Goal: Task Accomplishment & Management: Use online tool/utility

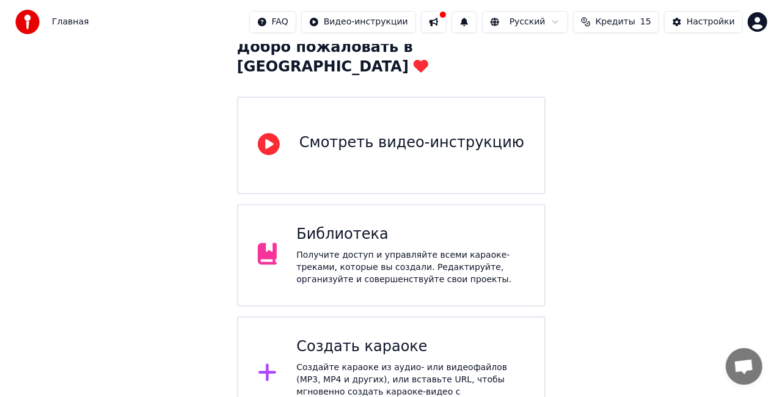
scroll to position [82, 0]
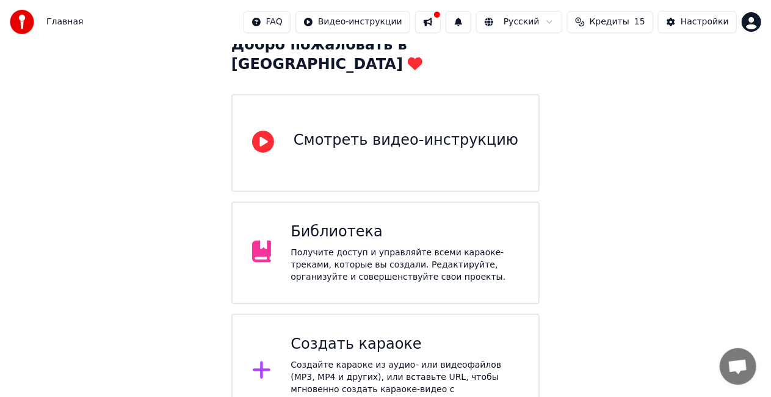
click at [348, 359] on div "Создайте караоке из аудио- или видеофайлов (MP3, MP4 и других), или вставьте UR…" at bounding box center [405, 383] width 228 height 49
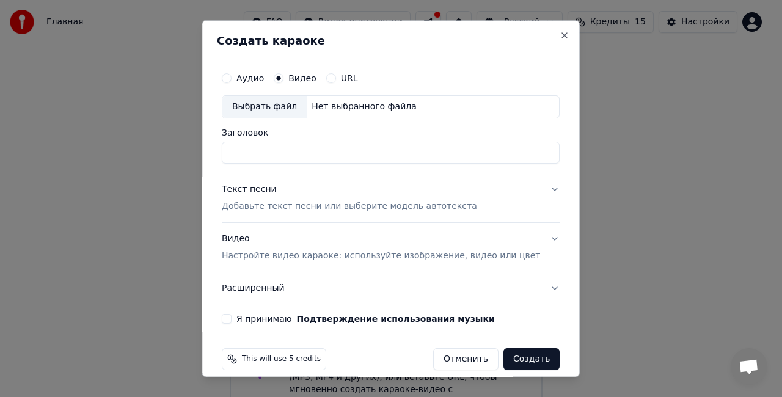
click at [231, 75] on button "Аудио" at bounding box center [227, 78] width 10 height 10
click at [298, 74] on div "Видео" at bounding box center [295, 78] width 43 height 10
click at [283, 81] on button "Видео" at bounding box center [279, 78] width 10 height 10
click at [283, 106] on div "Выбрать файл" at bounding box center [264, 107] width 84 height 22
type input "**********"
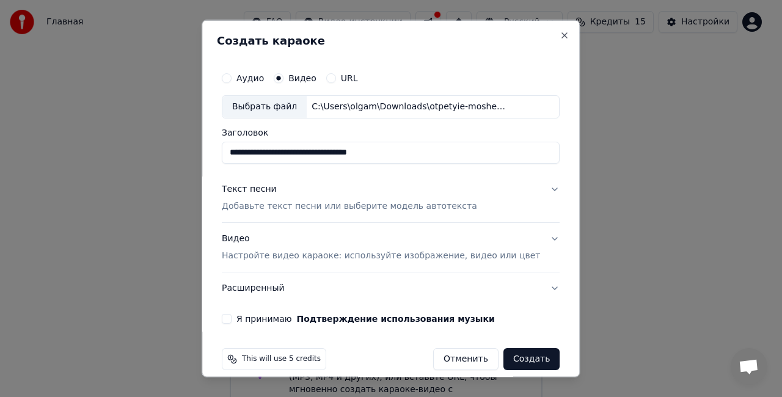
click at [311, 205] on p "Добавьте текст песни или выберите модель автотекста" at bounding box center [349, 206] width 255 height 12
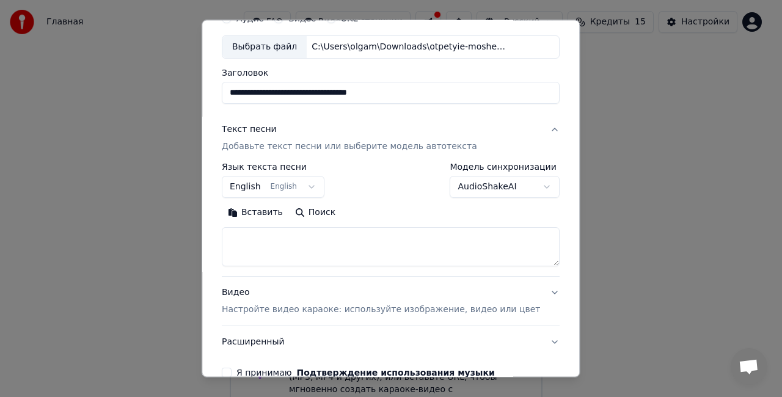
scroll to position [122, 0]
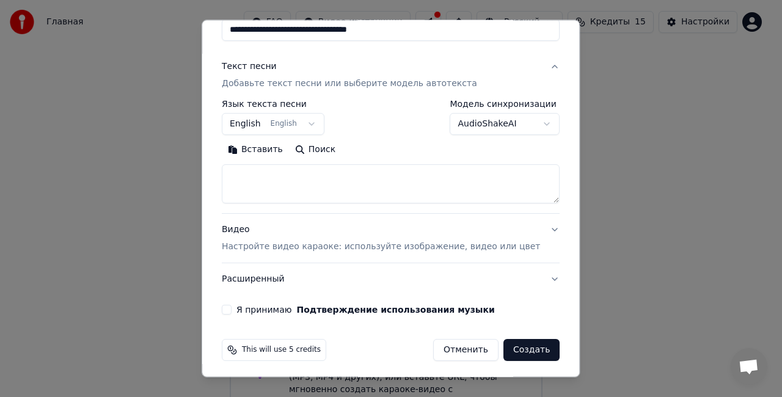
click at [315, 181] on textarea at bounding box center [391, 183] width 338 height 39
click at [320, 122] on button "English English" at bounding box center [273, 124] width 103 height 22
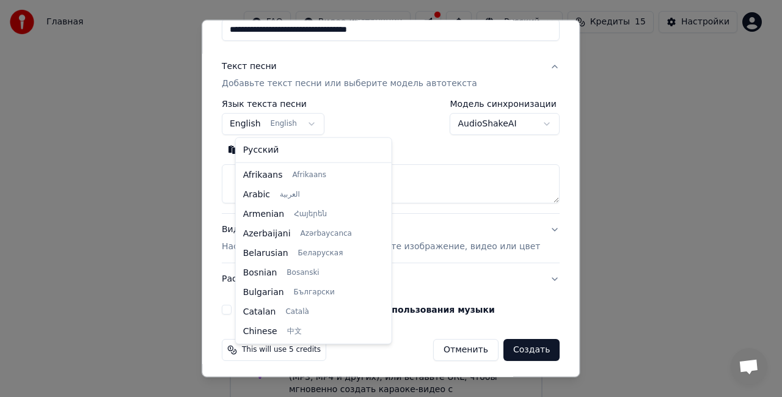
scroll to position [98, 0]
select select "**"
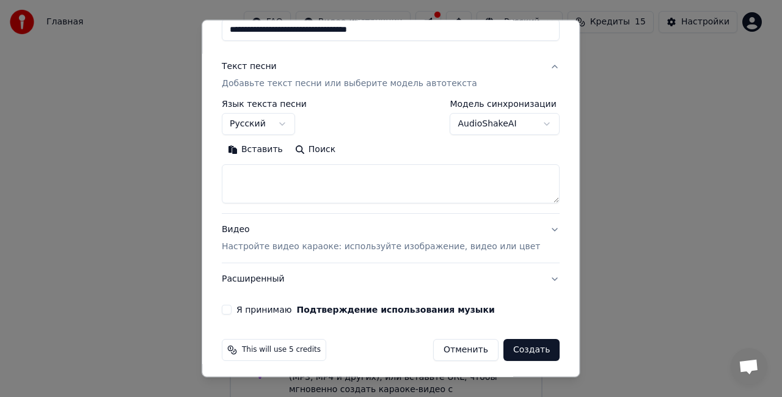
click at [327, 185] on textarea at bounding box center [391, 183] width 338 height 39
click at [265, 171] on textarea at bounding box center [391, 183] width 338 height 39
paste textarea "**********"
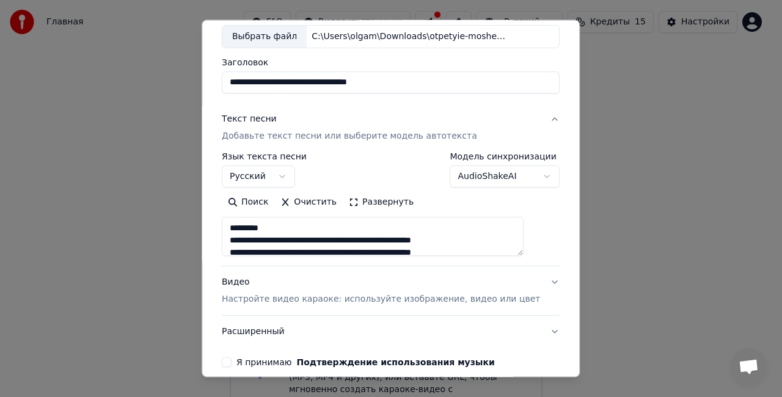
scroll to position [0, 0]
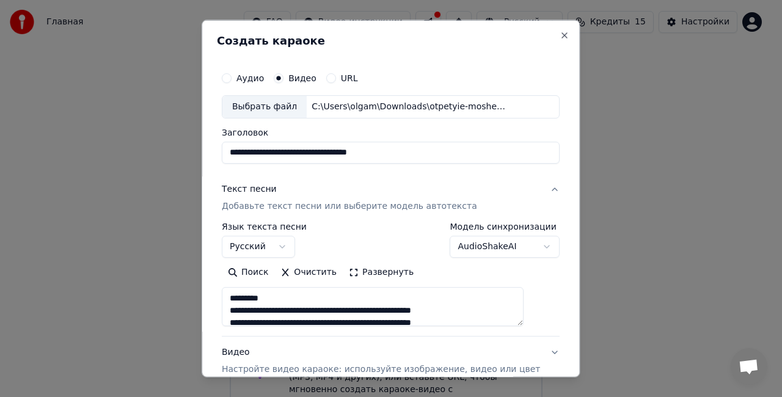
type textarea "**********"
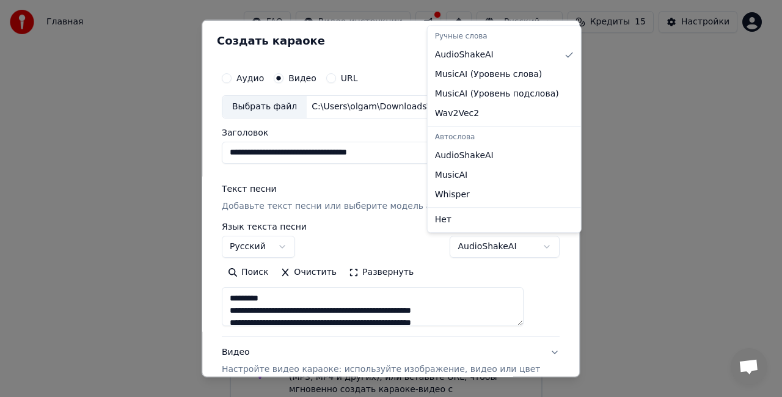
click at [517, 242] on body "**********" at bounding box center [385, 173] width 771 height 511
select select "**********"
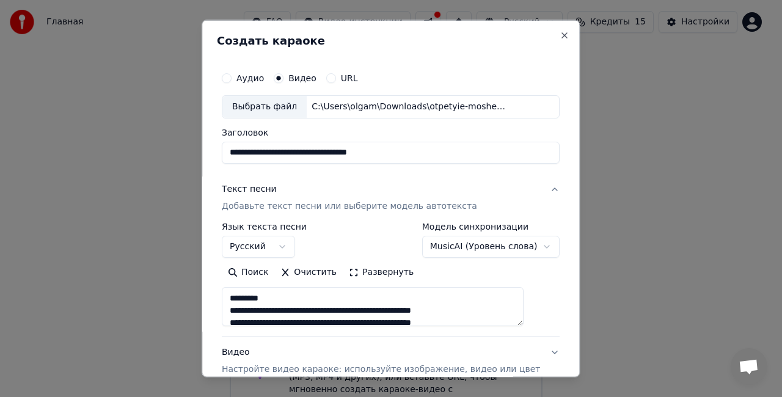
scroll to position [61, 0]
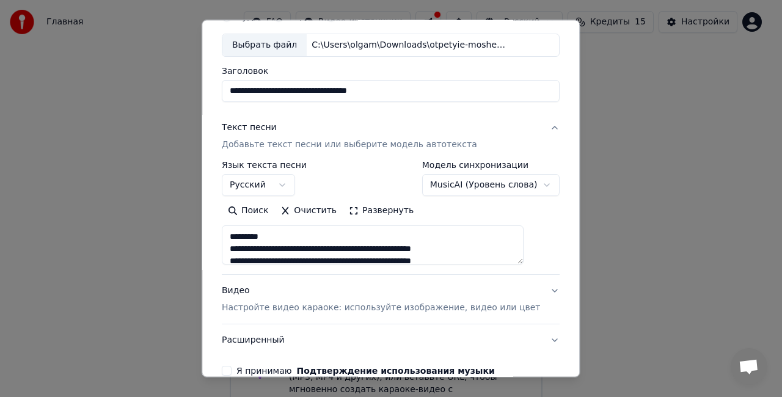
drag, startPoint x: 300, startPoint y: 238, endPoint x: 225, endPoint y: 237, distance: 75.1
click at [225, 237] on div "**********" at bounding box center [391, 198] width 378 height 357
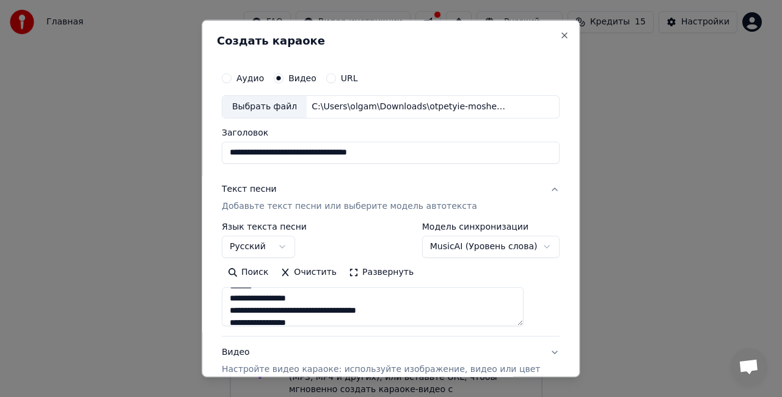
scroll to position [183, 0]
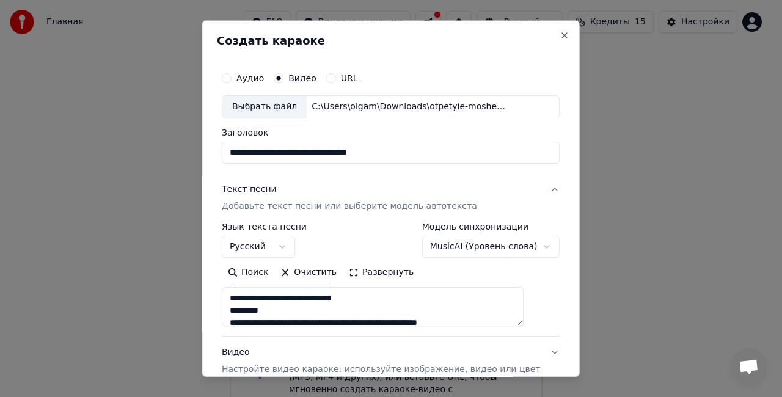
drag, startPoint x: 244, startPoint y: 309, endPoint x: 391, endPoint y: 308, distance: 146.6
click at [391, 308] on textarea at bounding box center [373, 305] width 302 height 39
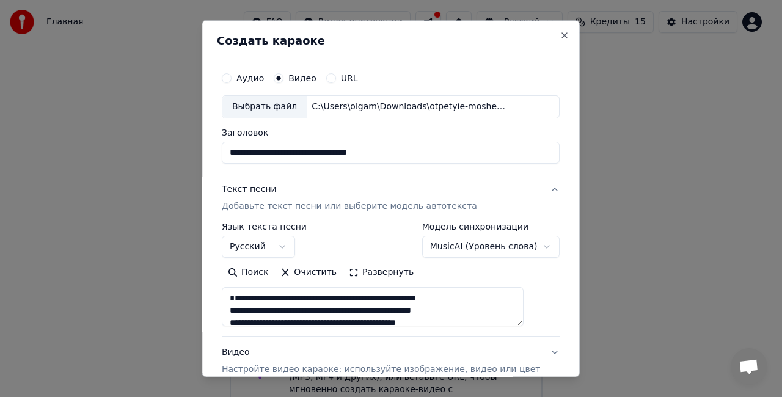
click at [303, 296] on textarea at bounding box center [373, 305] width 302 height 39
paste textarea "**********"
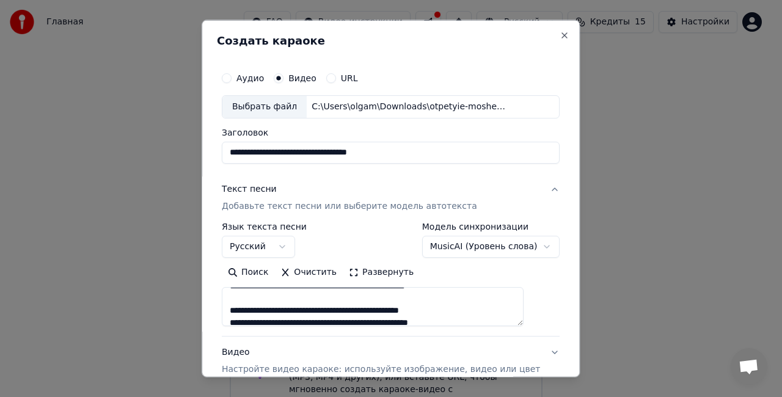
click at [390, 305] on textarea at bounding box center [373, 305] width 302 height 39
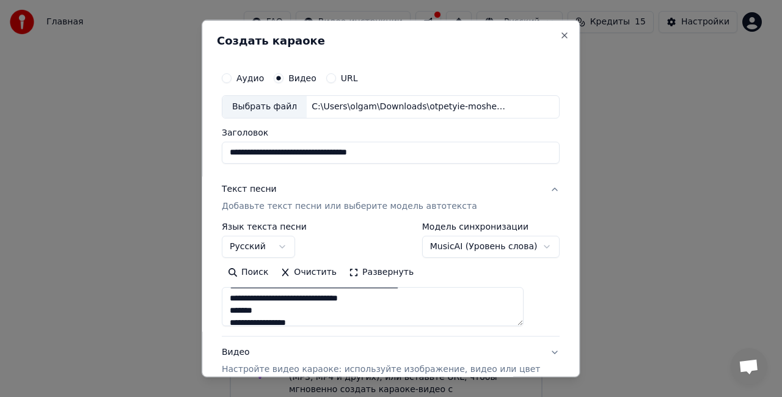
drag, startPoint x: 282, startPoint y: 308, endPoint x: 225, endPoint y: 305, distance: 57.5
click at [225, 305] on div "**********" at bounding box center [391, 198] width 378 height 357
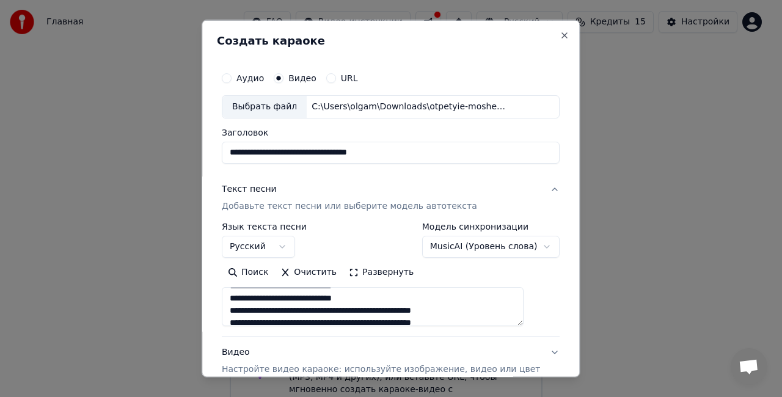
click at [410, 299] on textarea at bounding box center [373, 305] width 302 height 39
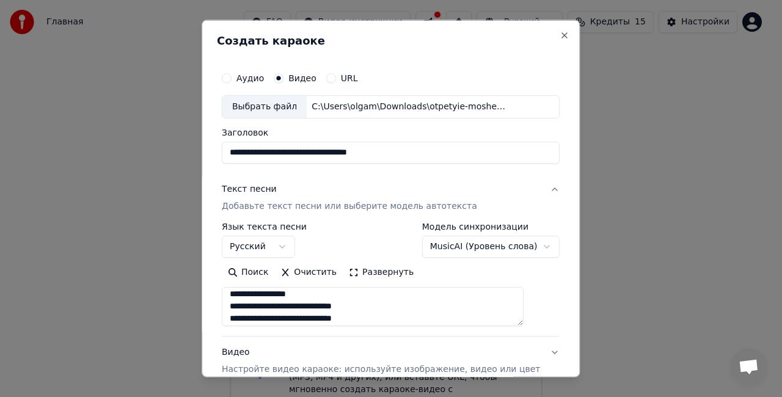
scroll to position [261, 0]
click at [402, 303] on textarea at bounding box center [373, 305] width 302 height 39
drag, startPoint x: 293, startPoint y: 310, endPoint x: 242, endPoint y: 306, distance: 50.8
click at [242, 306] on textarea at bounding box center [373, 305] width 302 height 39
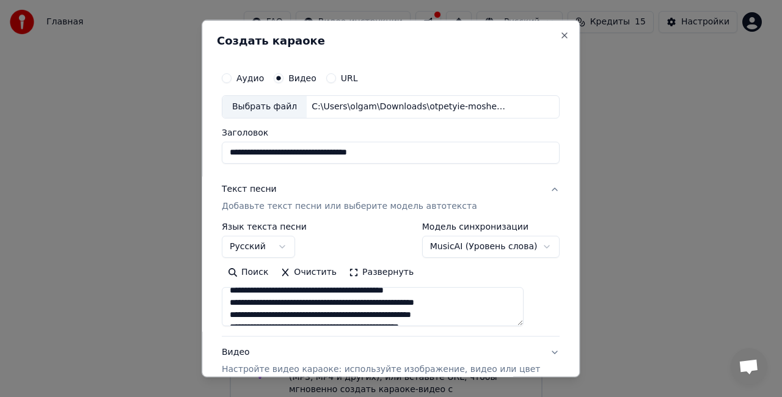
scroll to position [334, 0]
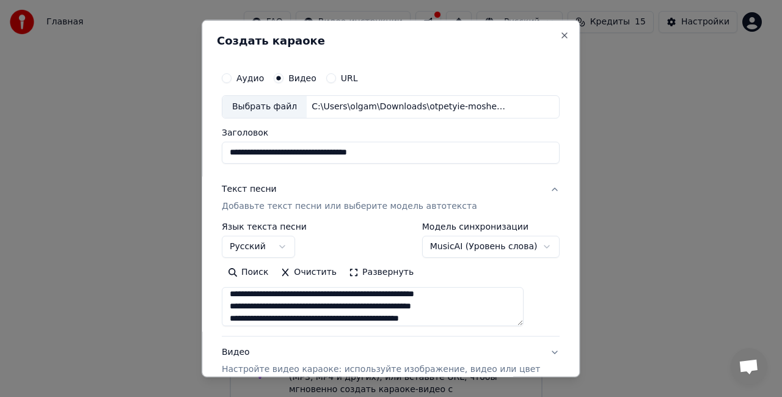
click at [416, 294] on textarea at bounding box center [373, 305] width 302 height 39
click at [420, 294] on textarea at bounding box center [373, 305] width 302 height 39
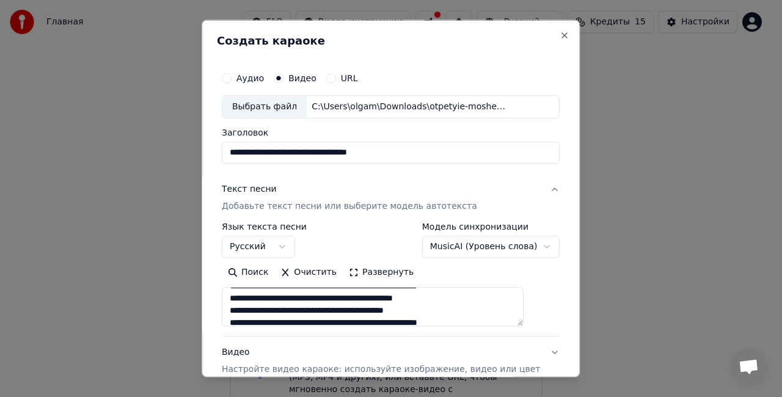
drag, startPoint x: 258, startPoint y: 287, endPoint x: 220, endPoint y: 288, distance: 37.3
click at [220, 288] on div "**********" at bounding box center [391, 198] width 378 height 357
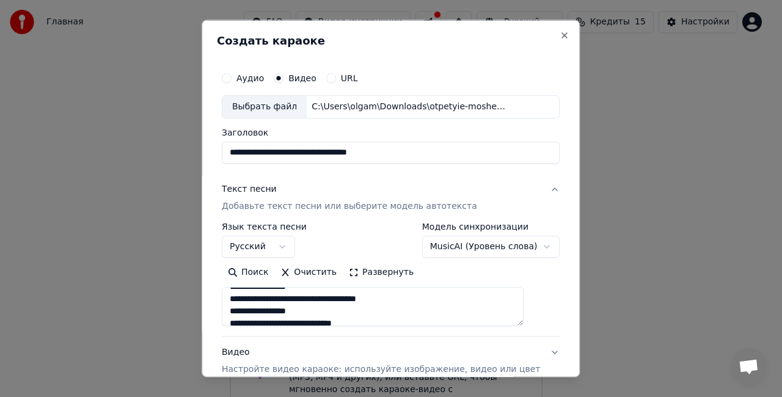
click at [303, 288] on textarea at bounding box center [373, 305] width 302 height 39
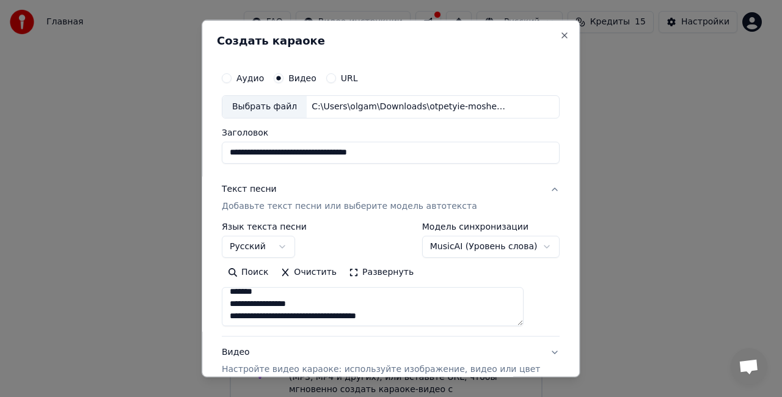
scroll to position [414, 0]
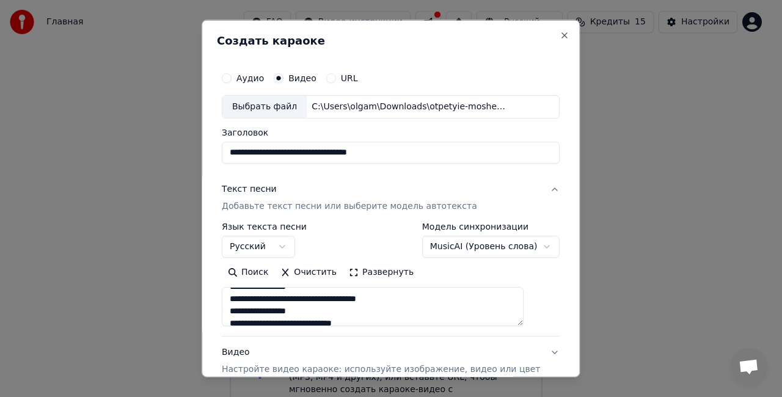
click at [445, 308] on textarea at bounding box center [373, 305] width 302 height 39
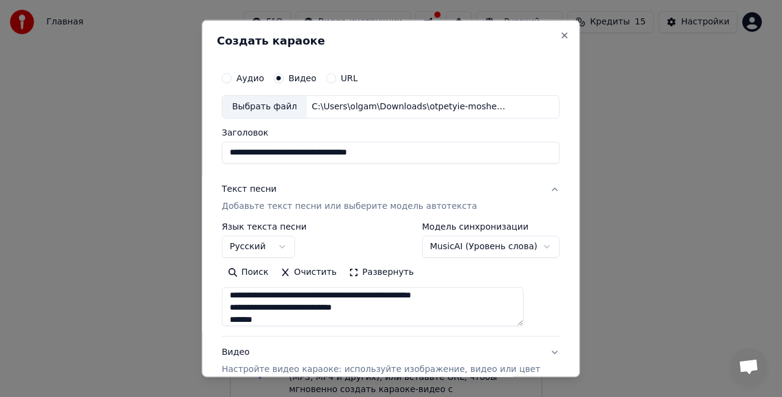
scroll to position [377, 0]
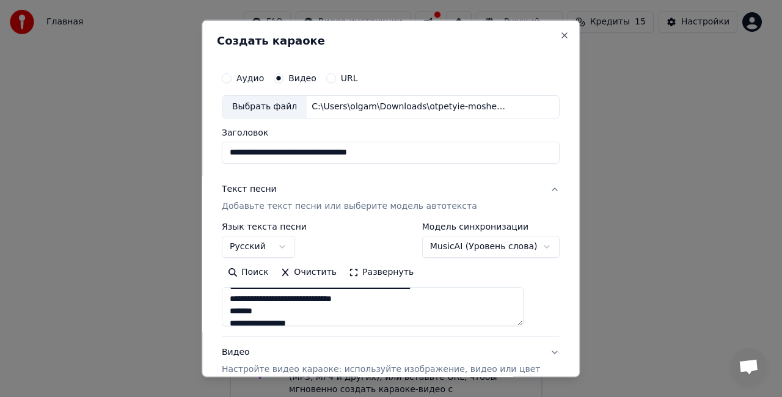
drag, startPoint x: 299, startPoint y: 313, endPoint x: 228, endPoint y: 307, distance: 70.4
click at [228, 307] on div "**********" at bounding box center [391, 198] width 378 height 357
type textarea "**********"
click at [390, 272] on button "Развернуть" at bounding box center [381, 272] width 77 height 20
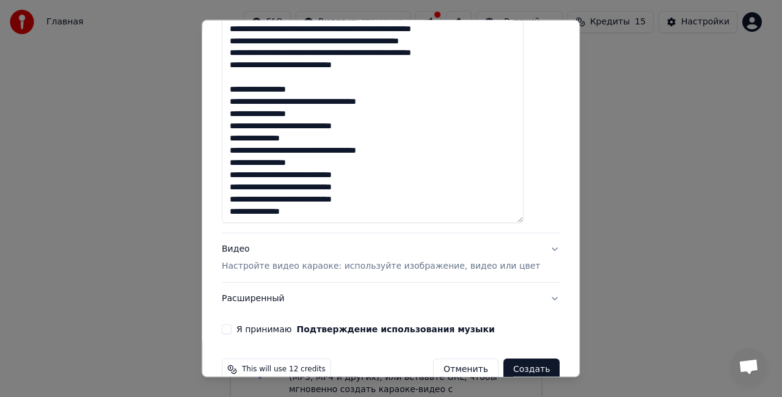
scroll to position [633, 0]
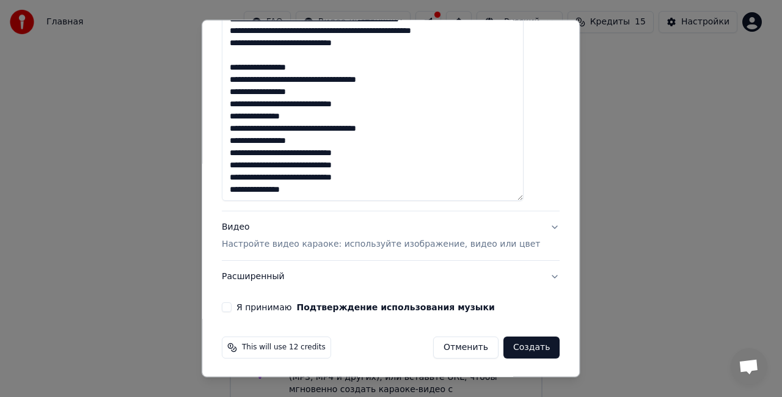
click at [257, 243] on p "Настройте видео караоке: используйте изображение, видео или цвет" at bounding box center [381, 244] width 318 height 12
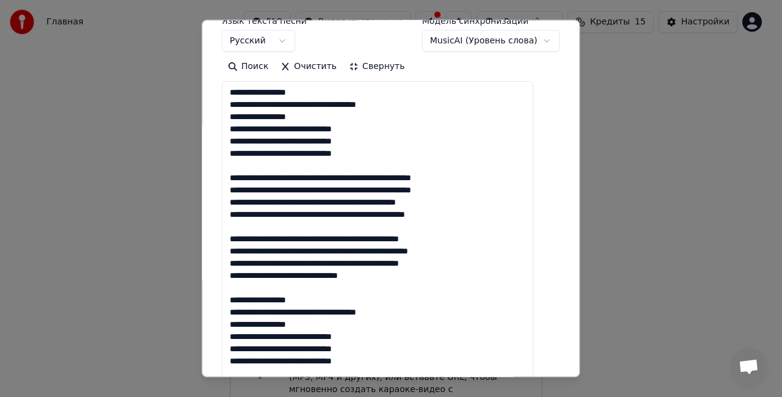
scroll to position [92, 0]
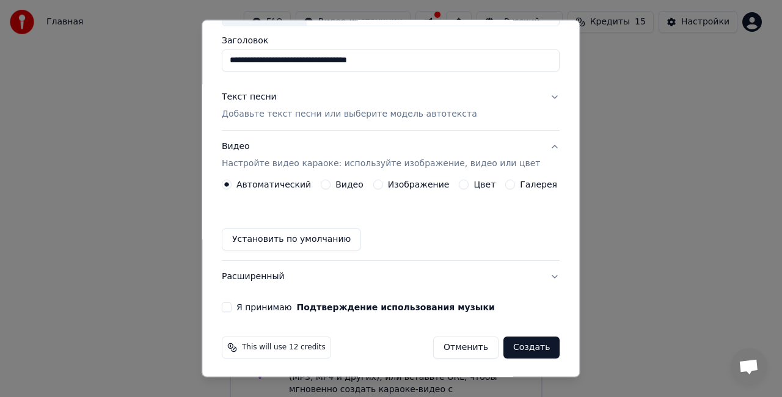
click at [327, 184] on button "Видео" at bounding box center [326, 185] width 10 height 10
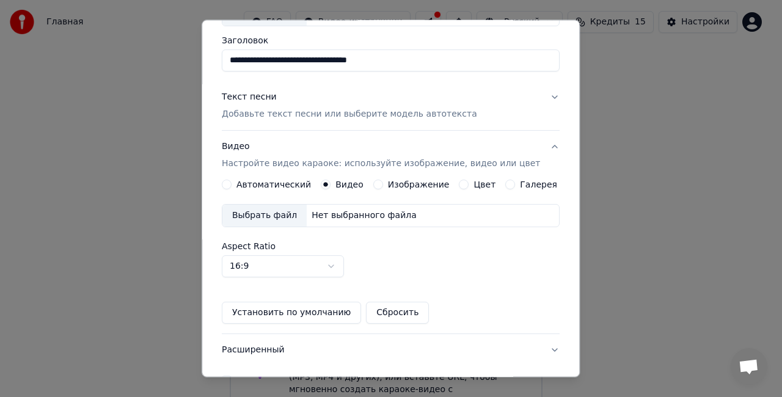
click at [278, 215] on div "Выбрать файл" at bounding box center [264, 216] width 84 height 22
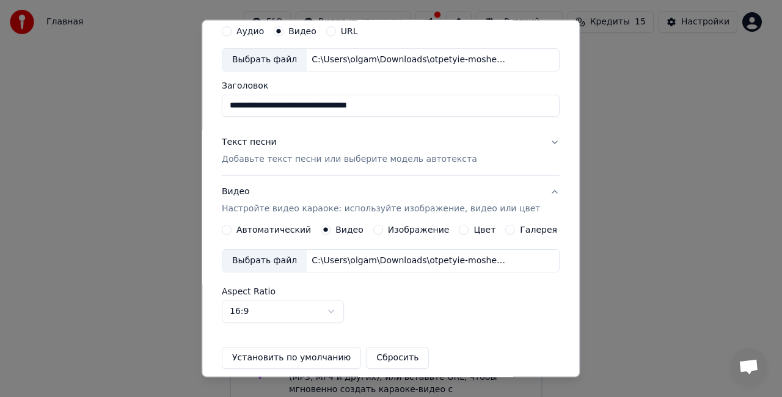
scroll to position [0, 0]
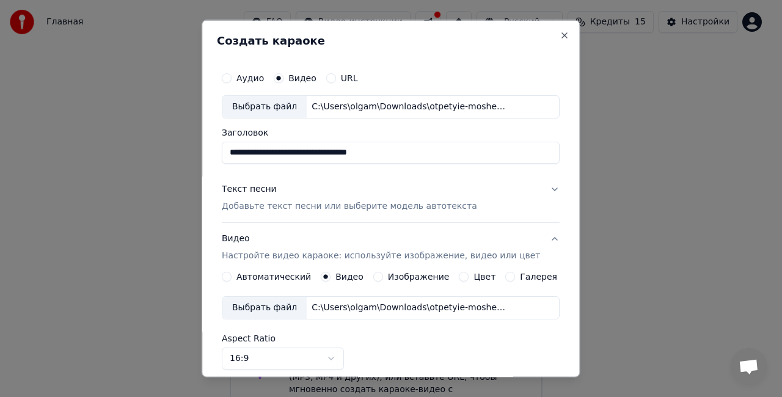
click at [286, 106] on div "Выбрать файл" at bounding box center [264, 107] width 84 height 22
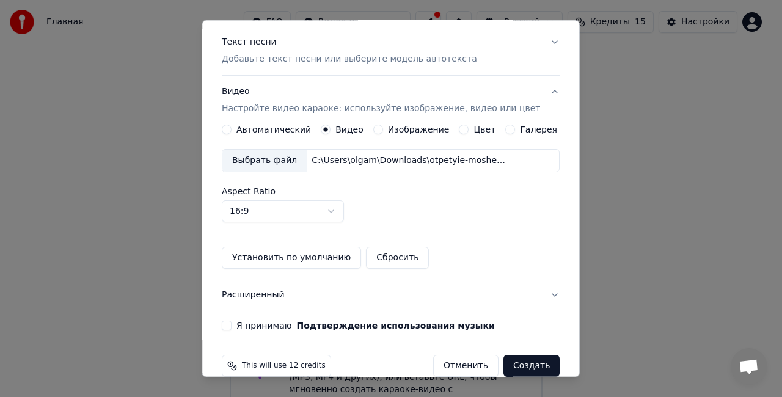
scroll to position [165, 0]
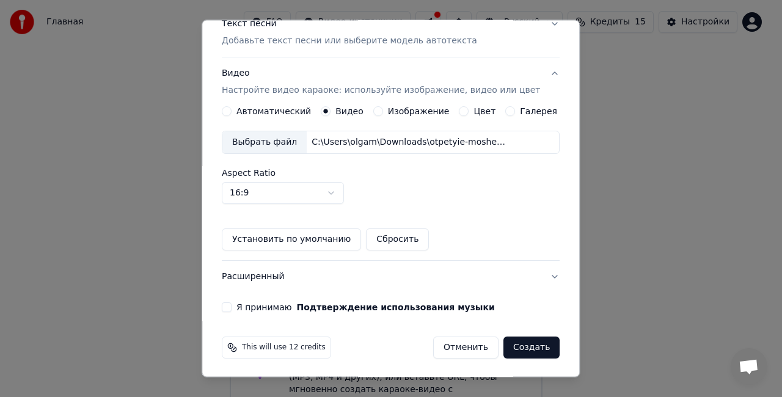
click at [245, 303] on label "Я принимаю Подтверждение использования музыки" at bounding box center [365, 307] width 258 height 9
click at [231, 303] on button "Я принимаю Подтверждение использования музыки" at bounding box center [227, 307] width 10 height 10
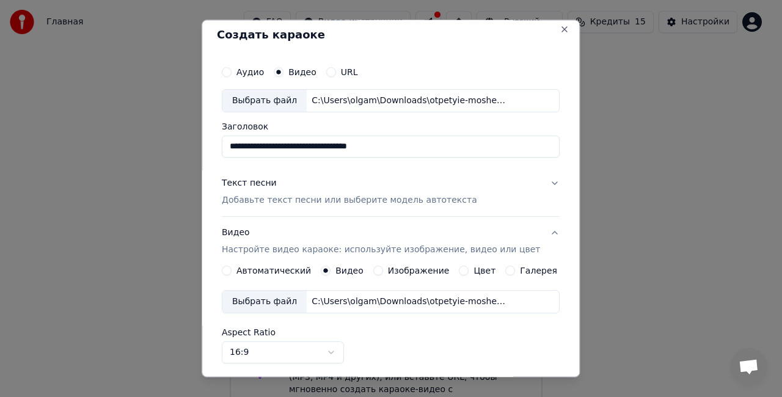
scroll to position [0, 0]
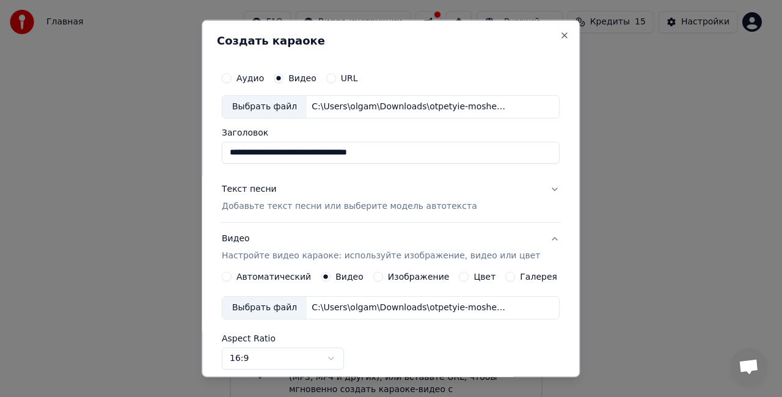
click at [355, 194] on div "Текст песни Добавьте текст песни или выберите модель автотекста" at bounding box center [349, 197] width 255 height 29
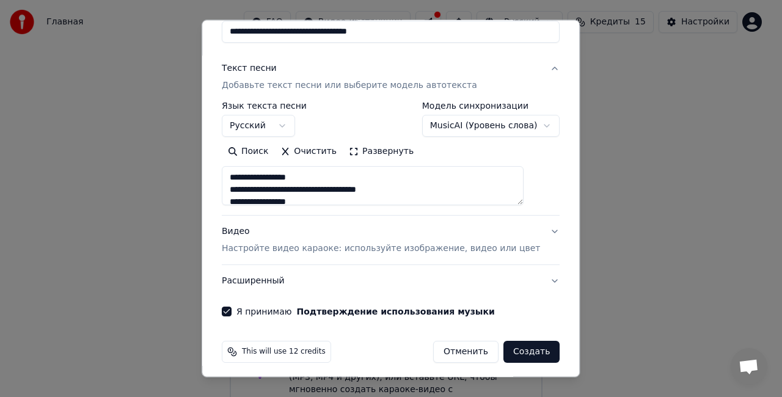
scroll to position [125, 0]
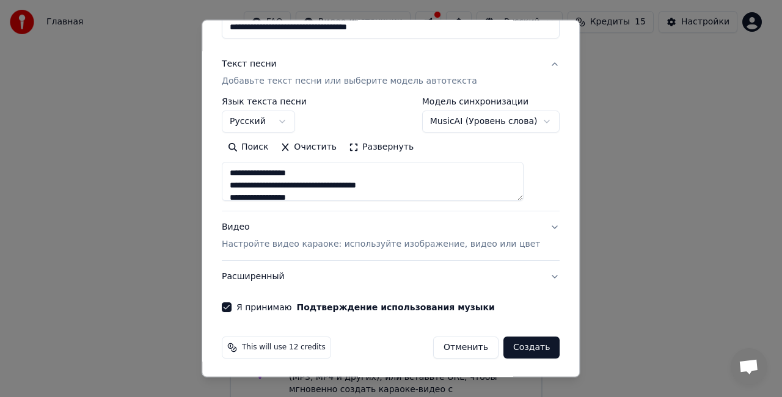
click at [503, 344] on button "Создать" at bounding box center [531, 347] width 56 height 22
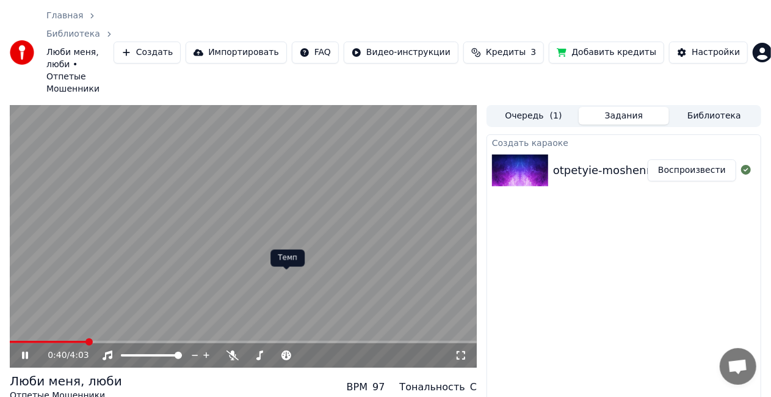
scroll to position [54, 0]
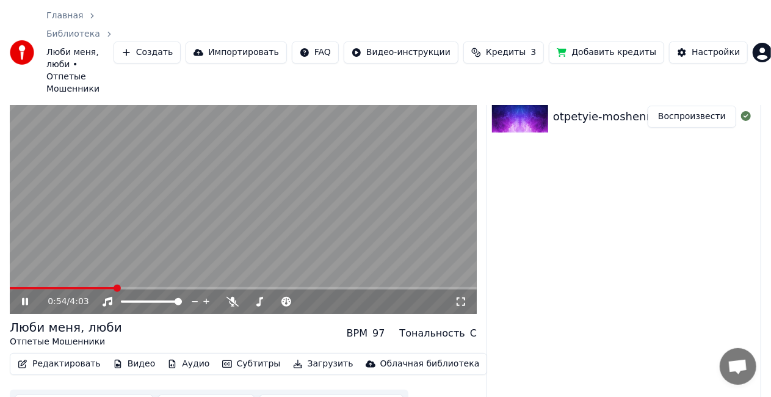
click at [413, 42] on html "Главная Библиотека Люби меня, люби • Отпетые Мошенники Создать Импортировать FA…" at bounding box center [385, 144] width 771 height 397
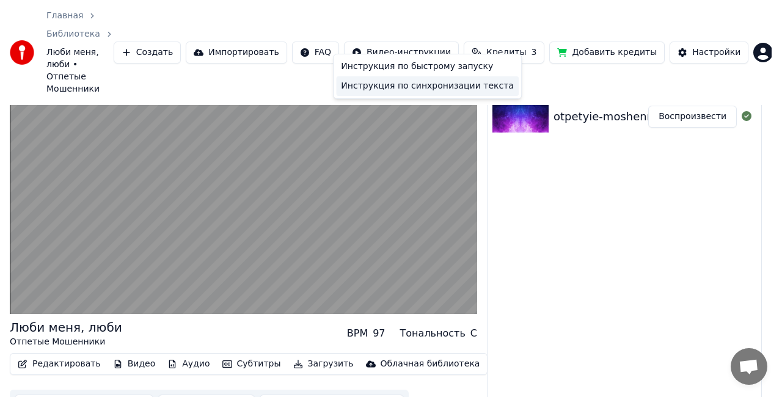
click at [407, 89] on div "Инструкция по синхронизации текста" at bounding box center [427, 86] width 183 height 20
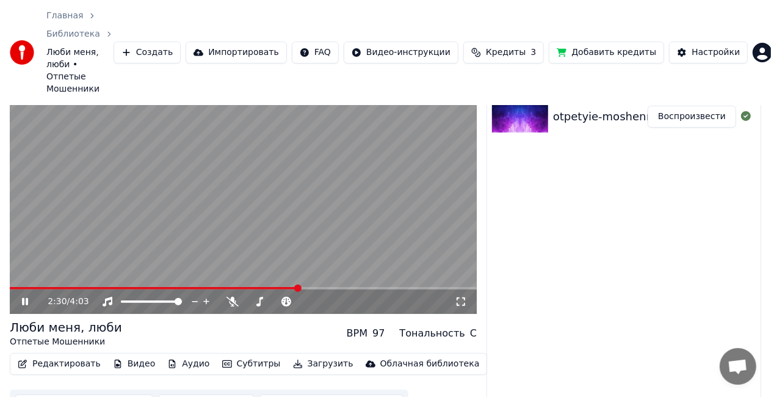
click at [111, 175] on video at bounding box center [243, 182] width 467 height 263
click at [148, 287] on span at bounding box center [193, 288] width 366 height 2
click at [104, 287] on span at bounding box center [57, 288] width 94 height 2
click at [194, 173] on video at bounding box center [243, 182] width 467 height 263
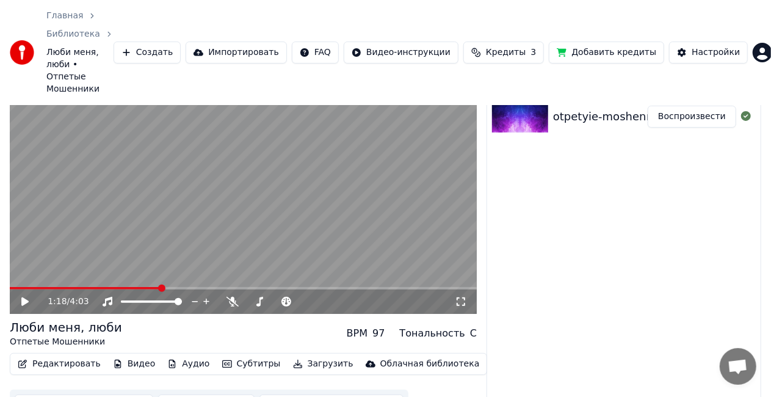
click at [232, 151] on video at bounding box center [243, 182] width 467 height 263
drag, startPoint x: 18, startPoint y: 262, endPoint x: 31, endPoint y: 261, distance: 12.8
click at [17, 261] on video at bounding box center [243, 182] width 467 height 263
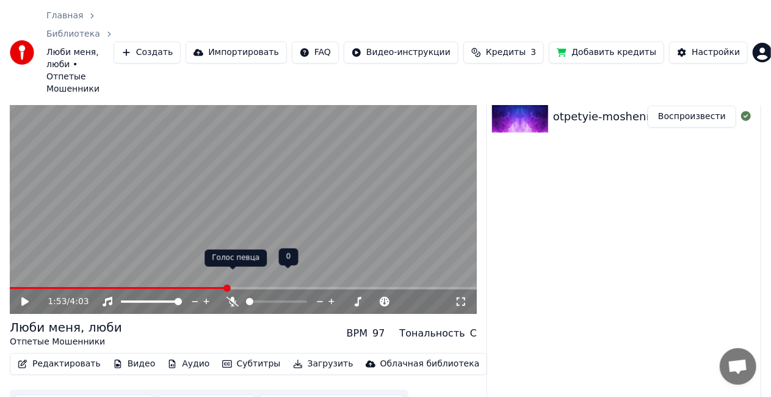
click at [233, 297] on icon at bounding box center [233, 302] width 12 height 10
click at [21, 297] on icon at bounding box center [34, 302] width 28 height 10
click at [32, 259] on video at bounding box center [243, 182] width 467 height 263
click at [38, 261] on video at bounding box center [243, 182] width 467 height 263
click at [39, 287] on span at bounding box center [119, 288] width 219 height 2
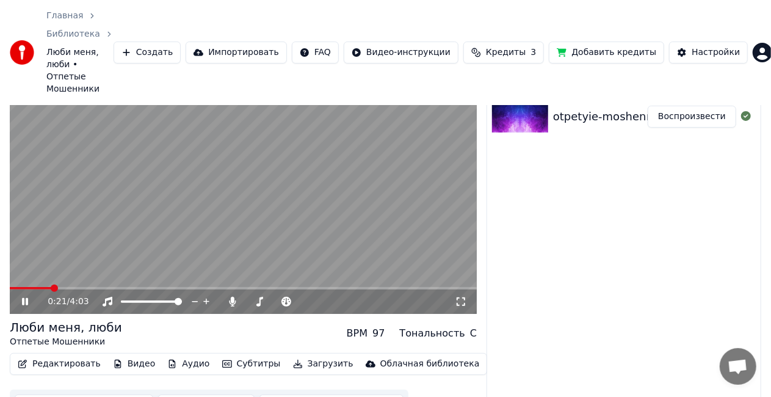
click at [388, 144] on video at bounding box center [243, 182] width 467 height 263
click at [430, 44] on html "Главная Библиотека Люби меня, люби • Отпетые Мошенники Создать Импортировать FA…" at bounding box center [385, 144] width 771 height 397
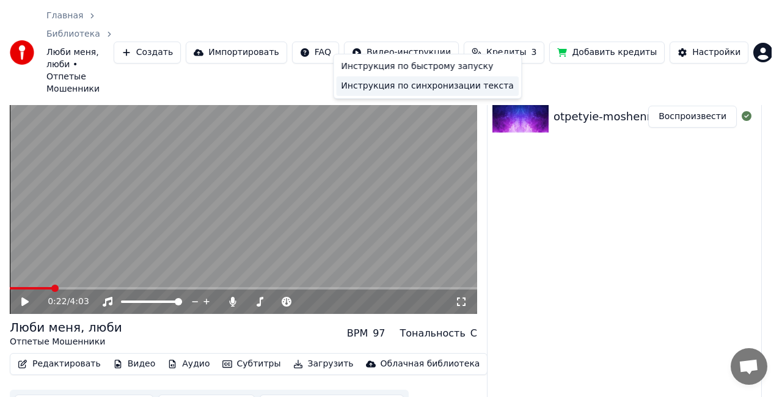
click at [434, 81] on div "Инструкция по синхронизации текста" at bounding box center [427, 86] width 183 height 20
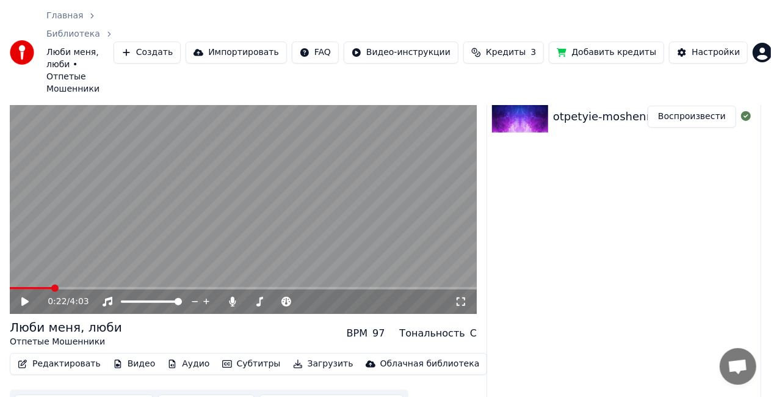
click at [34, 355] on button "Редактировать" at bounding box center [59, 363] width 93 height 17
click at [60, 355] on button "Редактировать" at bounding box center [59, 363] width 93 height 17
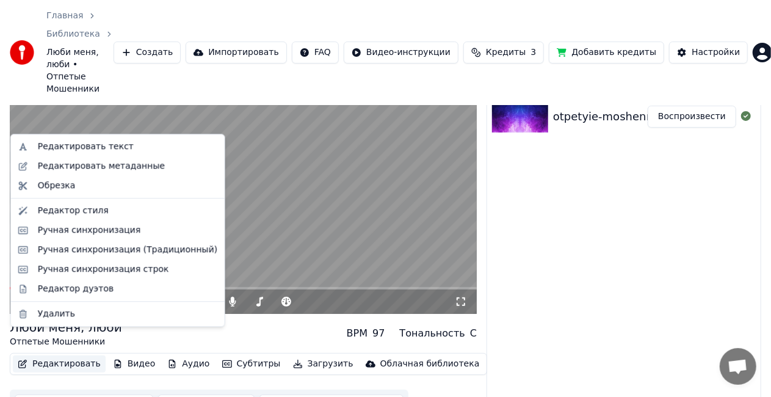
click at [62, 355] on button "Редактировать" at bounding box center [59, 363] width 93 height 17
click at [71, 208] on div "Редактор стиля" at bounding box center [73, 211] width 71 height 12
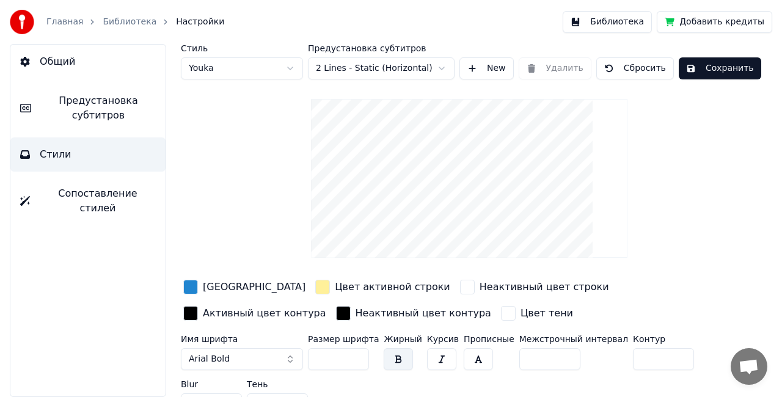
click at [117, 21] on link "Библиотека" at bounding box center [130, 22] width 54 height 12
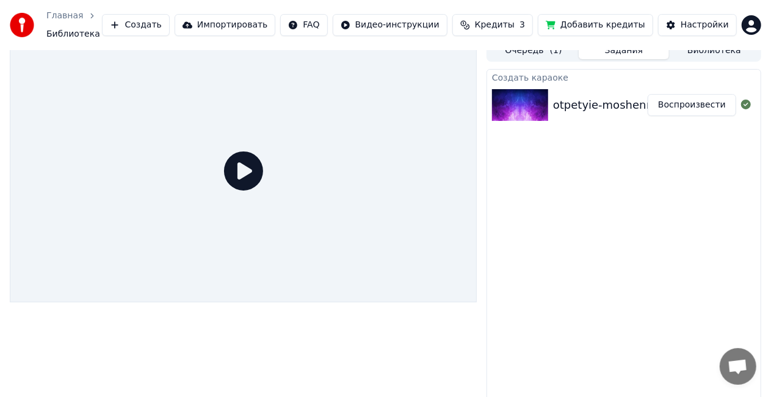
scroll to position [13, 0]
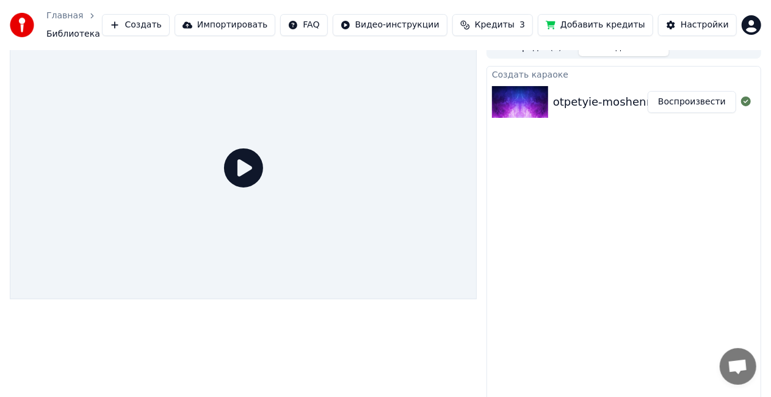
click at [253, 166] on icon at bounding box center [243, 167] width 39 height 39
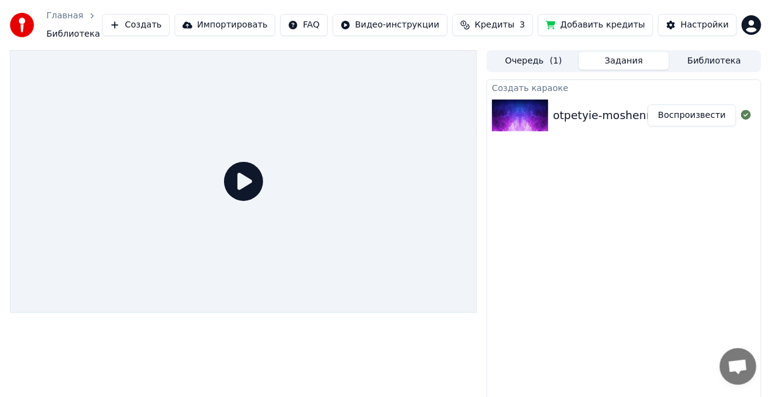
click at [596, 116] on div "otpetyie-moshenniki-lyubi-menya_185253" at bounding box center [669, 115] width 232 height 17
drag, startPoint x: 256, startPoint y: 170, endPoint x: 264, endPoint y: 165, distance: 8.8
click at [256, 170] on icon at bounding box center [243, 181] width 39 height 39
click at [625, 107] on div "otpetyie-moshenniki-lyubi-menya_185253" at bounding box center [669, 115] width 232 height 17
click at [652, 107] on div "otpetyie-moshenniki-lyubi-menya_185253" at bounding box center [669, 115] width 232 height 17
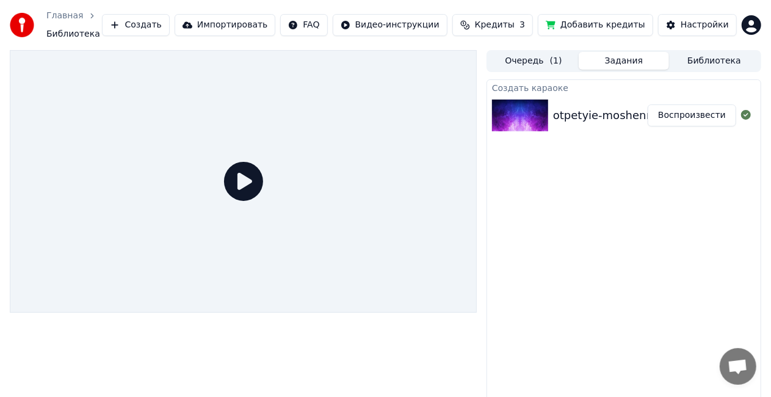
click at [691, 108] on button "Воспроизвести" at bounding box center [692, 115] width 89 height 22
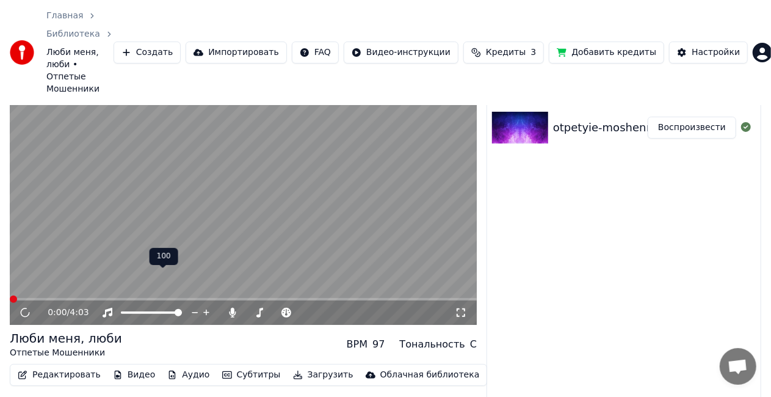
scroll to position [54, 0]
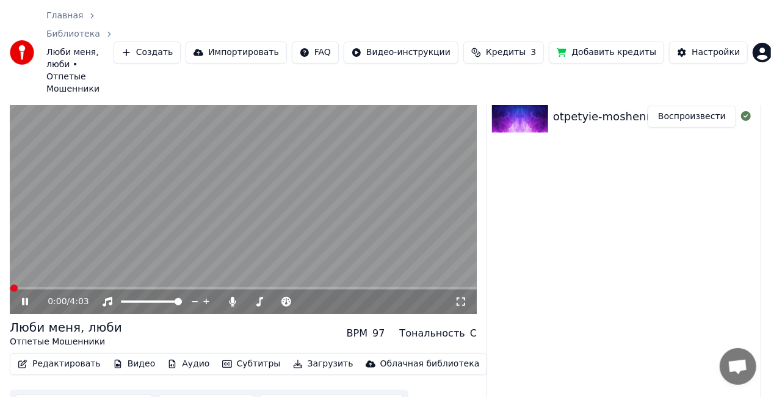
click at [82, 355] on button "Редактировать" at bounding box center [59, 363] width 93 height 17
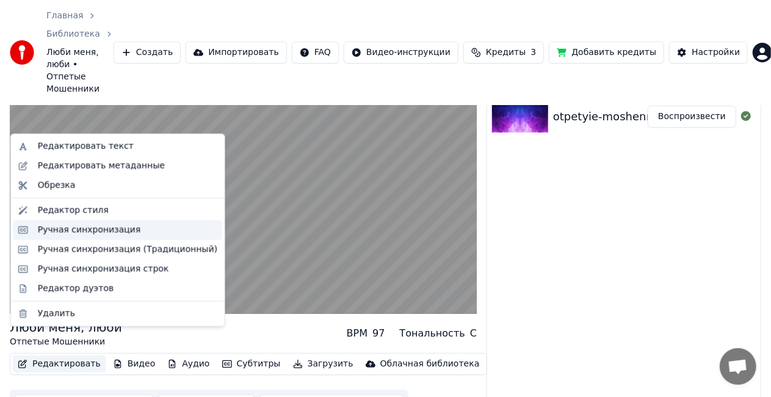
click at [56, 228] on div "Ручная синхронизация" at bounding box center [89, 230] width 103 height 12
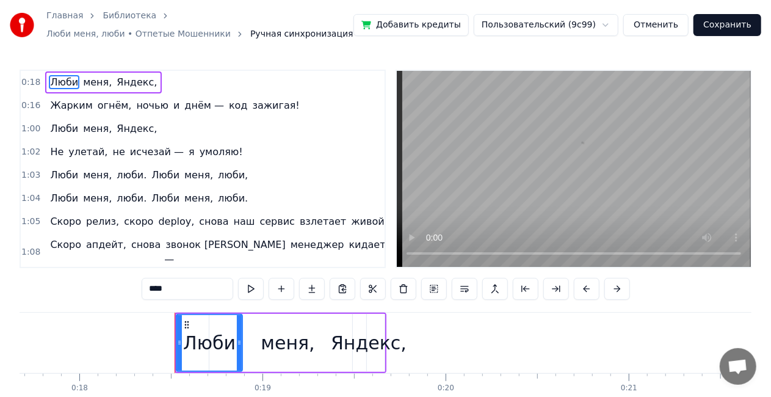
scroll to position [0, 3332]
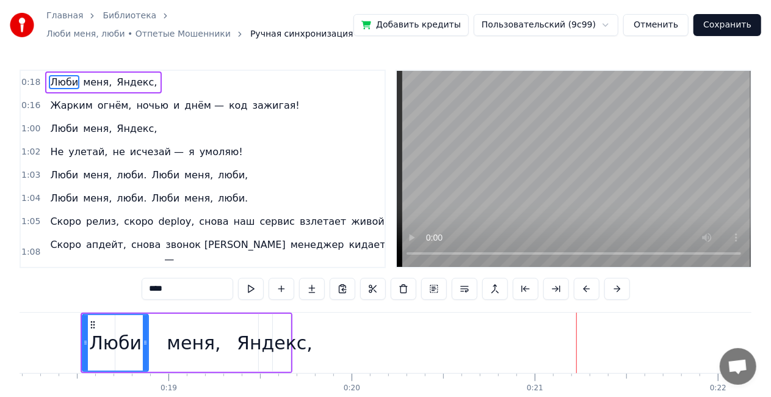
click at [128, 79] on span "Яндекс," at bounding box center [136, 82] width 43 height 14
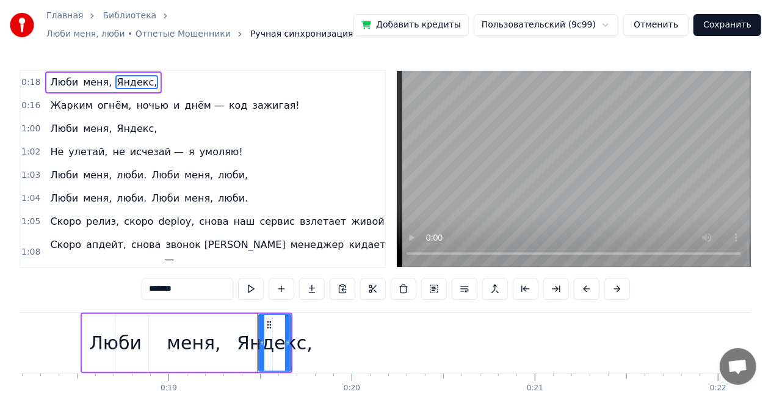
click at [94, 82] on span "меня," at bounding box center [97, 82] width 31 height 14
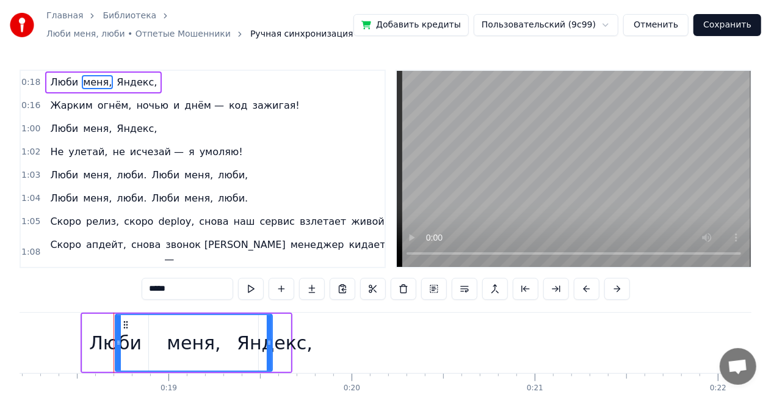
click at [49, 87] on span "Люби" at bounding box center [64, 82] width 31 height 14
type input "****"
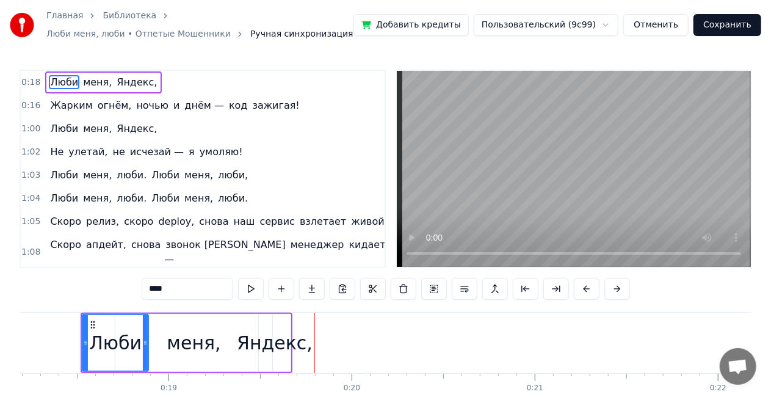
click at [514, 152] on video at bounding box center [574, 169] width 354 height 196
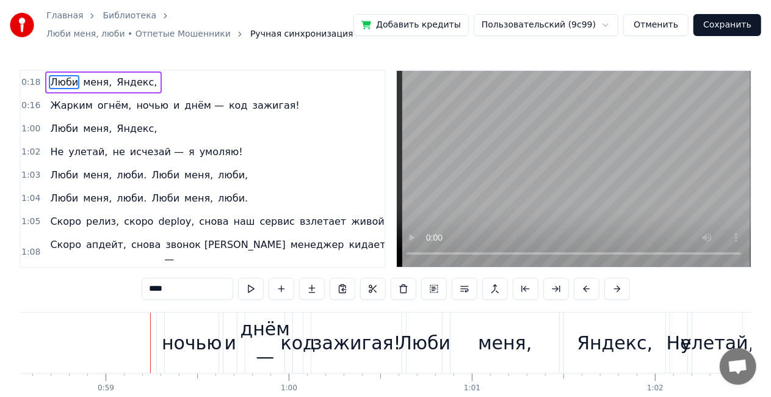
scroll to position [0, 10751]
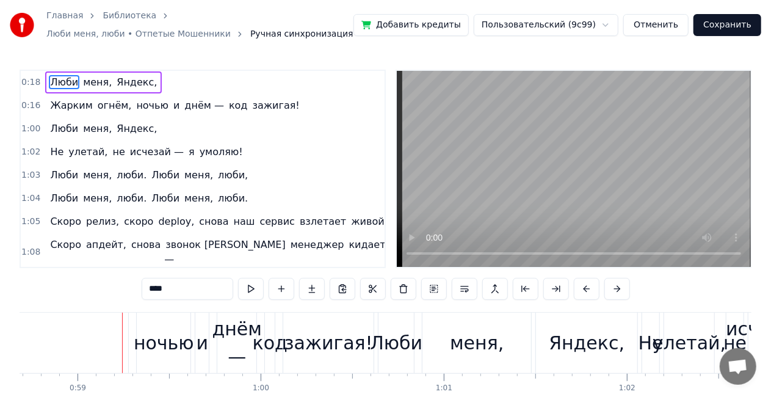
click at [30, 217] on span "1:05" at bounding box center [30, 222] width 19 height 12
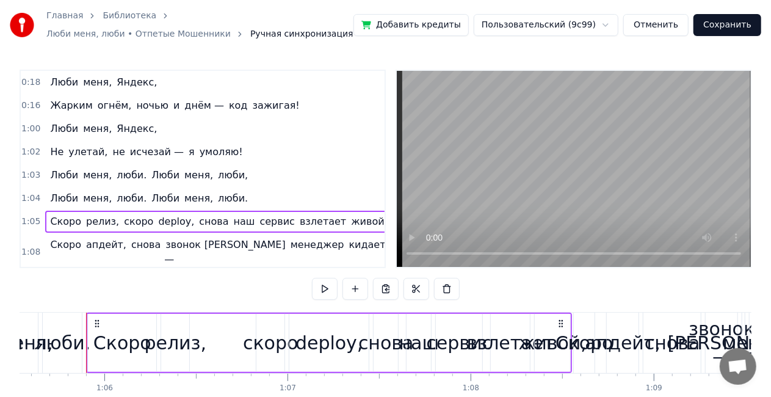
scroll to position [0, 12011]
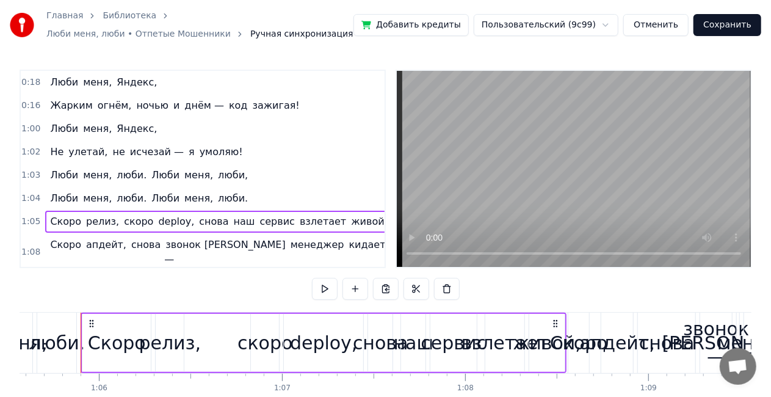
drag, startPoint x: 249, startPoint y: 195, endPoint x: 79, endPoint y: 183, distance: 170.2
click at [79, 183] on div "0:18 Люби меня, Яндекс, 0:16 Жарким огнём, ночью и днём — код зажигая! 1:00 Люб…" at bounding box center [203, 169] width 366 height 198
click at [68, 85] on span "Люби" at bounding box center [64, 82] width 31 height 14
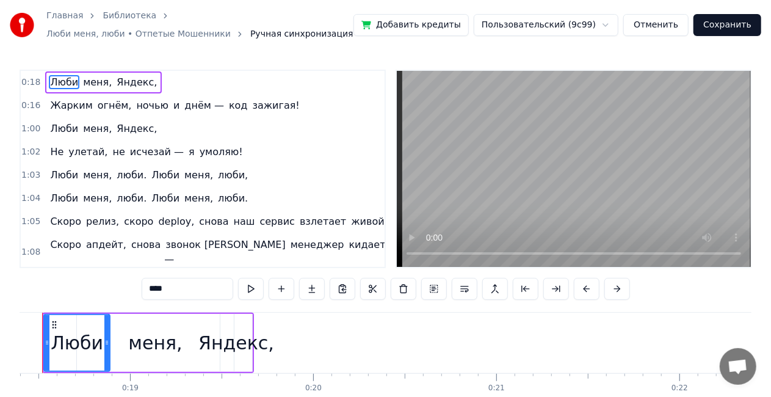
scroll to position [0, 3332]
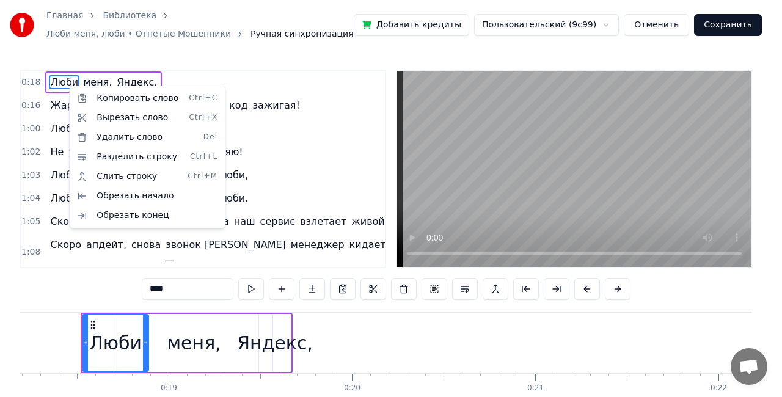
click at [85, 82] on html "Главная Библиотека Люби меня, люби • Отпетые Мошенники Ручная синхронизация Доб…" at bounding box center [391, 227] width 782 height 455
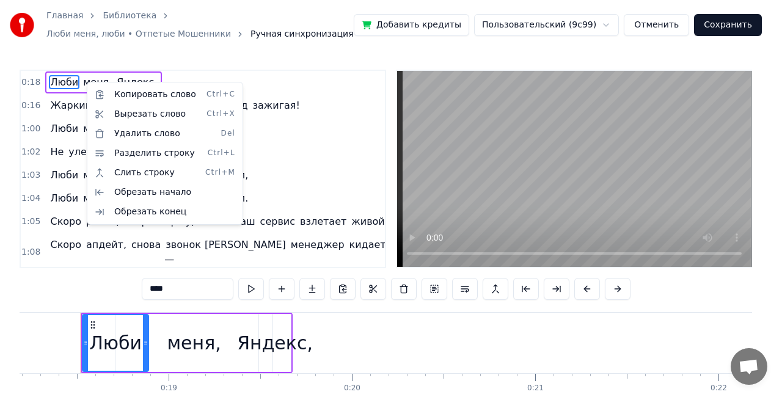
click at [77, 79] on html "Главная Библиотека Люби меня, люби • Отпетые Мошенники Ручная синхронизация Доб…" at bounding box center [391, 227] width 782 height 455
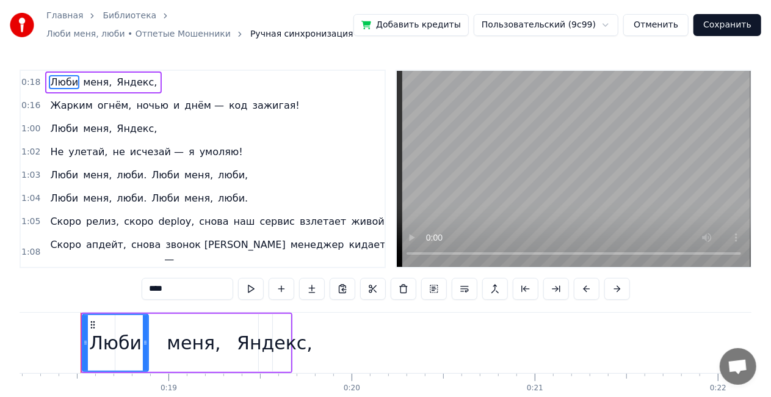
click at [211, 84] on div "0:18 Люби меня, Яндекс," at bounding box center [203, 82] width 364 height 23
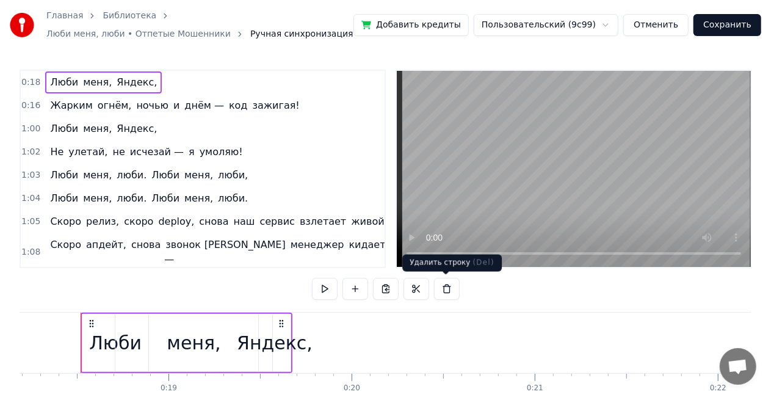
click at [441, 290] on button at bounding box center [447, 289] width 26 height 22
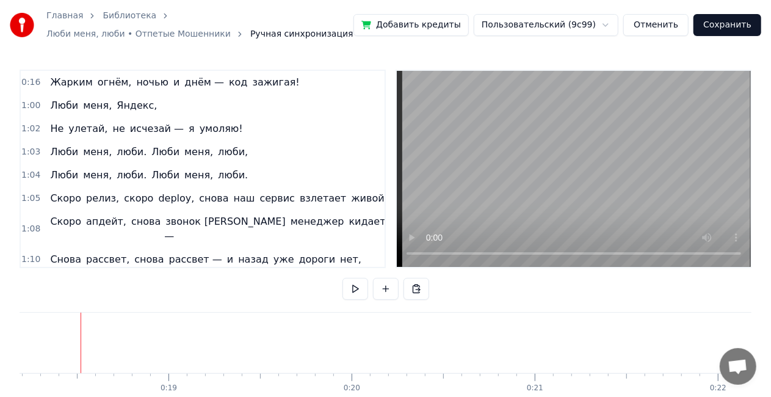
click at [183, 81] on span "днём —" at bounding box center [204, 82] width 42 height 14
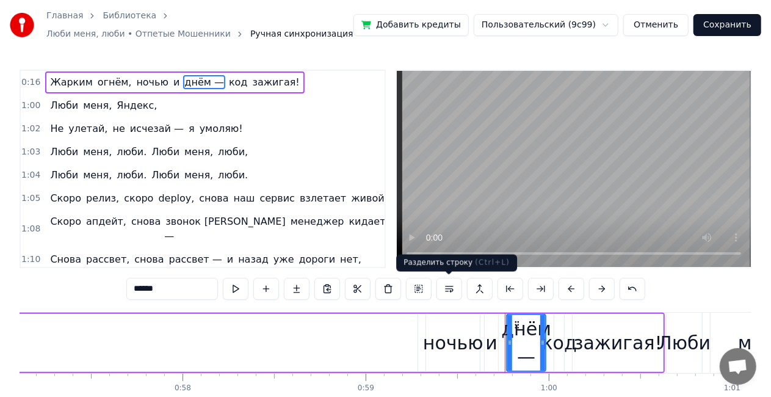
scroll to position [0, 10887]
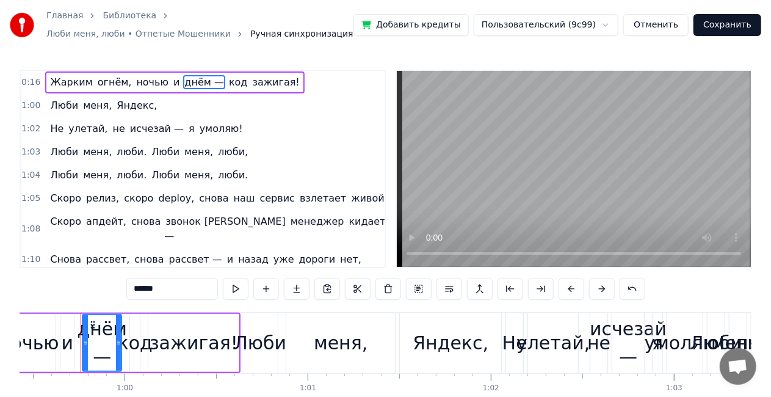
click at [397, 284] on button at bounding box center [389, 289] width 26 height 22
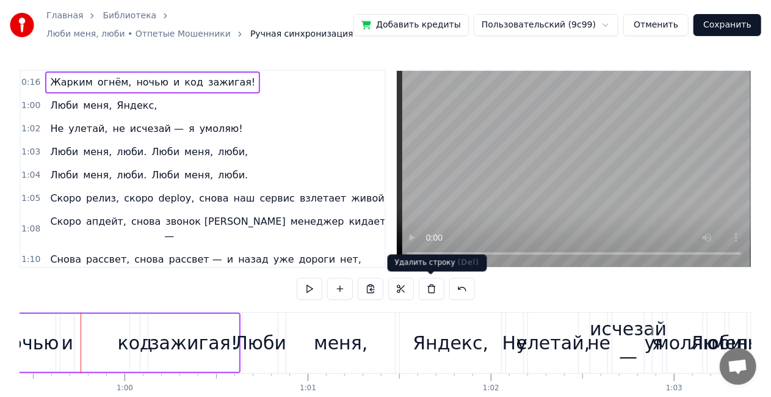
click at [432, 289] on button at bounding box center [432, 289] width 26 height 22
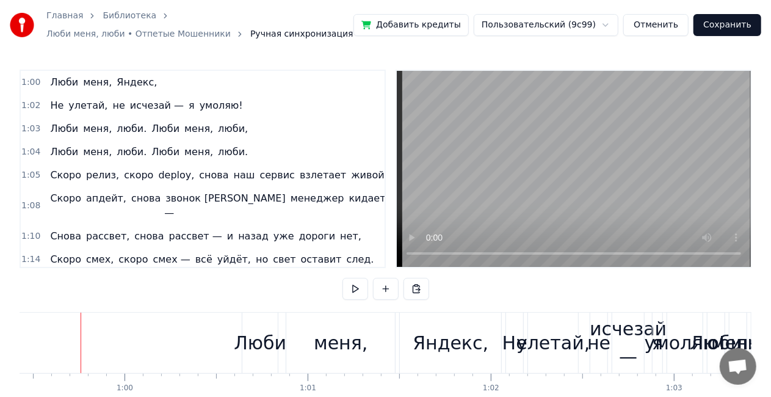
click at [161, 85] on div "1:00 Люби меня, Яндекс," at bounding box center [203, 82] width 364 height 23
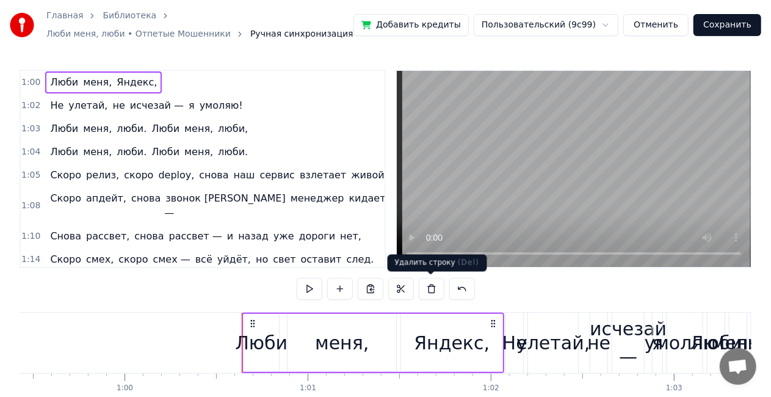
click at [435, 288] on button at bounding box center [432, 289] width 26 height 22
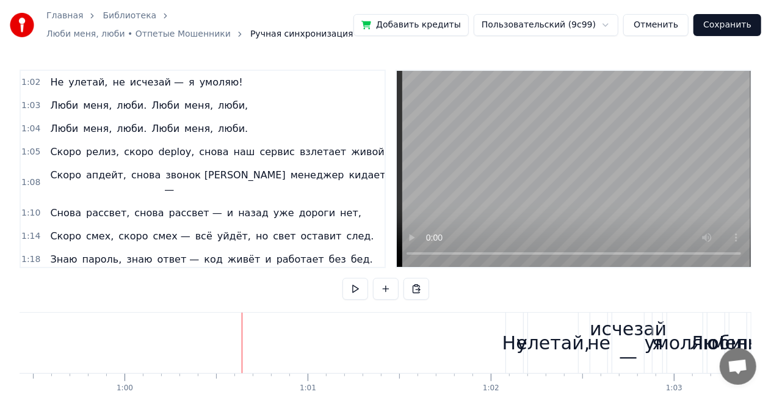
click at [245, 79] on div "1:02 Не улетай, не исчезай — я умоляю!" at bounding box center [203, 82] width 364 height 23
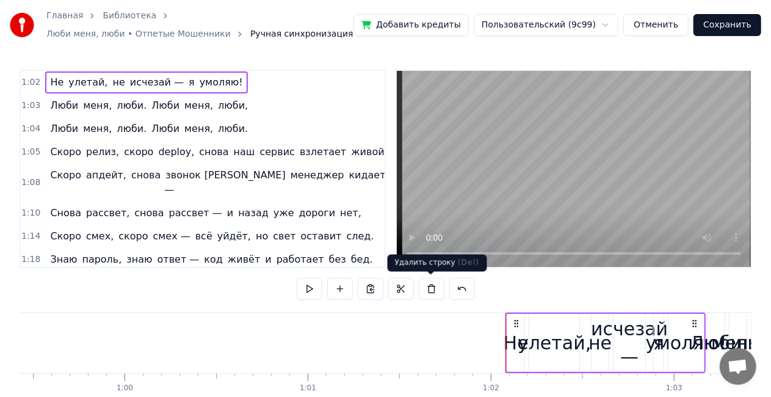
click at [434, 294] on button at bounding box center [432, 289] width 26 height 22
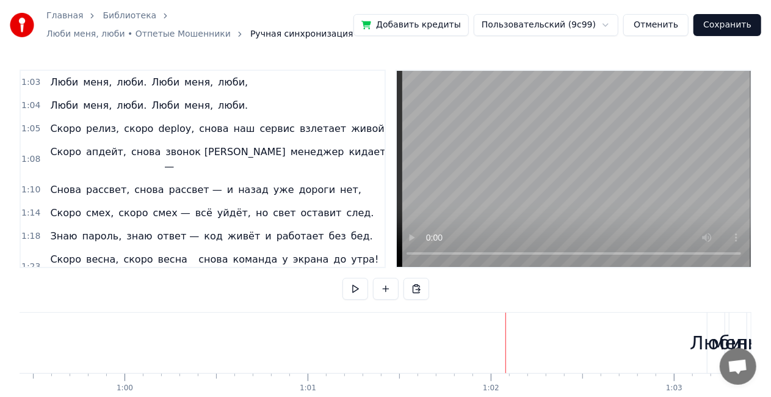
click at [245, 80] on div "1:03 Люби меня, люби. Люби меня, люби," at bounding box center [203, 82] width 364 height 23
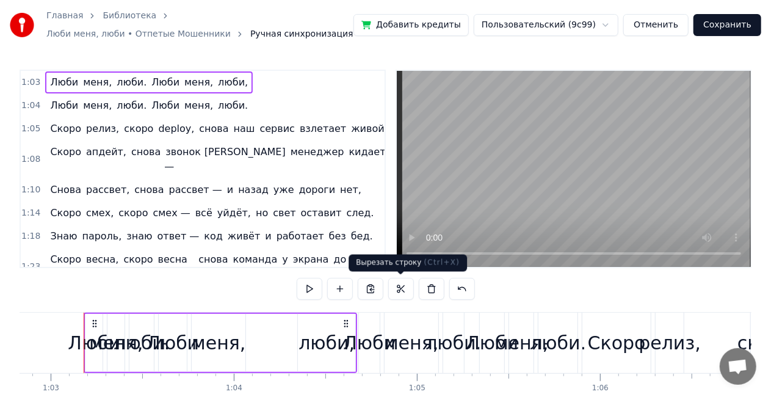
scroll to position [0, 11513]
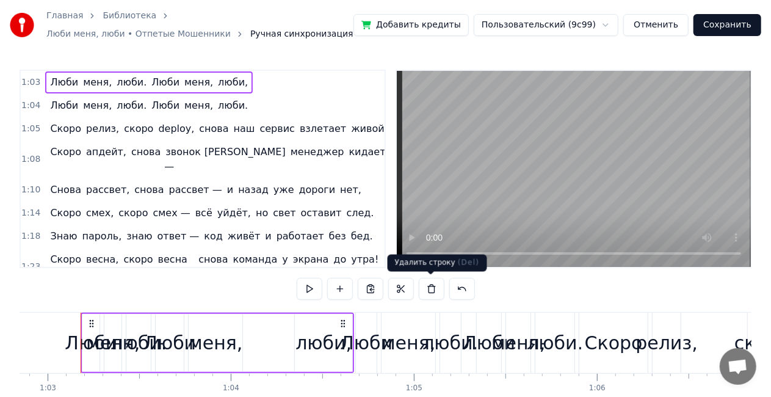
click at [426, 285] on button at bounding box center [432, 289] width 26 height 22
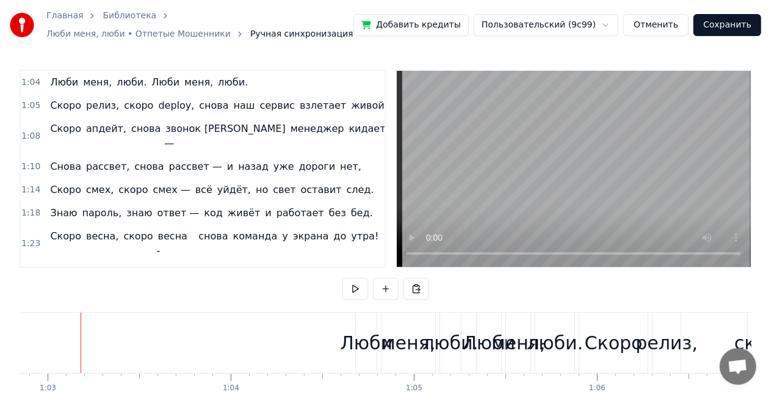
click at [245, 72] on div "1:04 Люби меня, люби. Люби меня, люби." at bounding box center [203, 82] width 364 height 23
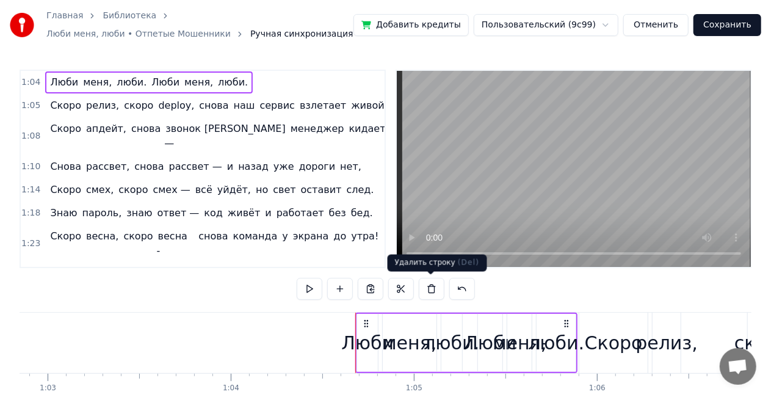
click at [429, 291] on button at bounding box center [432, 289] width 26 height 22
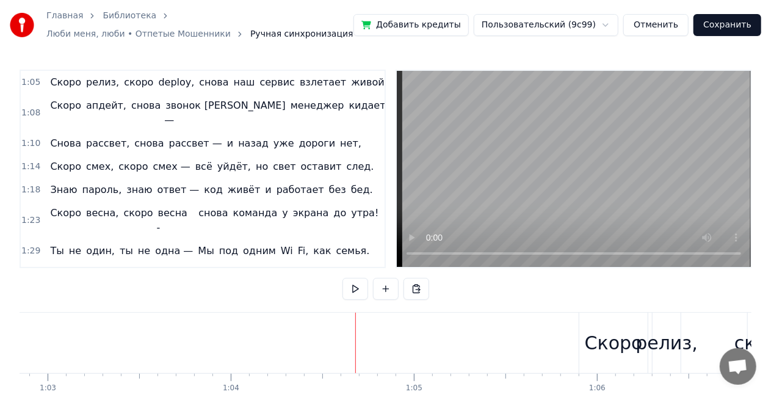
click at [397, 255] on video at bounding box center [574, 169] width 354 height 196
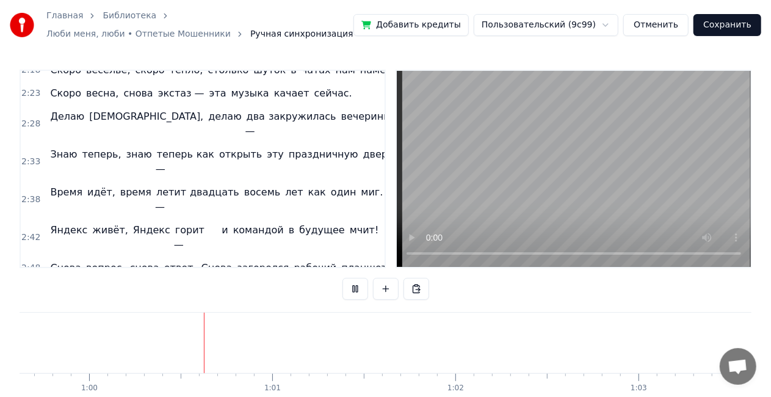
scroll to position [0, 10925]
click at [512, 166] on video at bounding box center [574, 169] width 354 height 196
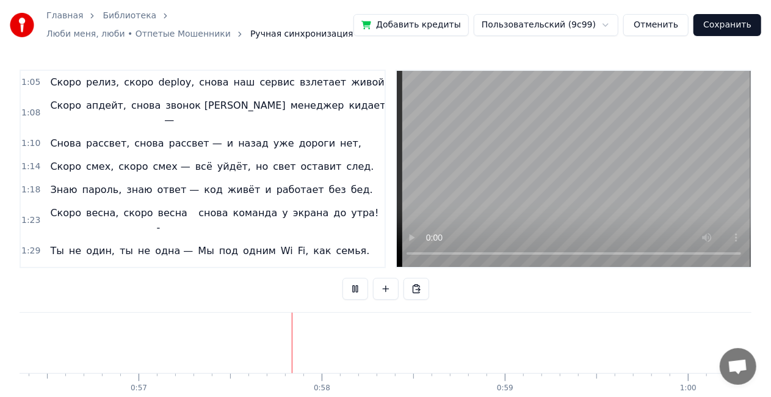
scroll to position [0, 10431]
click at [32, 79] on span "1:05" at bounding box center [30, 82] width 19 height 12
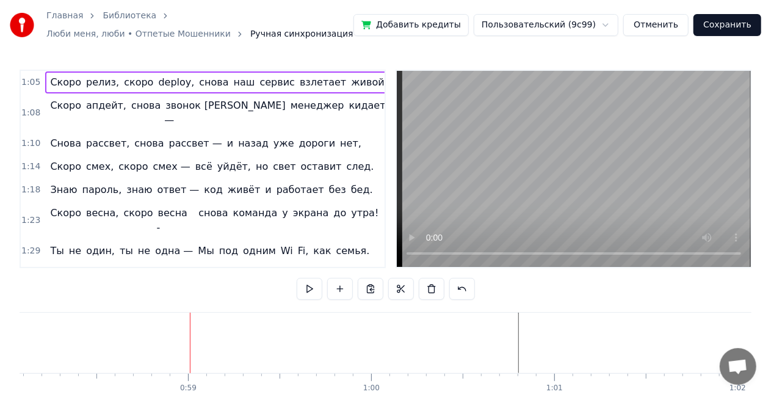
scroll to position [0, 10749]
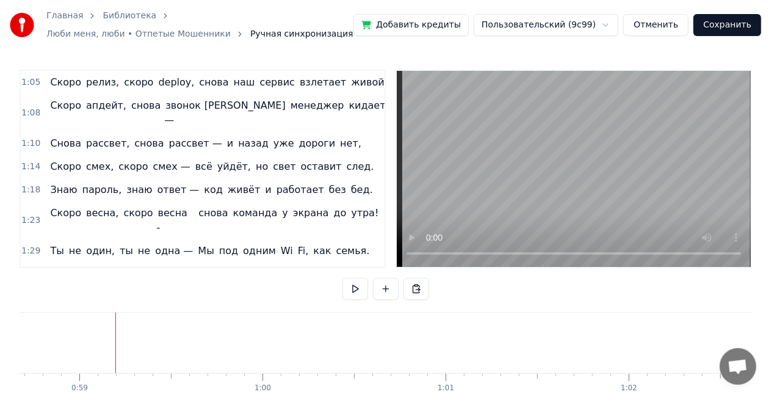
click at [115, 341] on div at bounding box center [115, 343] width 1 height 60
click at [90, 73] on div "Скоро релиз, скоро deploy, снова наш сервис взлетает живой," at bounding box center [218, 82] width 347 height 22
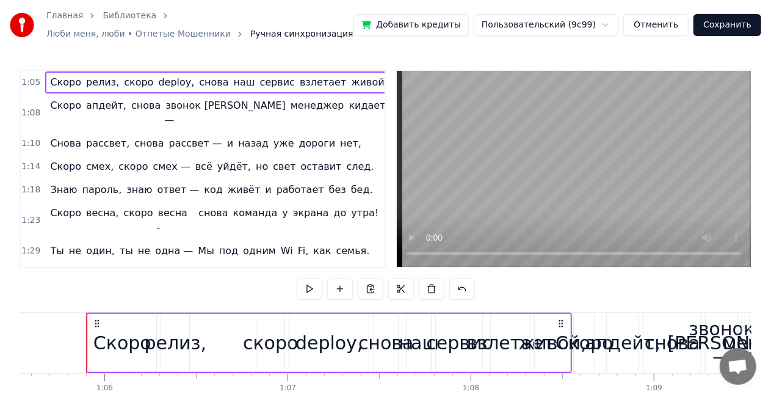
click at [73, 81] on span "Скоро" at bounding box center [66, 82] width 34 height 14
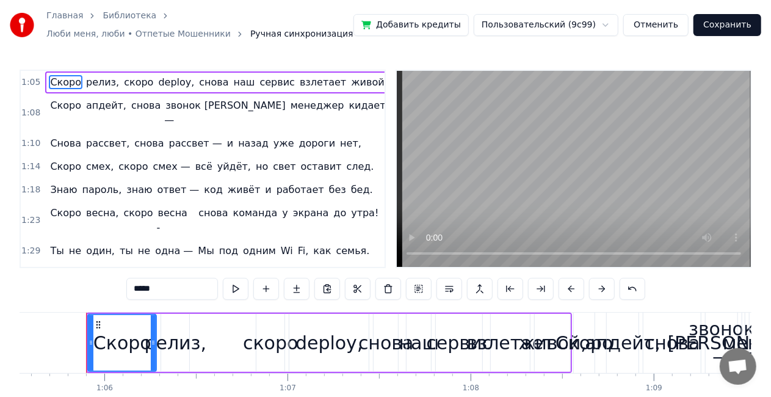
scroll to position [0, 12011]
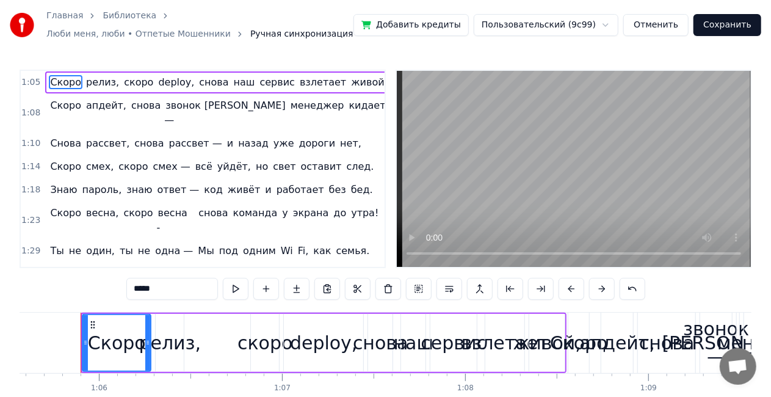
click at [99, 85] on span "релиз," at bounding box center [102, 82] width 35 height 14
type input "******"
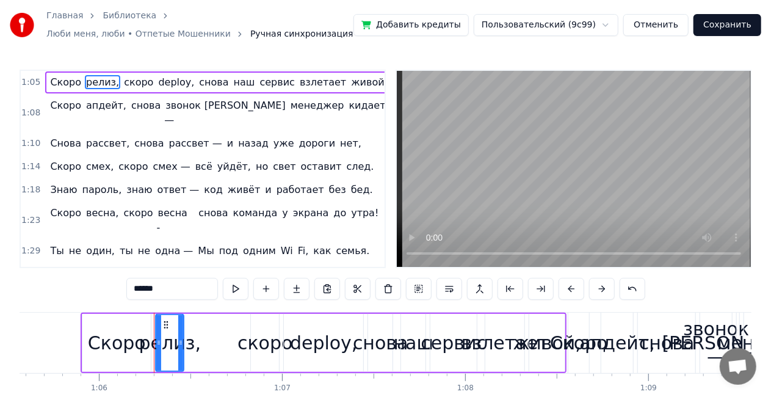
click at [232, 85] on div "Скоро релиз, скоро deploy, снова наш сервис взлетает живой," at bounding box center [218, 82] width 347 height 22
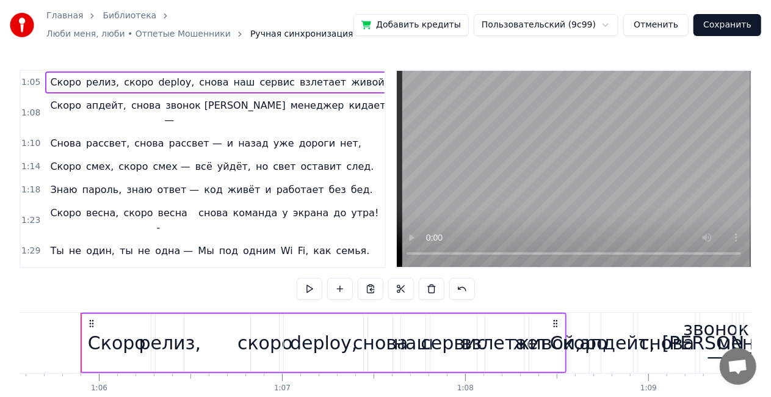
drag, startPoint x: 219, startPoint y: 325, endPoint x: 81, endPoint y: 332, distance: 138.2
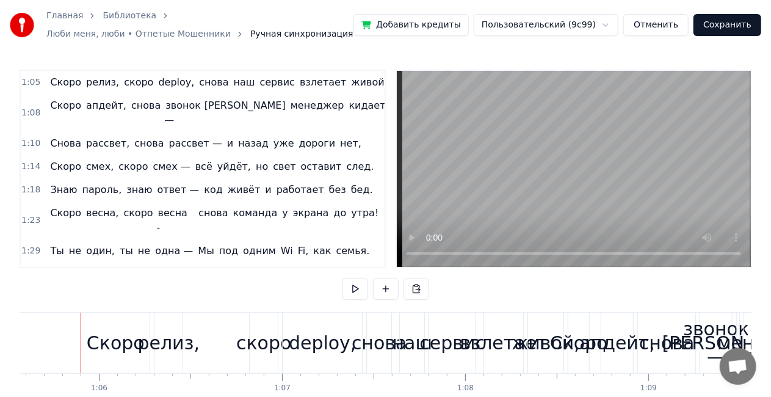
click at [178, 334] on div "релиз," at bounding box center [168, 342] width 62 height 27
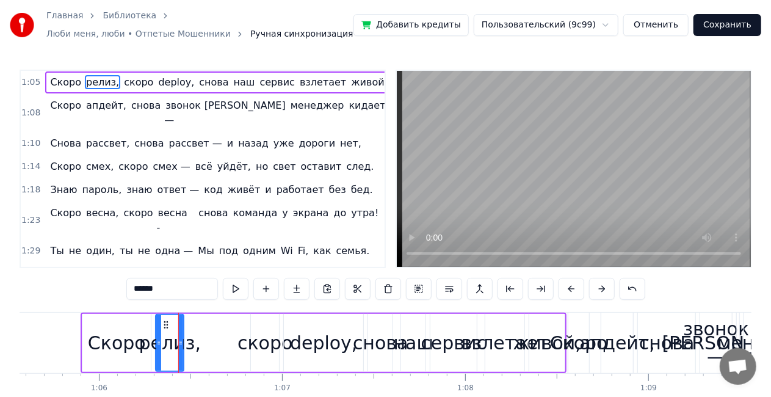
click at [350, 75] on span "живой," at bounding box center [369, 82] width 39 height 14
type input "******"
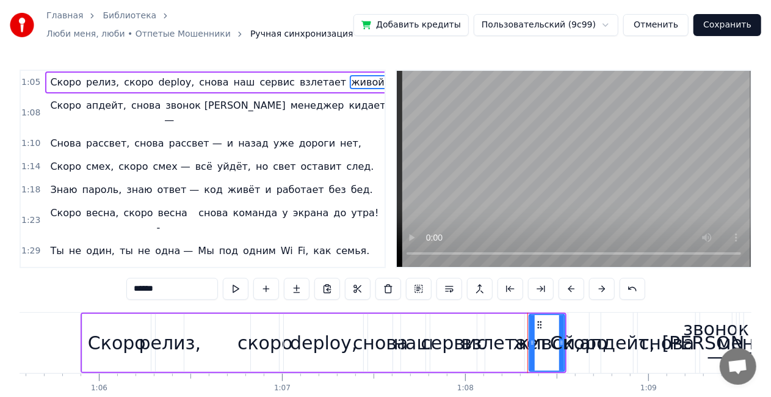
click at [347, 73] on div "Скоро релиз, скоро deploy, снова наш сервис взлетает живой," at bounding box center [218, 82] width 347 height 22
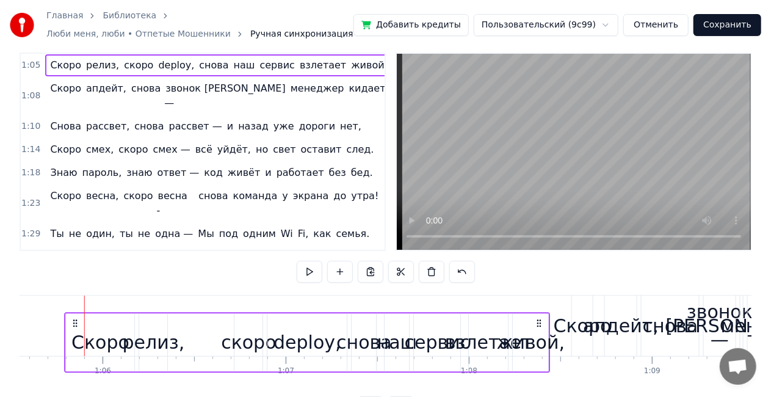
scroll to position [18, 0]
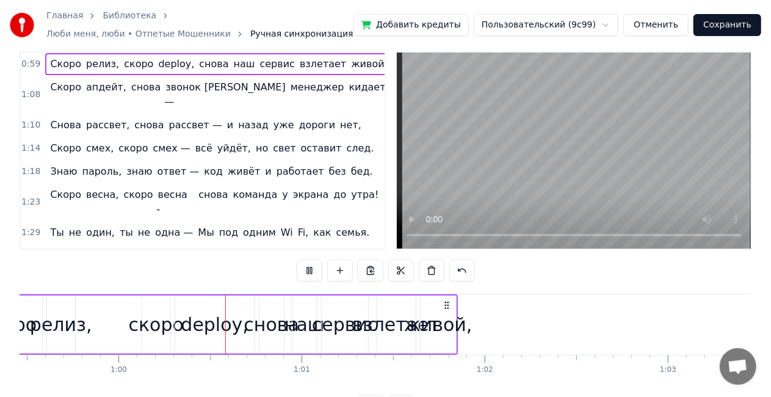
scroll to position [0, 10898]
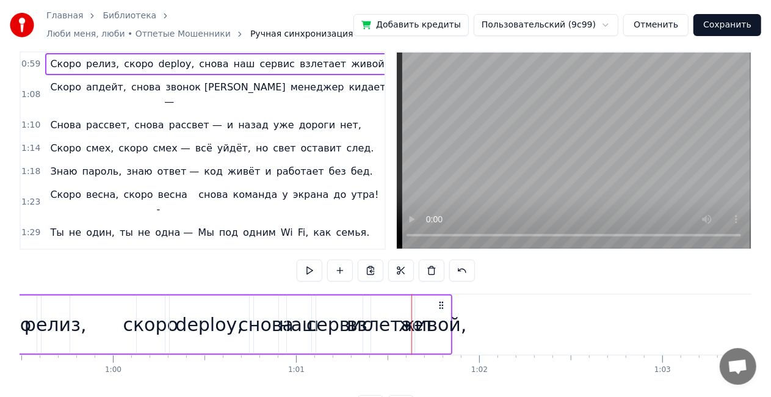
click at [252, 326] on div "снова" at bounding box center [266, 324] width 56 height 27
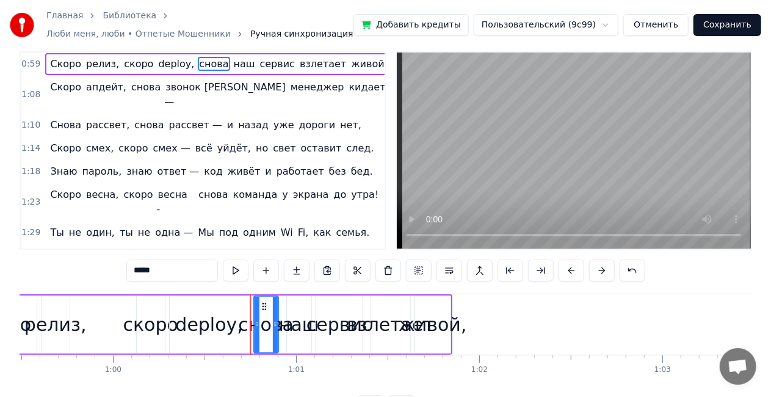
scroll to position [0, 0]
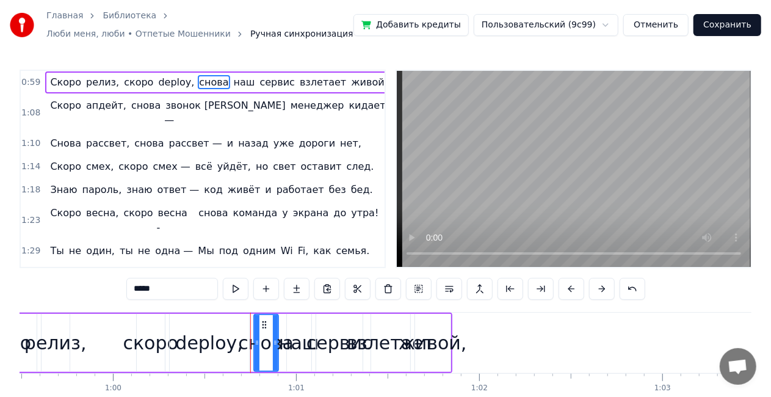
click at [178, 81] on div "Скоро релиз, скоро deploy, снова наш сервис взлетает живой," at bounding box center [218, 82] width 347 height 22
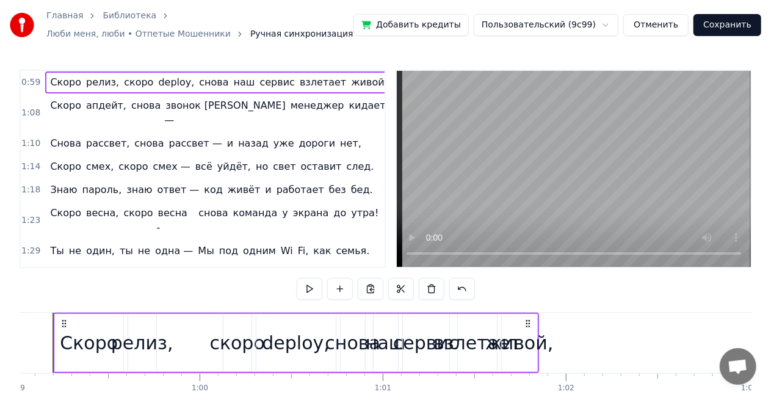
scroll to position [0, 10783]
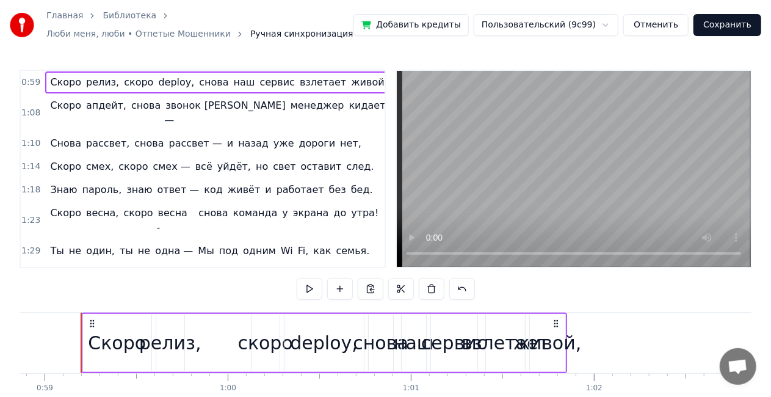
click at [355, 343] on div "deploy," at bounding box center [324, 343] width 79 height 58
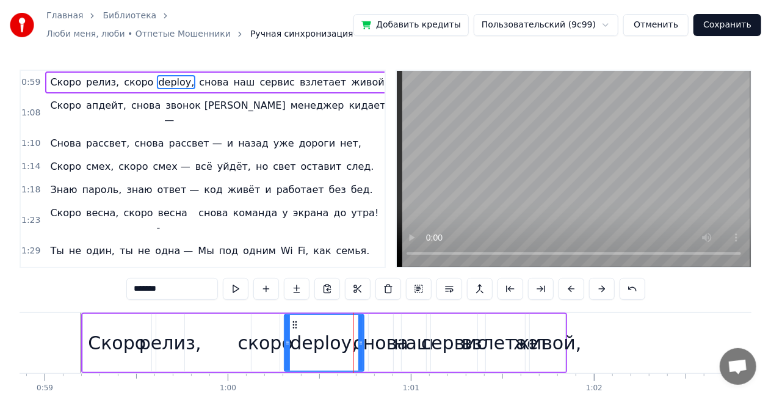
click at [371, 344] on div "снова" at bounding box center [381, 342] width 56 height 27
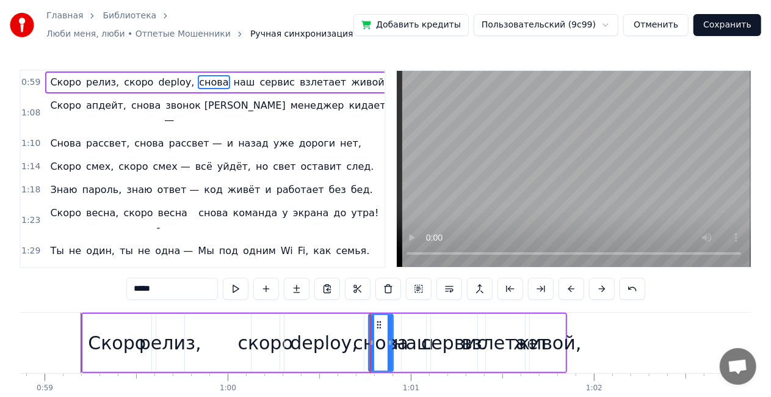
click at [324, 347] on div "deploy," at bounding box center [324, 342] width 68 height 27
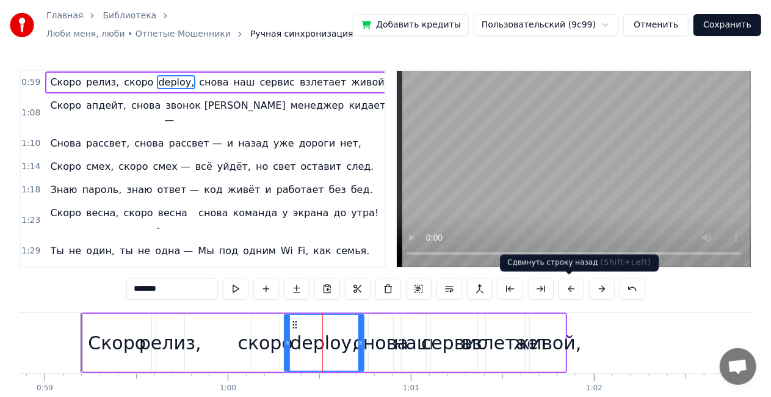
click at [563, 288] on button at bounding box center [572, 289] width 26 height 22
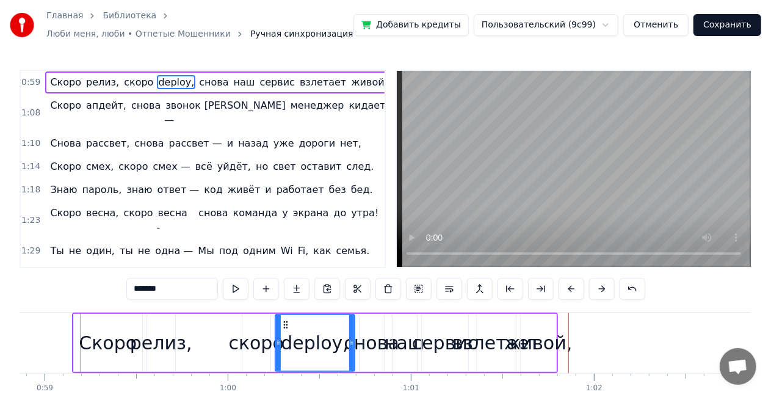
click at [380, 346] on div "снова" at bounding box center [372, 342] width 56 height 27
type input "*****"
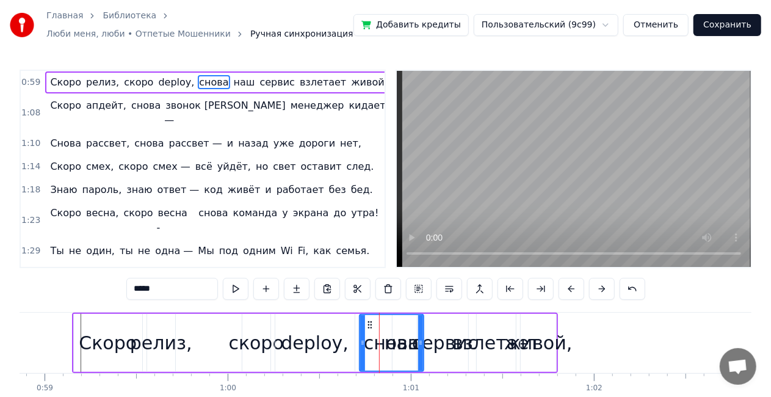
drag, startPoint x: 380, startPoint y: 345, endPoint x: 420, endPoint y: 344, distance: 39.7
click at [420, 344] on icon at bounding box center [420, 343] width 5 height 10
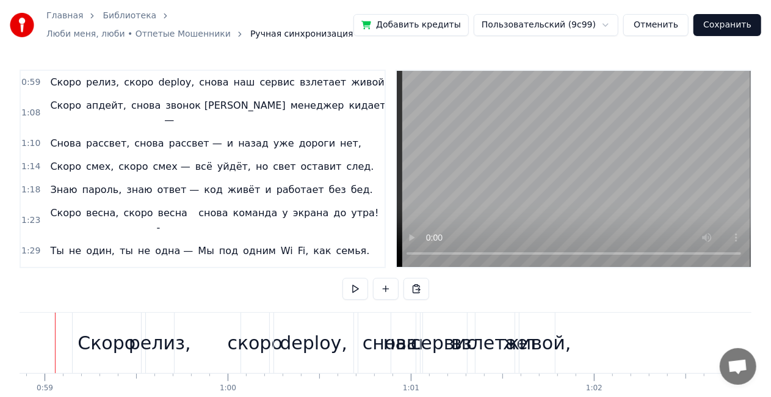
scroll to position [0, 10758]
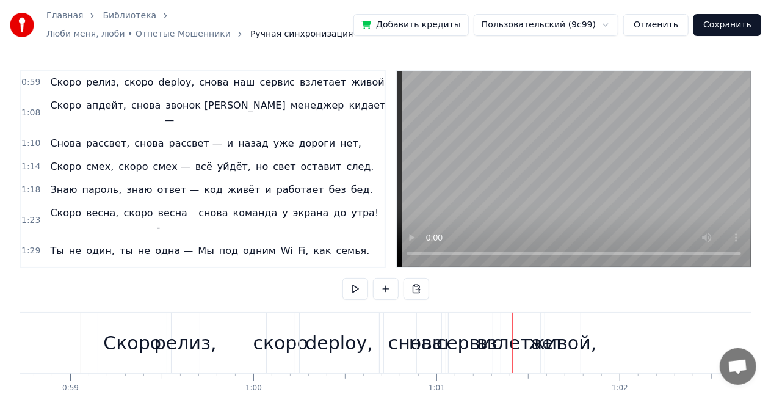
drag, startPoint x: 402, startPoint y: 341, endPoint x: 522, endPoint y: 329, distance: 121.0
click at [522, 329] on div "Скоро релиз, скоро deploy, снова наш сервис взлетает живой," at bounding box center [341, 343] width 486 height 60
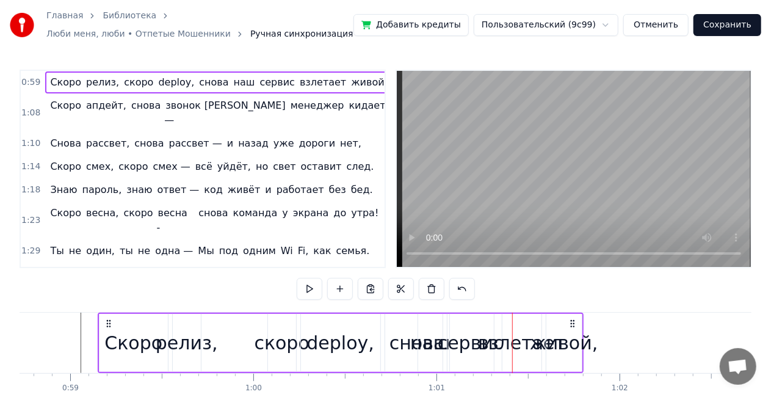
click at [523, 341] on div "взлетает" at bounding box center [521, 342] width 87 height 27
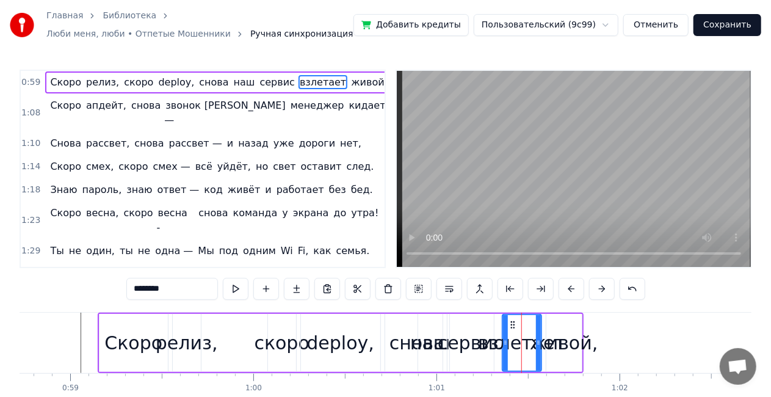
drag, startPoint x: 528, startPoint y: 331, endPoint x: 540, endPoint y: 330, distance: 12.9
click at [540, 330] on div "взлетает" at bounding box center [521, 342] width 87 height 27
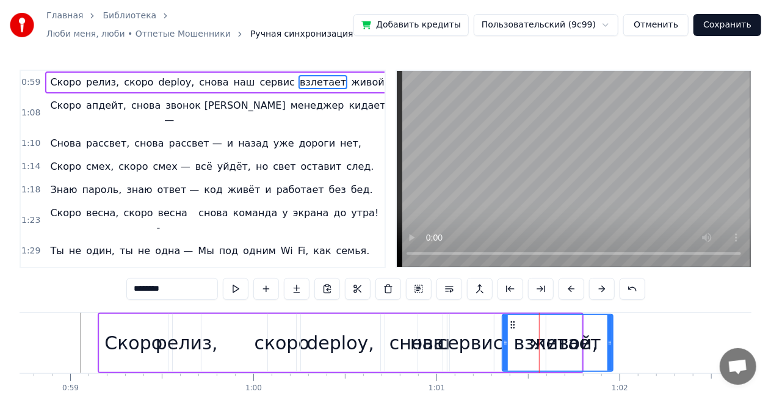
drag, startPoint x: 536, startPoint y: 330, endPoint x: 607, endPoint y: 322, distance: 71.9
click at [608, 322] on div at bounding box center [610, 343] width 5 height 56
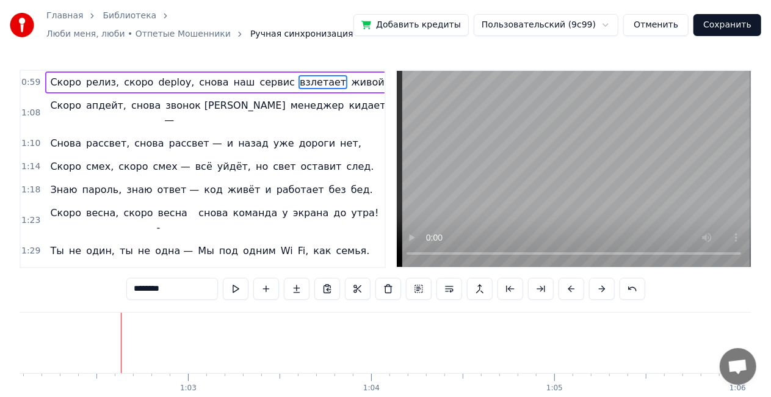
scroll to position [0, 11376]
click at [198, 82] on span "снова" at bounding box center [214, 82] width 32 height 14
type input "*****"
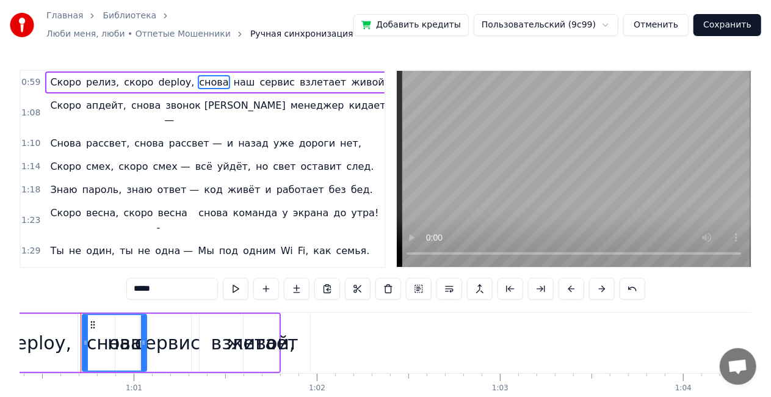
scroll to position [0, 11060]
drag, startPoint x: 203, startPoint y: 81, endPoint x: 343, endPoint y: 78, distance: 140.5
click at [343, 78] on div "Скоро релиз, скоро deploy, снова наш сервис взлетает живой," at bounding box center [218, 82] width 347 height 22
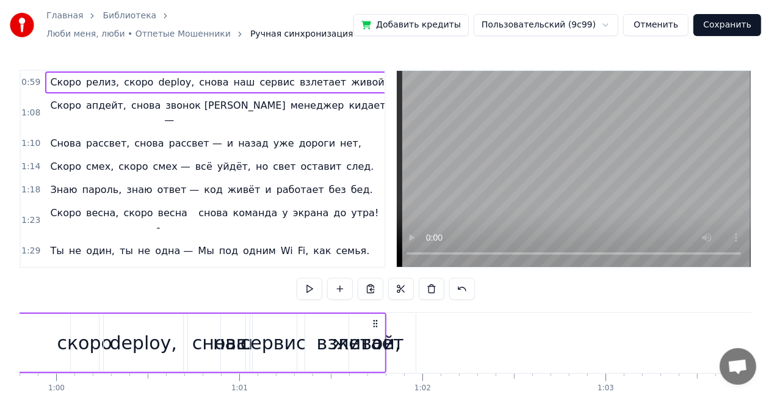
click at [350, 78] on span "живой," at bounding box center [369, 82] width 39 height 14
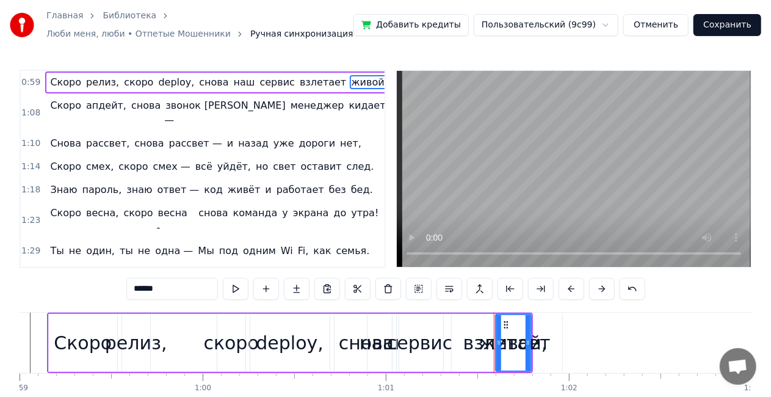
scroll to position [0, 10774]
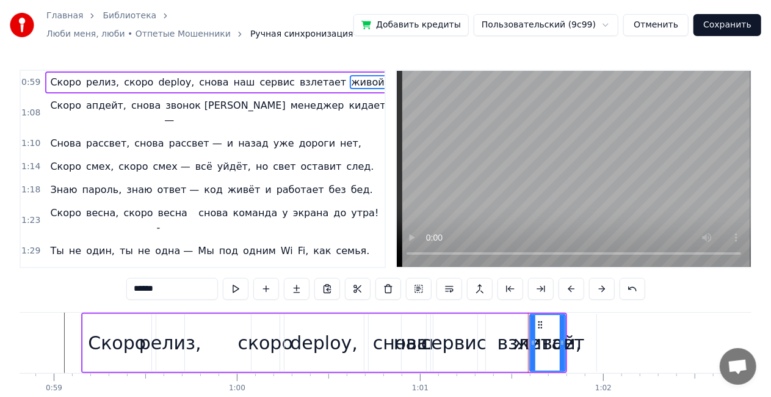
click at [347, 74] on div "Скоро релиз, скоро deploy, снова наш сервис взлетает живой," at bounding box center [218, 82] width 347 height 22
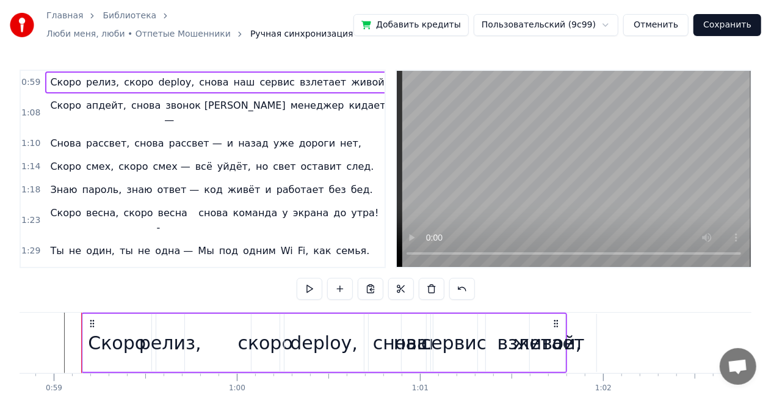
click at [519, 345] on div "живой," at bounding box center [548, 342] width 68 height 27
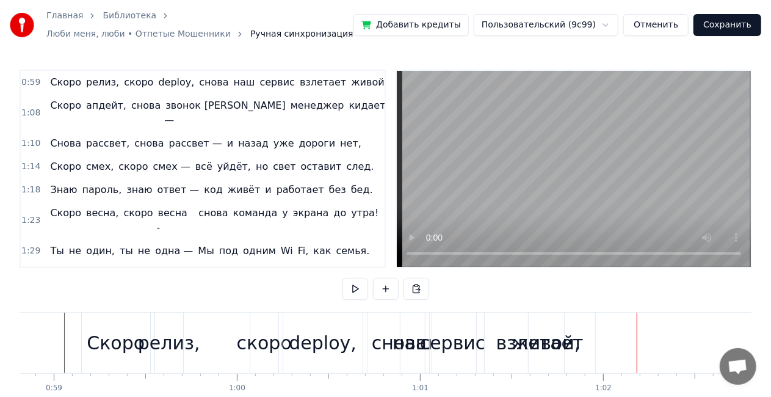
click at [570, 338] on div "живой," at bounding box center [546, 342] width 68 height 27
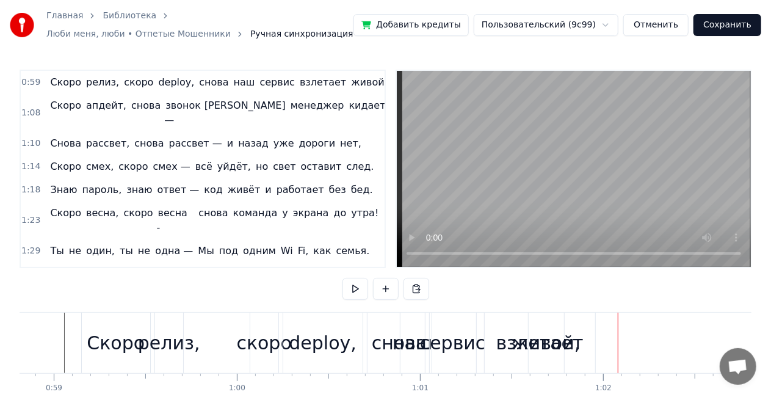
click at [543, 338] on div "живой," at bounding box center [546, 342] width 68 height 27
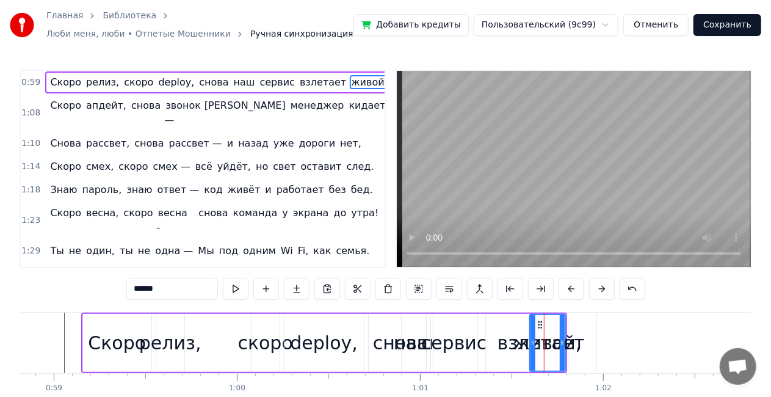
click at [569, 346] on div "живой," at bounding box center [548, 342] width 68 height 27
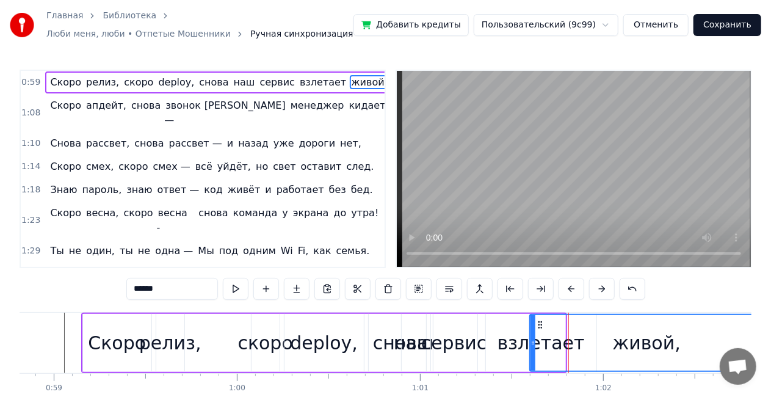
drag, startPoint x: 562, startPoint y: 343, endPoint x: 762, endPoint y: 331, distance: 200.7
click at [762, 331] on div "Главная Библиотека Люби меня, люби • Отпетые Мошенники Ручная синхронизация Доб…" at bounding box center [385, 217] width 771 height 435
click at [525, 340] on div "взлетает" at bounding box center [541, 342] width 87 height 27
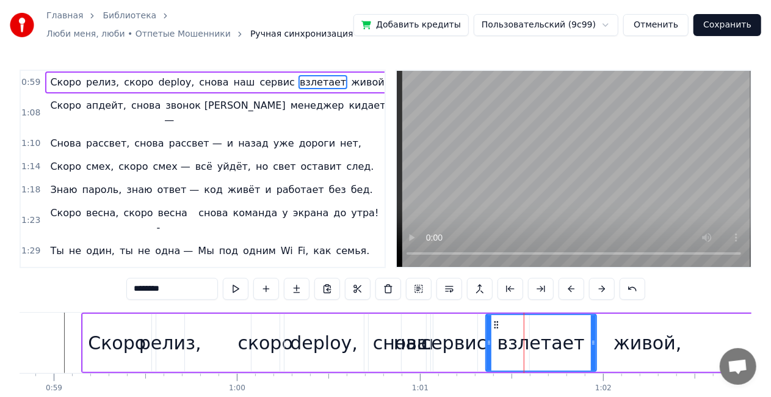
click at [421, 340] on div "наш" at bounding box center [414, 342] width 40 height 27
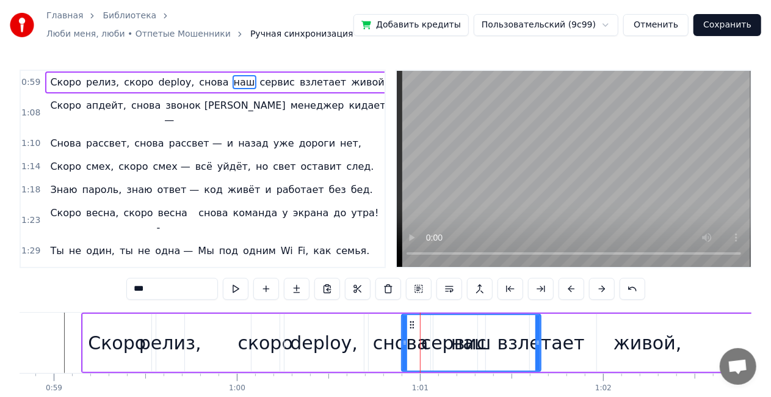
drag, startPoint x: 424, startPoint y: 341, endPoint x: 539, endPoint y: 342, distance: 114.8
click at [539, 342] on icon at bounding box center [538, 343] width 5 height 10
click at [423, 343] on div "наш" at bounding box center [471, 343] width 138 height 56
click at [379, 343] on div "снова" at bounding box center [401, 342] width 56 height 27
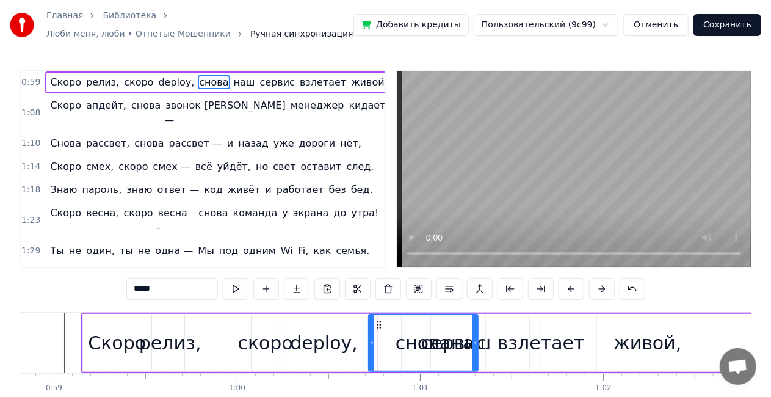
drag, startPoint x: 427, startPoint y: 344, endPoint x: 485, endPoint y: 341, distance: 58.1
click at [478, 341] on icon at bounding box center [475, 343] width 5 height 10
click at [516, 347] on div "взлетает" at bounding box center [541, 342] width 87 height 27
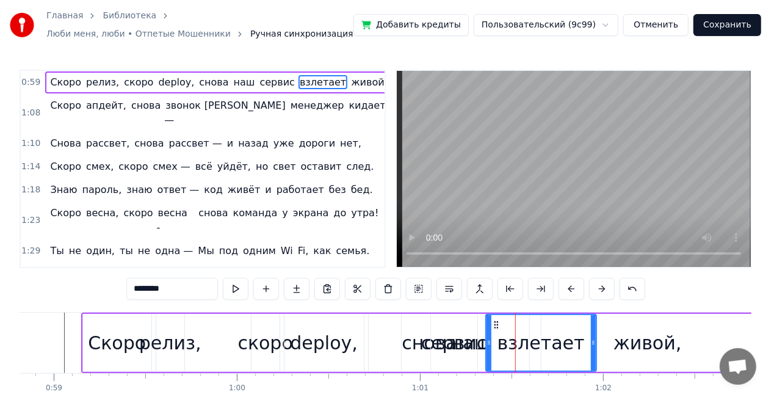
click at [456, 341] on div "сервис" at bounding box center [454, 342] width 66 height 27
type input "******"
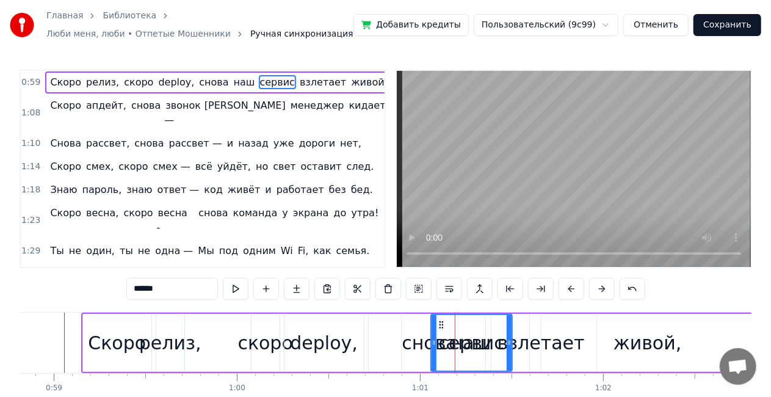
drag, startPoint x: 474, startPoint y: 342, endPoint x: 520, endPoint y: 343, distance: 45.8
click at [513, 344] on div "сервис" at bounding box center [472, 343] width 82 height 58
drag, startPoint x: 484, startPoint y: 349, endPoint x: 541, endPoint y: 344, distance: 57.0
click at [535, 346] on div "Скоро релиз, скоро deploy, снова наш сервис взлетает живой," at bounding box center [424, 343] width 686 height 60
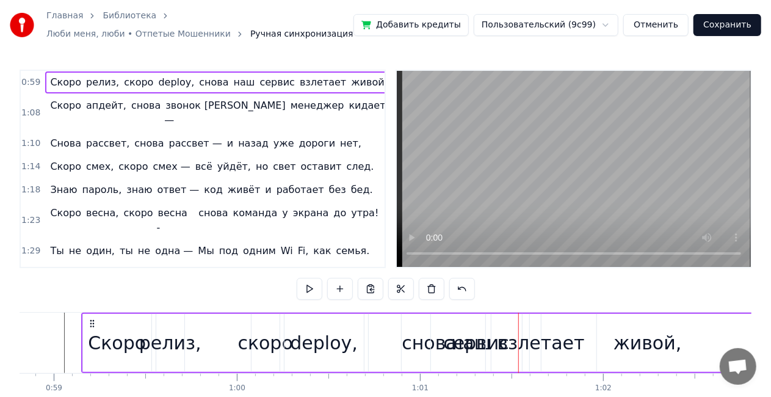
drag, startPoint x: 557, startPoint y: 344, endPoint x: 605, endPoint y: 343, distance: 47.7
click at [605, 343] on div "живой," at bounding box center [648, 343] width 236 height 58
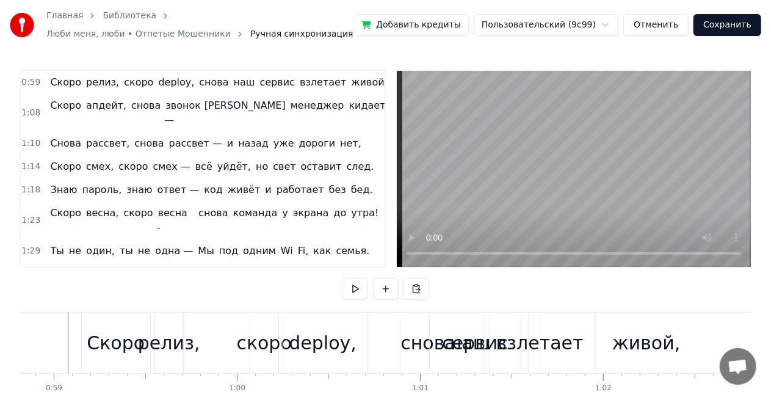
scroll to position [0, 10761]
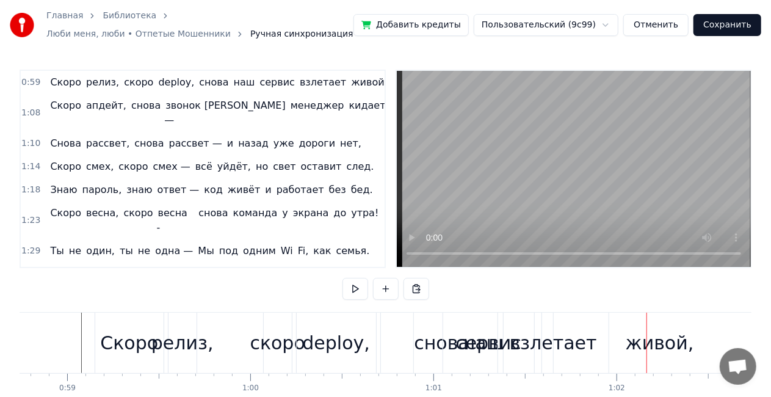
click at [600, 347] on div "живой," at bounding box center [660, 343] width 236 height 60
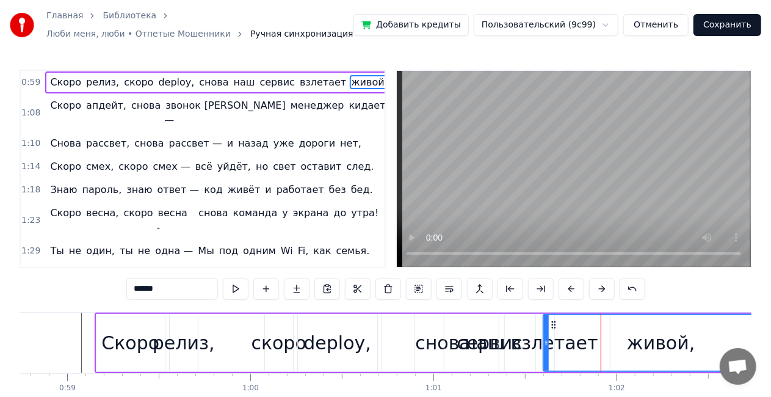
click at [407, 339] on div "снова" at bounding box center [443, 343] width 122 height 58
type input "*****"
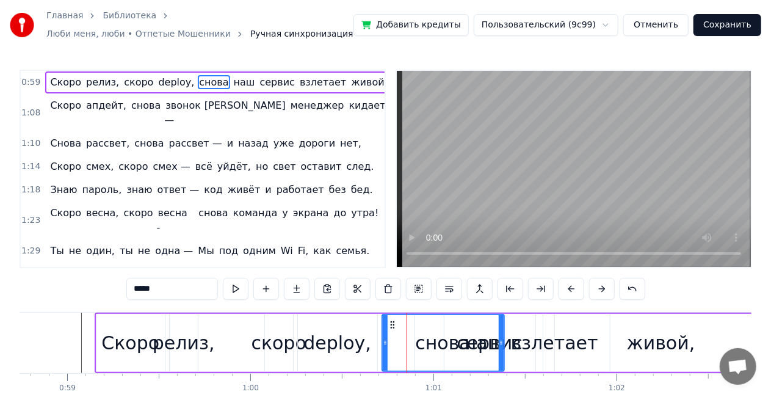
drag, startPoint x: 411, startPoint y: 337, endPoint x: 443, endPoint y: 341, distance: 32.6
click at [443, 341] on div "снова" at bounding box center [443, 343] width 121 height 56
drag, startPoint x: 451, startPoint y: 344, endPoint x: 589, endPoint y: 352, distance: 138.8
click at [589, 352] on div "Скоро релиз, скоро deploy, снова наш сервис взлетает живой," at bounding box center [438, 343] width 686 height 60
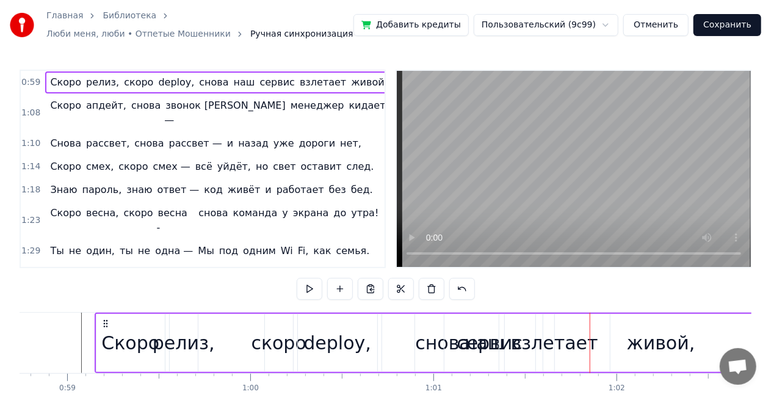
click at [599, 340] on div "живой," at bounding box center [661, 343] width 236 height 58
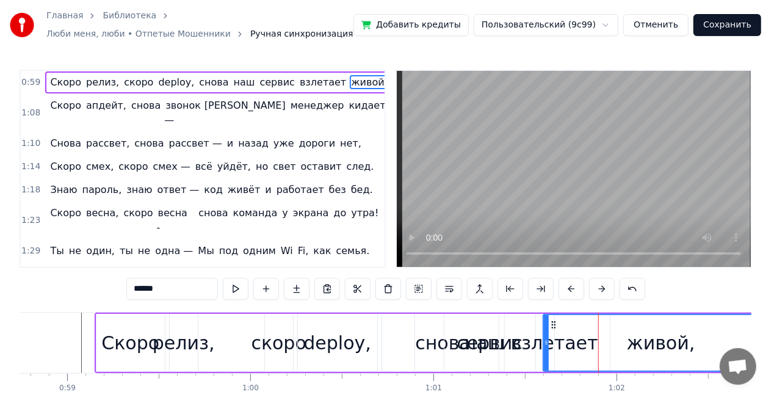
click at [599, 340] on div "живой," at bounding box center [661, 343] width 234 height 56
click at [435, 346] on div "наш" at bounding box center [484, 343] width 139 height 58
type input "***"
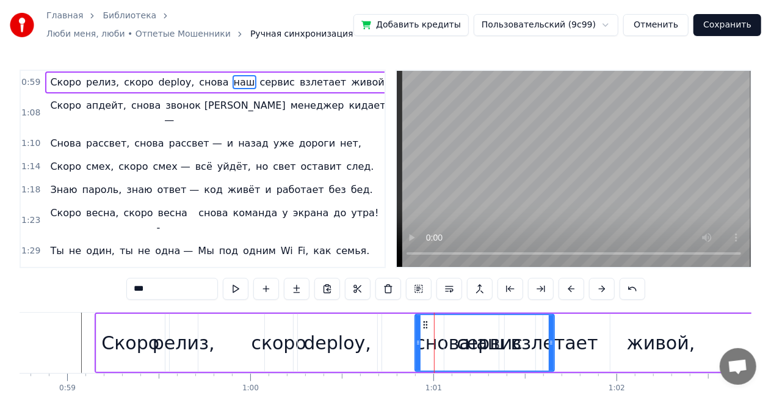
drag, startPoint x: 433, startPoint y: 346, endPoint x: 423, endPoint y: 343, distance: 10.7
click at [445, 347] on div "наш" at bounding box center [485, 343] width 138 height 56
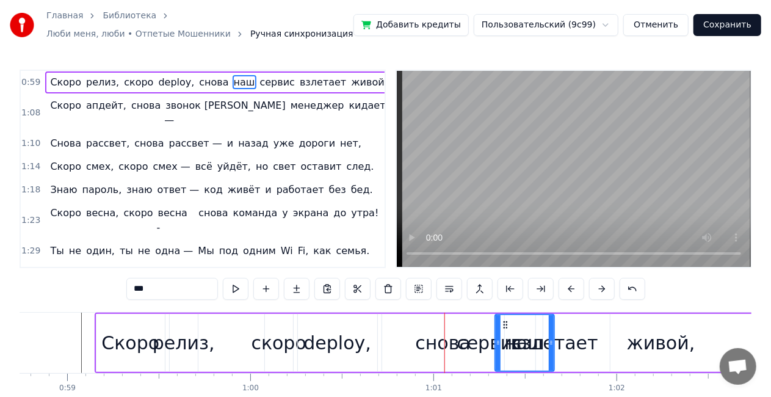
drag, startPoint x: 417, startPoint y: 343, endPoint x: 517, endPoint y: 335, distance: 99.9
drag, startPoint x: 523, startPoint y: 331, endPoint x: 553, endPoint y: 338, distance: 30.8
click at [566, 331] on div "Скоро релиз, скоро deploy, снова сервис наш взлетает живой," at bounding box center [438, 343] width 686 height 60
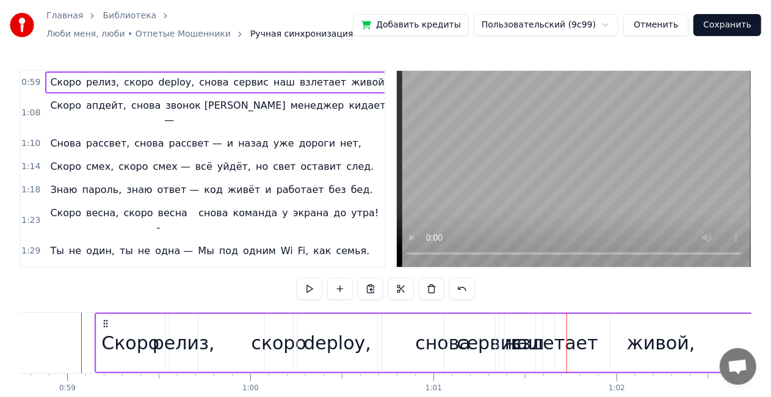
click at [552, 340] on div "живой," at bounding box center [661, 343] width 236 height 58
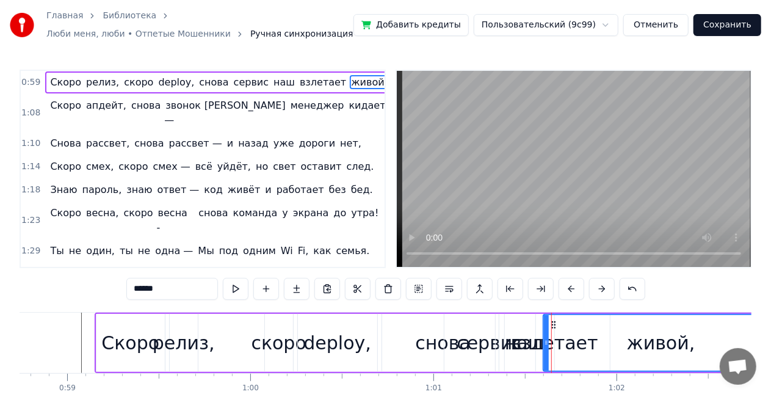
click at [409, 340] on div "снова" at bounding box center [443, 343] width 122 height 58
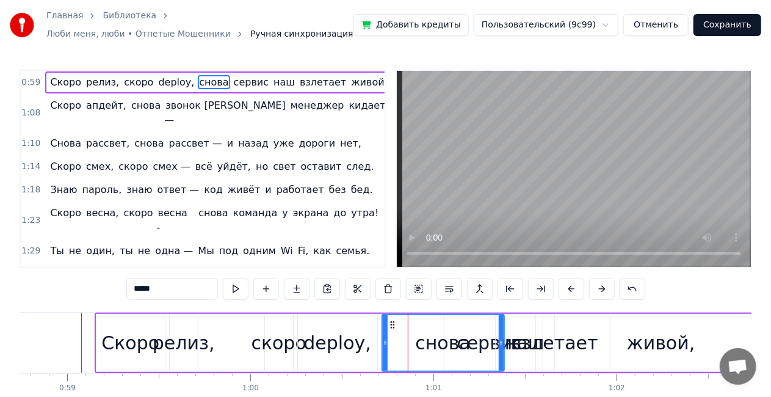
drag, startPoint x: 397, startPoint y: 341, endPoint x: 435, endPoint y: 341, distance: 37.9
click at [438, 341] on div "снова" at bounding box center [443, 343] width 121 height 56
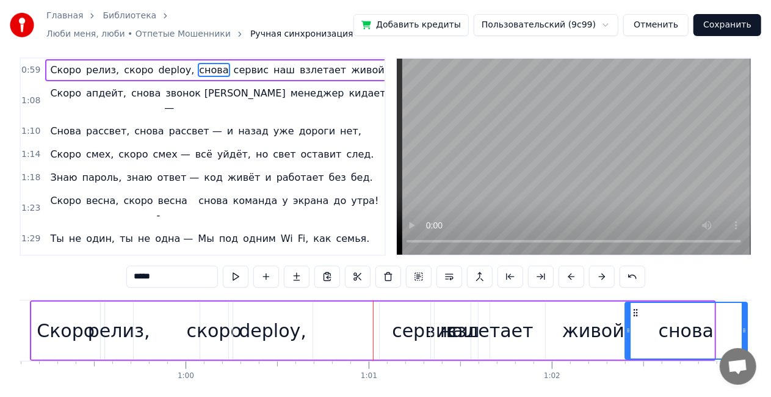
scroll to position [0, 10834]
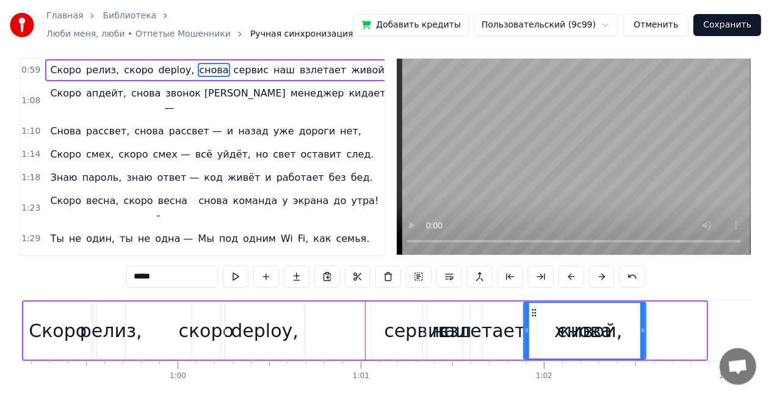
drag, startPoint x: 401, startPoint y: 322, endPoint x: 548, endPoint y: 305, distance: 148.2
click at [405, 322] on div "сервис" at bounding box center [417, 330] width 66 height 27
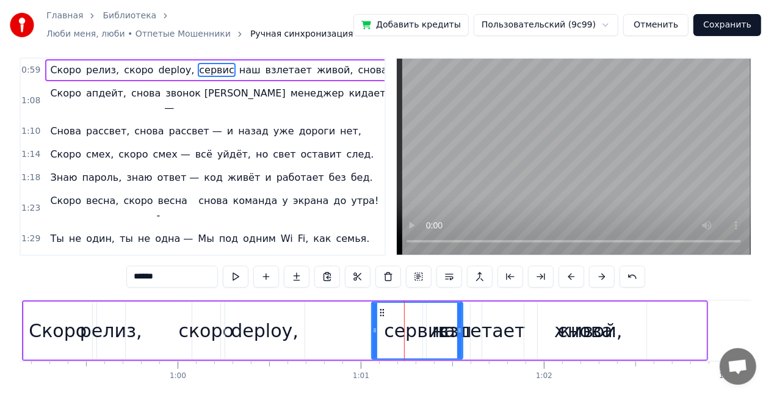
scroll to position [0, 0]
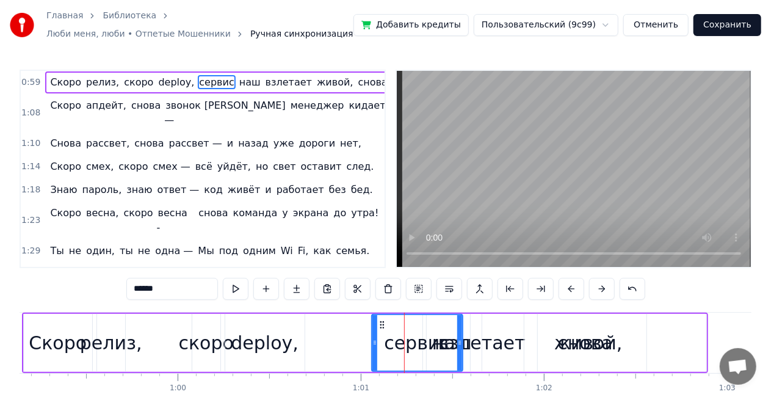
click at [457, 328] on div at bounding box center [459, 343] width 5 height 56
click at [238, 86] on span "наш" at bounding box center [250, 82] width 24 height 14
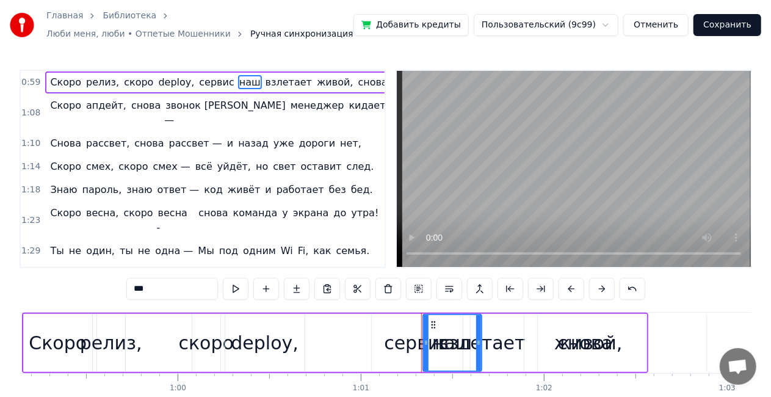
click at [357, 78] on span "снова" at bounding box center [373, 82] width 32 height 14
type input "*****"
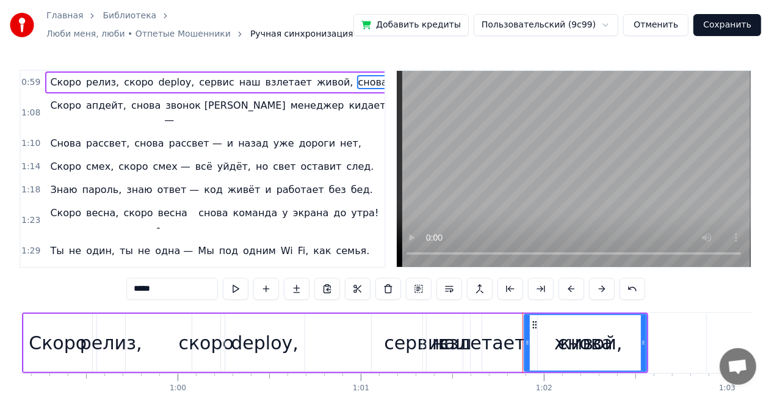
drag, startPoint x: 325, startPoint y: 81, endPoint x: 213, endPoint y: 79, distance: 111.8
click at [213, 79] on div "Скоро релиз, скоро deploy, сервис наш взлетает живой, снова" at bounding box center [218, 82] width 347 height 22
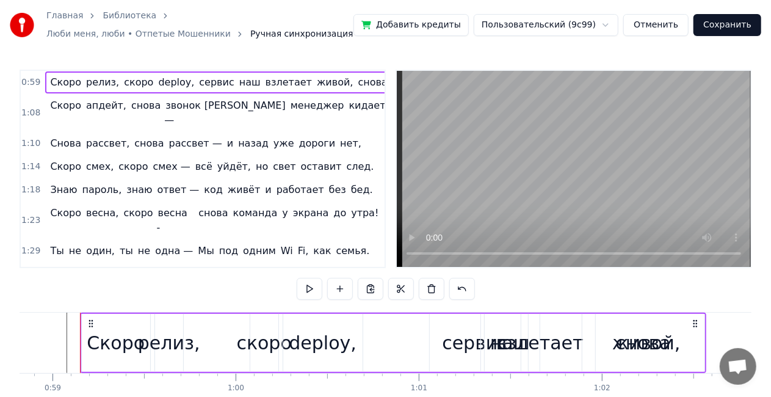
scroll to position [0, 10774]
click at [357, 79] on span "снова" at bounding box center [373, 82] width 32 height 14
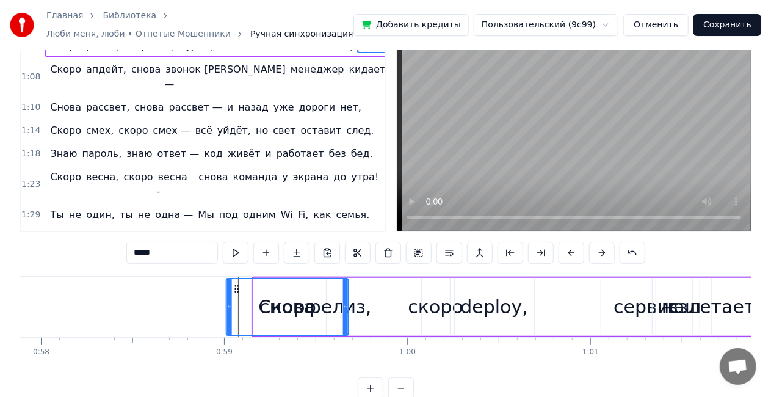
scroll to position [0, 10601]
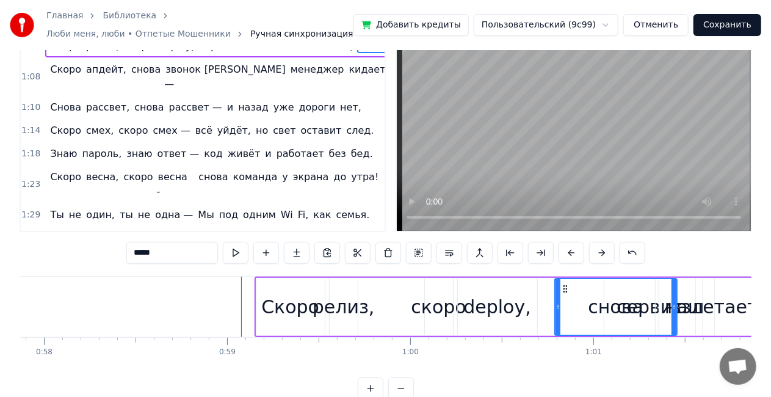
drag, startPoint x: 597, startPoint y: 329, endPoint x: 509, endPoint y: 286, distance: 97.5
click at [509, 286] on div "Скоро релиз, скоро deploy, сервис наш взлетает живой, снова" at bounding box center [568, 307] width 627 height 60
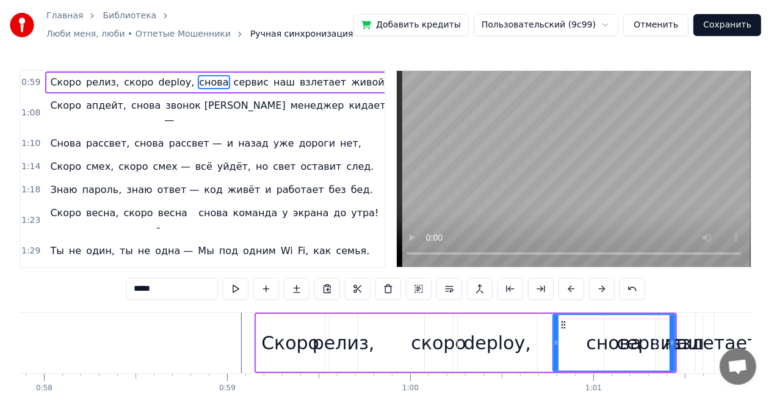
click at [233, 77] on span "сервис" at bounding box center [251, 82] width 37 height 14
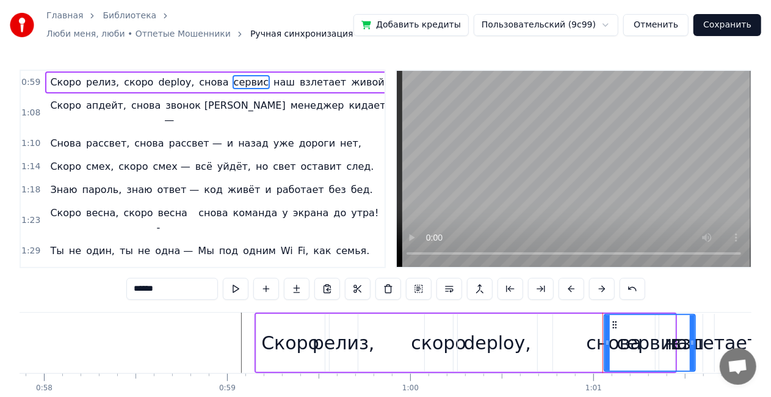
drag, startPoint x: 655, startPoint y: 343, endPoint x: 657, endPoint y: 327, distance: 15.5
click at [685, 342] on div "сервис" at bounding box center [650, 343] width 90 height 56
drag, startPoint x: 606, startPoint y: 335, endPoint x: 614, endPoint y: 337, distance: 8.7
click at [610, 334] on div "сервис" at bounding box center [649, 343] width 91 height 56
drag, startPoint x: 612, startPoint y: 344, endPoint x: 617, endPoint y: 340, distance: 6.6
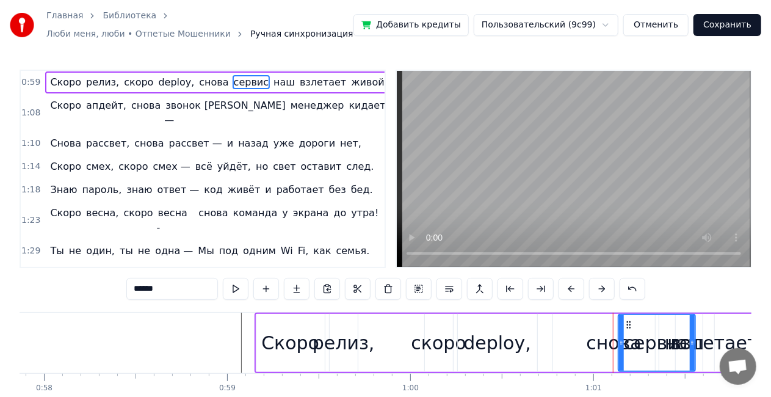
click at [619, 340] on icon at bounding box center [621, 343] width 5 height 10
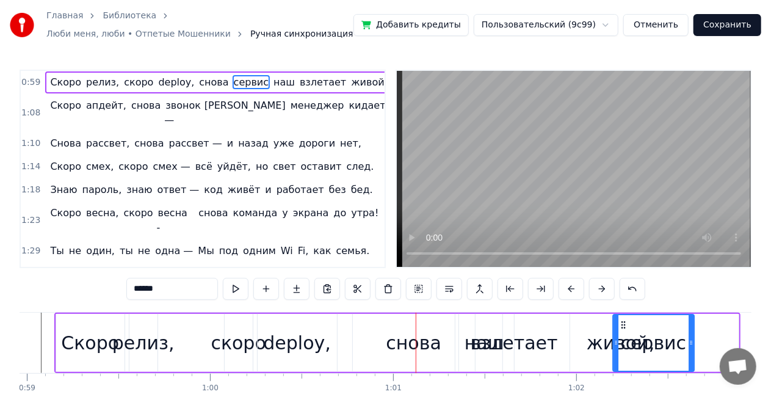
scroll to position [0, 10823]
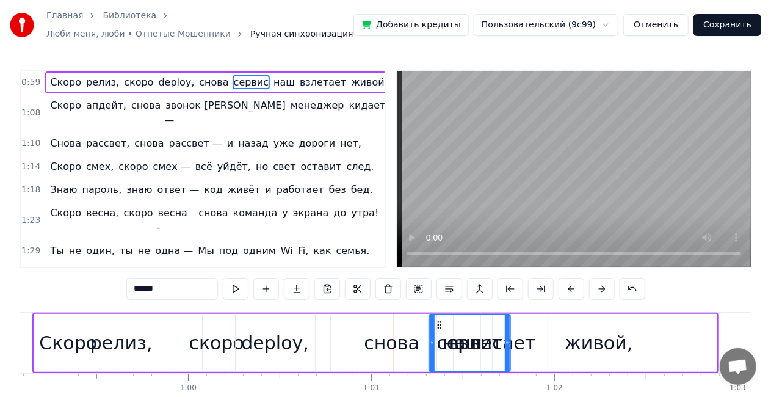
drag, startPoint x: 624, startPoint y: 322, endPoint x: 439, endPoint y: 310, distance: 185.4
click at [439, 310] on div "0:59 Скоро релиз, скоро deploy, снова сервис наш взлетает живой, 1:08 Скоро апд…" at bounding box center [386, 253] width 732 height 366
click at [272, 84] on span "наш" at bounding box center [284, 82] width 24 height 14
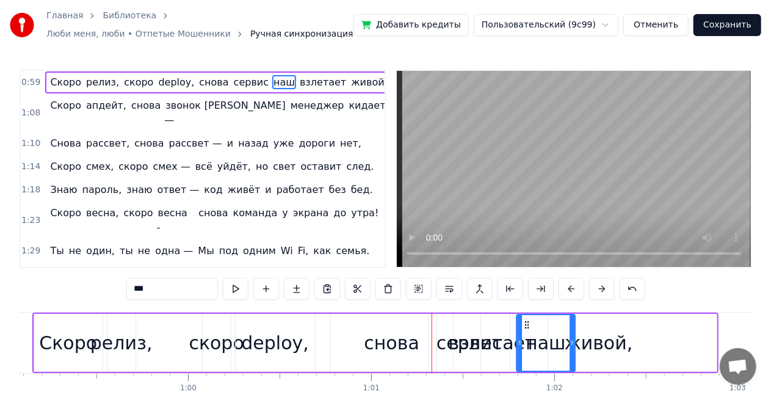
drag, startPoint x: 443, startPoint y: 327, endPoint x: 526, endPoint y: 314, distance: 84.0
click at [272, 84] on span "взлетает" at bounding box center [296, 82] width 49 height 14
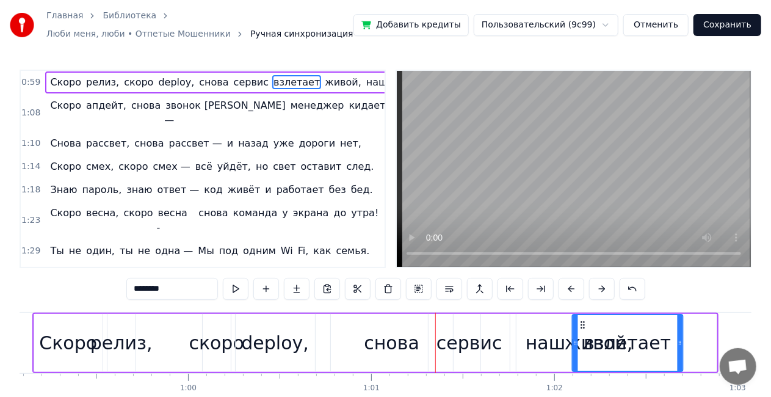
drag, startPoint x: 448, startPoint y: 321, endPoint x: 583, endPoint y: 315, distance: 135.1
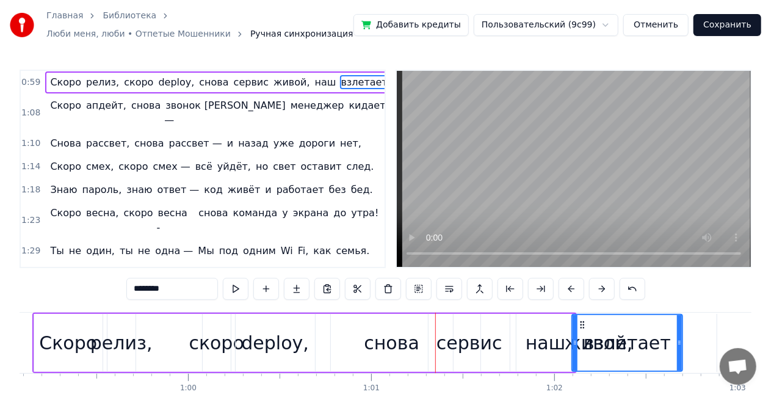
click at [272, 84] on span "живой," at bounding box center [291, 82] width 39 height 14
type input "******"
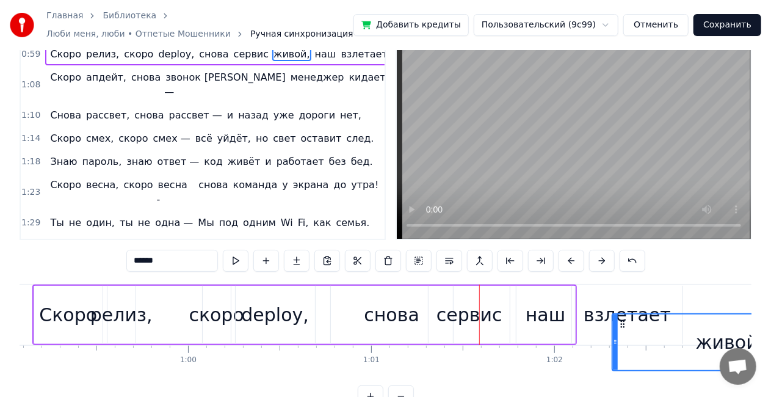
scroll to position [29, 0]
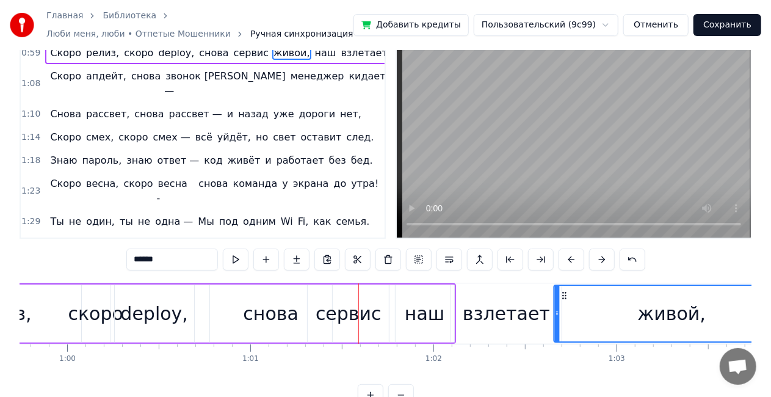
drag, startPoint x: 491, startPoint y: 323, endPoint x: 622, endPoint y: 275, distance: 139.3
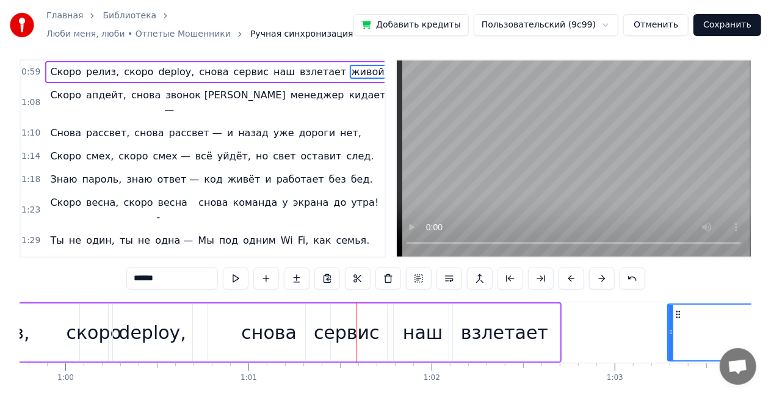
scroll to position [0, 0]
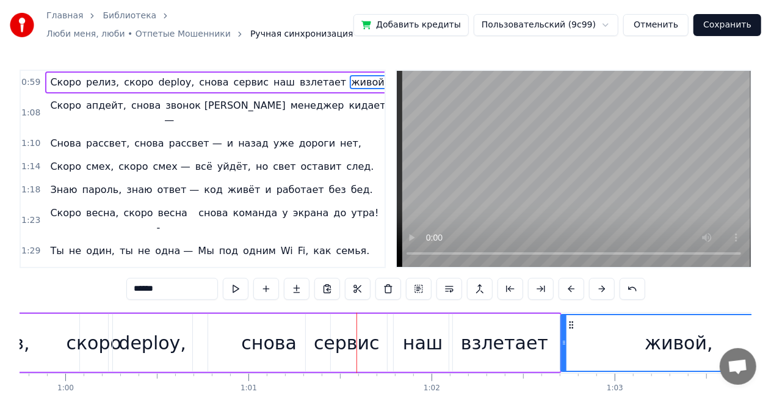
click at [54, 346] on div "Скоро релиз, скоро deploy, снова сервис наш взлетает живой," at bounding box center [354, 343] width 889 height 60
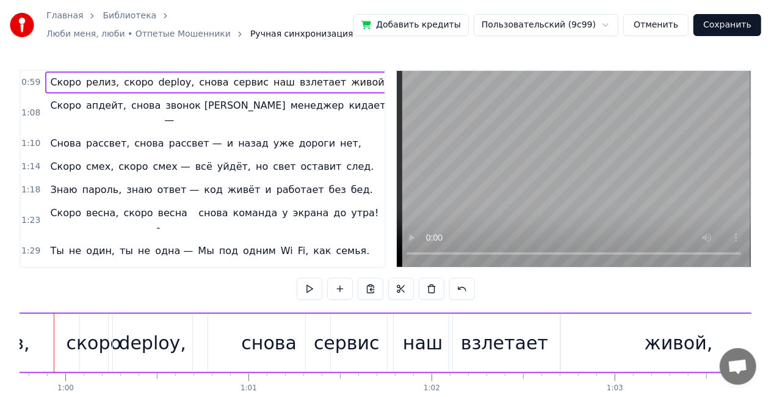
scroll to position [0, 10919]
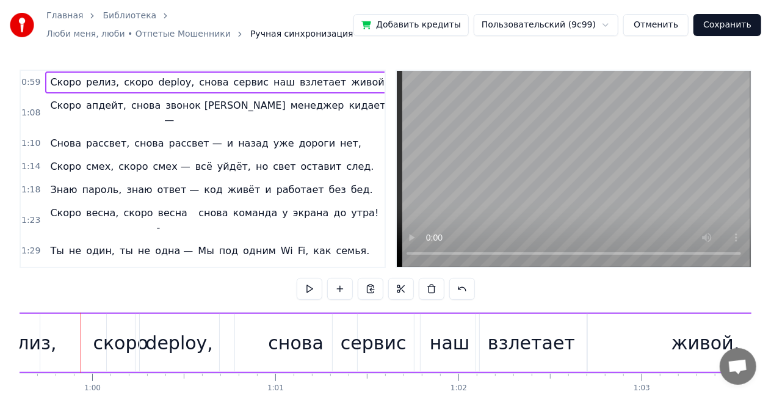
click at [21, 344] on div "релиз," at bounding box center [26, 342] width 62 height 27
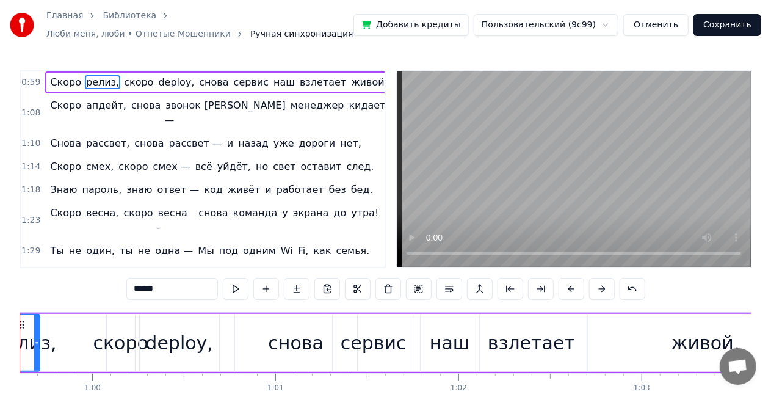
scroll to position [0, 10858]
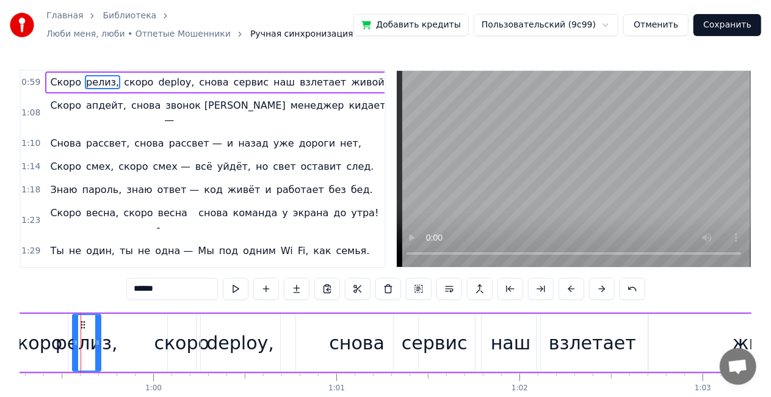
click at [39, 87] on div "0:59 Скоро релиз, скоро deploy, снова сервис наш взлетает живой," at bounding box center [203, 82] width 364 height 23
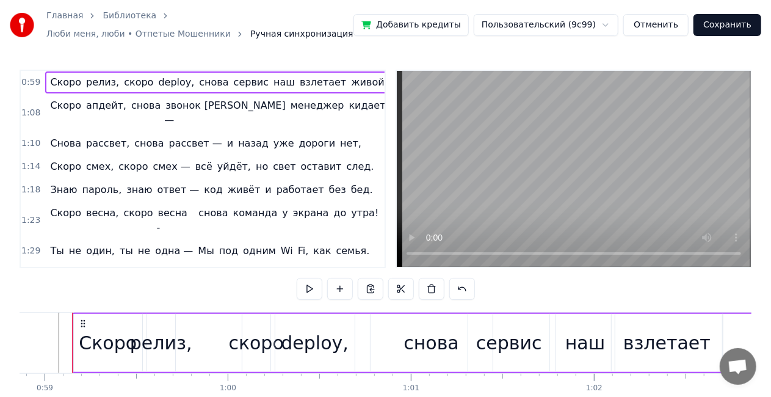
scroll to position [0, 10774]
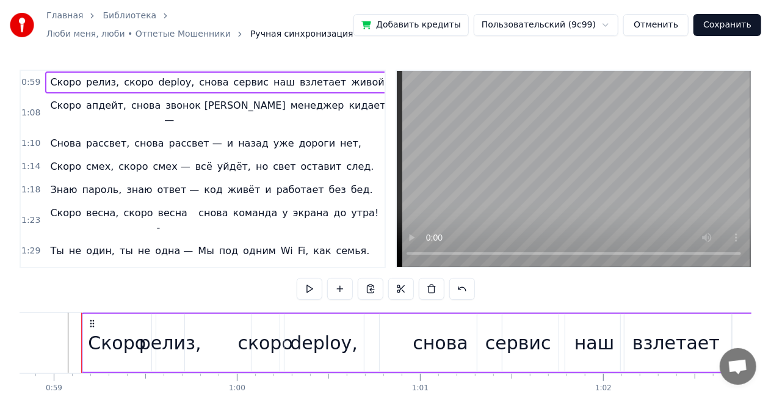
click at [49, 82] on span "Скоро" at bounding box center [66, 82] width 34 height 14
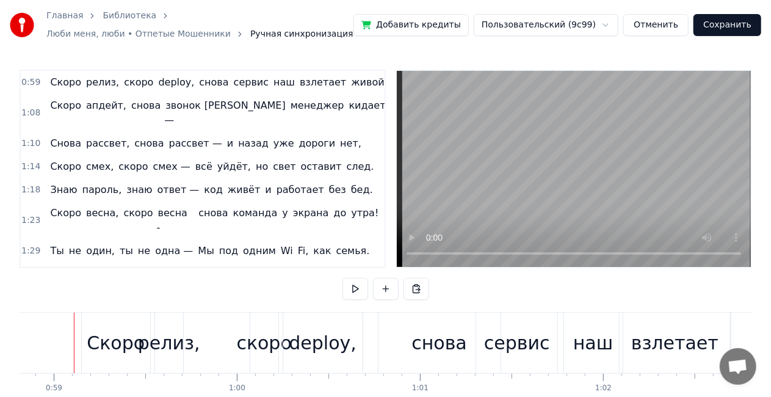
scroll to position [0, 10767]
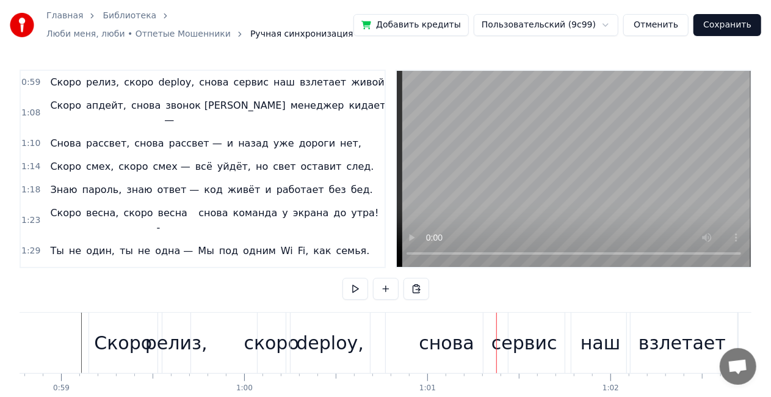
click at [447, 343] on div "снова" at bounding box center [447, 342] width 56 height 27
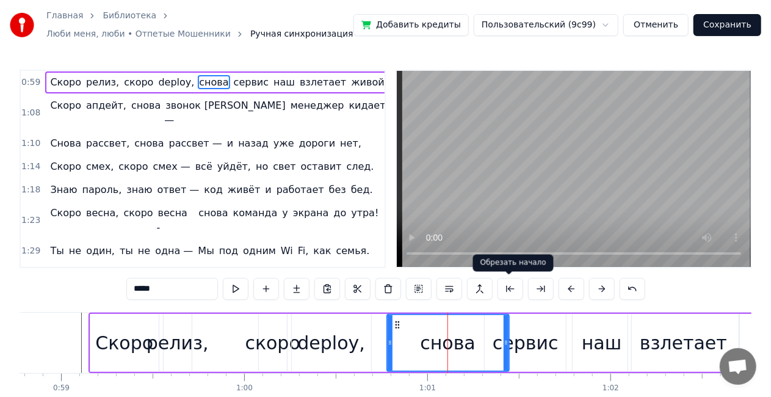
click at [514, 288] on button at bounding box center [511, 289] width 26 height 22
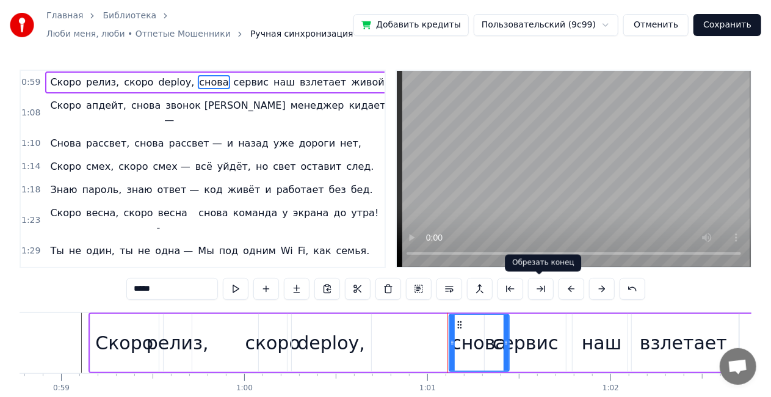
click at [543, 288] on button at bounding box center [541, 289] width 26 height 22
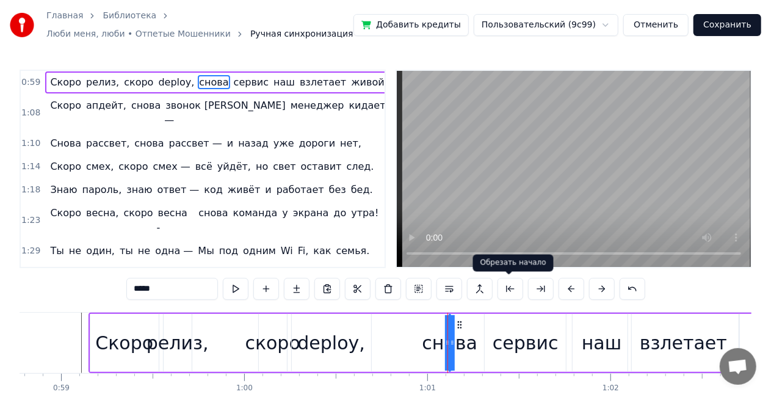
click at [503, 288] on button at bounding box center [511, 289] width 26 height 22
click at [532, 287] on button at bounding box center [541, 289] width 26 height 22
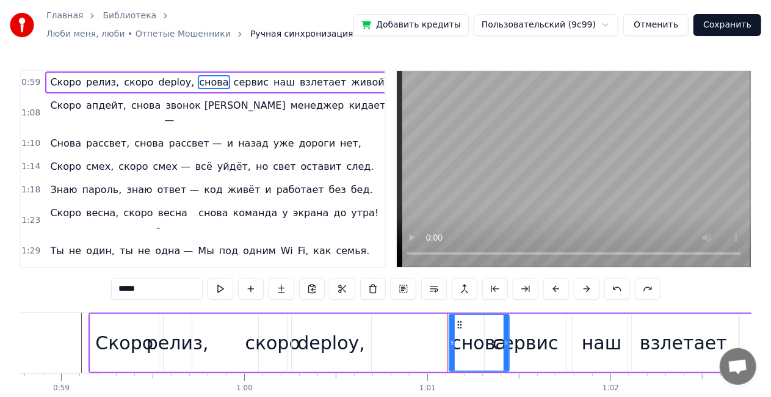
drag, startPoint x: 473, startPoint y: 337, endPoint x: 503, endPoint y: 336, distance: 30.6
click at [504, 336] on div "снова" at bounding box center [479, 343] width 59 height 56
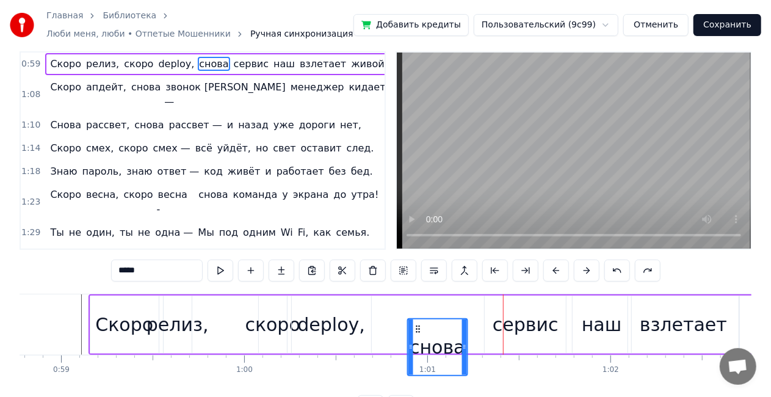
scroll to position [24, 0]
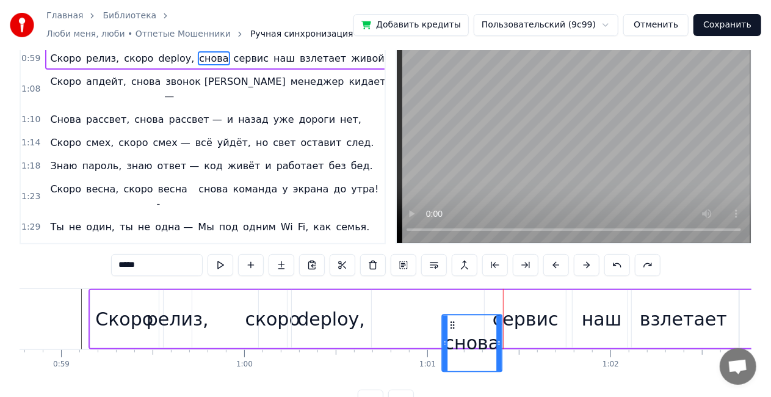
drag, startPoint x: 460, startPoint y: 324, endPoint x: 448, endPoint y: 301, distance: 26.0
click at [448, 301] on div "Скоро релиз, скоро deploy, снова сервис наш взлетает живой," at bounding box center [533, 319] width 889 height 60
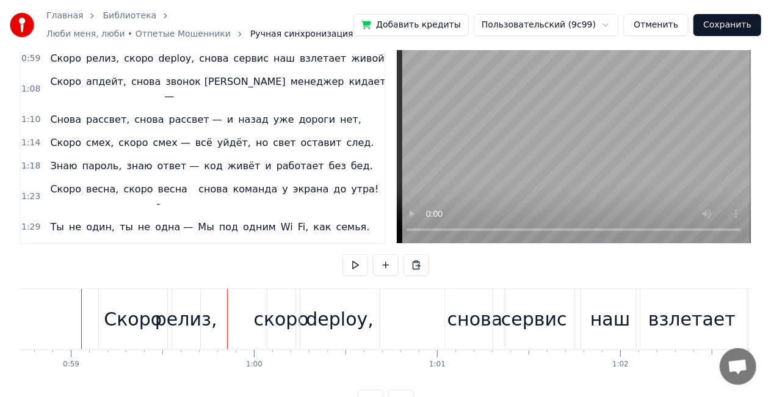
click at [159, 321] on div "релиз," at bounding box center [186, 318] width 62 height 27
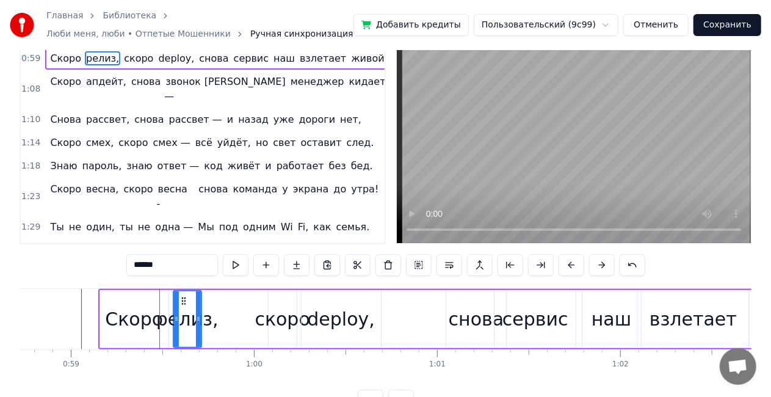
scroll to position [0, 0]
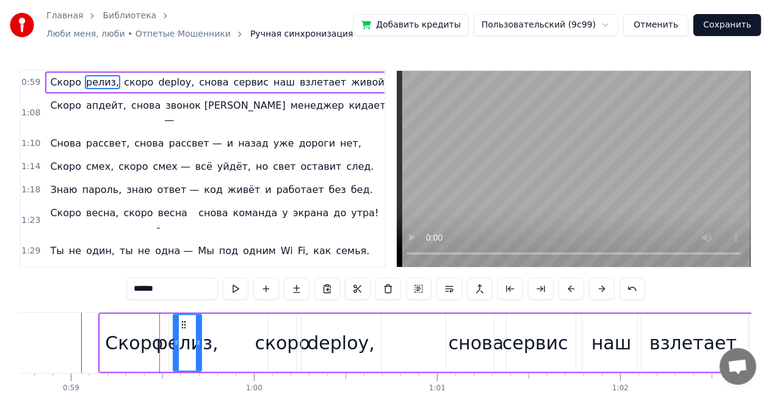
click at [168, 346] on div "релиз," at bounding box center [187, 342] width 62 height 27
drag, startPoint x: 183, startPoint y: 322, endPoint x: 194, endPoint y: 322, distance: 11.0
click at [194, 322] on icon at bounding box center [195, 325] width 10 height 10
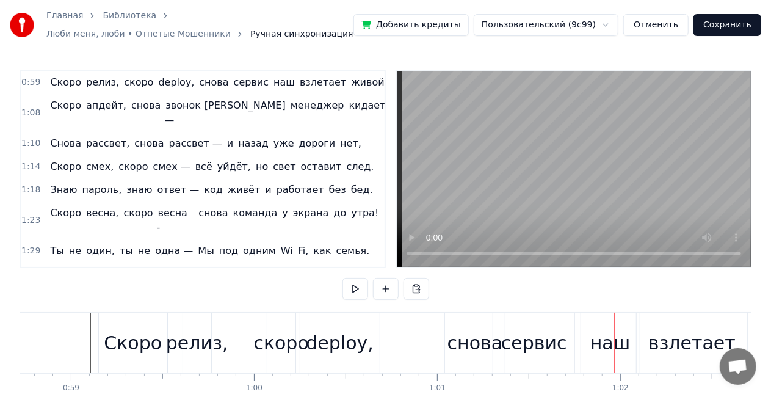
click at [481, 341] on div "снова" at bounding box center [476, 342] width 56 height 27
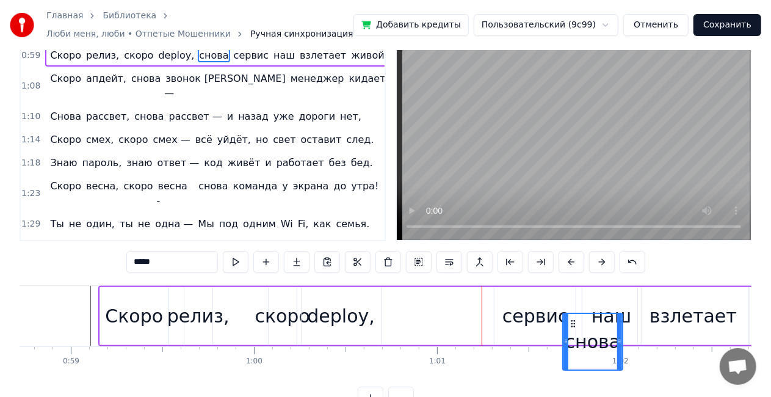
scroll to position [30, 0]
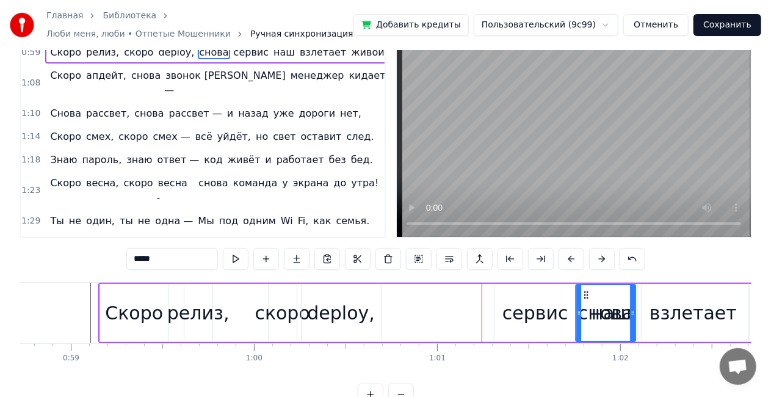
drag, startPoint x: 456, startPoint y: 326, endPoint x: 595, endPoint y: 320, distance: 140.0
click at [520, 293] on div "сервис" at bounding box center [535, 313] width 81 height 58
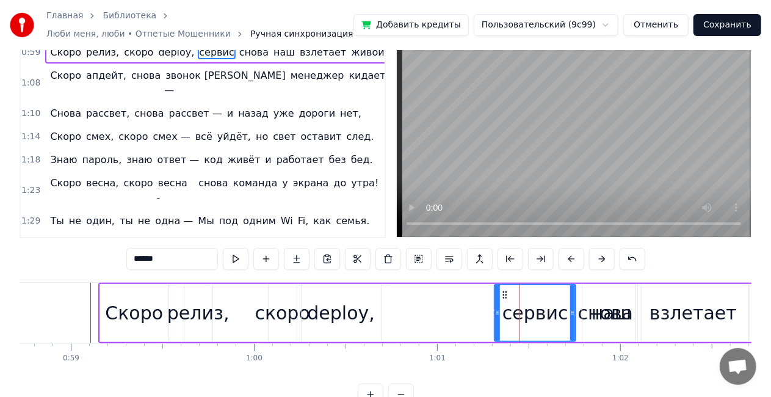
scroll to position [0, 0]
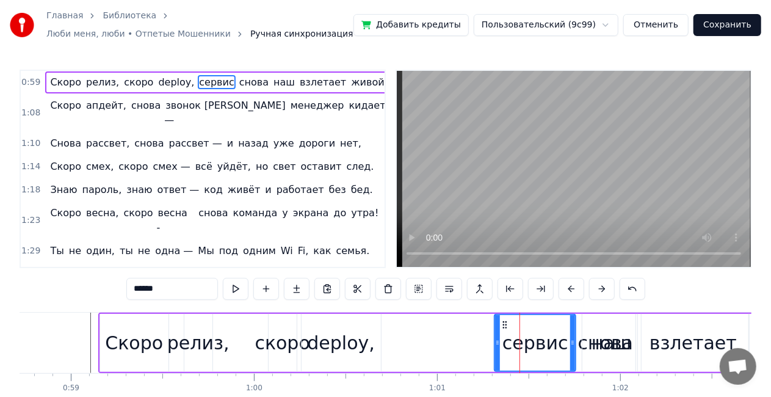
drag, startPoint x: 530, startPoint y: 325, endPoint x: 521, endPoint y: 316, distance: 12.1
click at [549, 321] on div "сервис" at bounding box center [535, 343] width 80 height 56
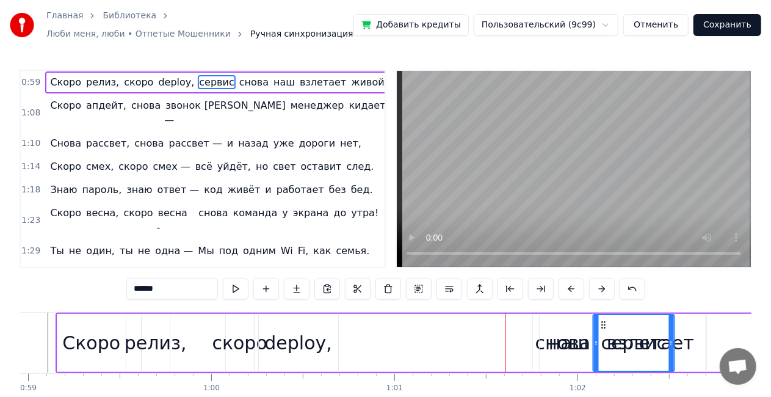
scroll to position [0, 10802]
drag, startPoint x: 505, startPoint y: 325, endPoint x: 601, endPoint y: 319, distance: 96.6
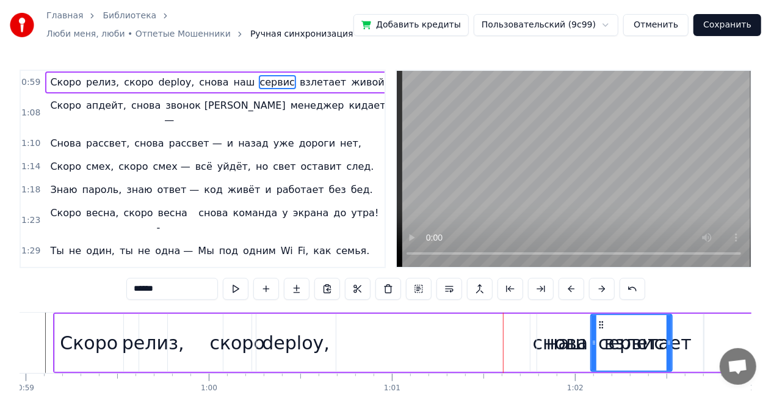
click at [233, 84] on span "наш" at bounding box center [245, 82] width 24 height 14
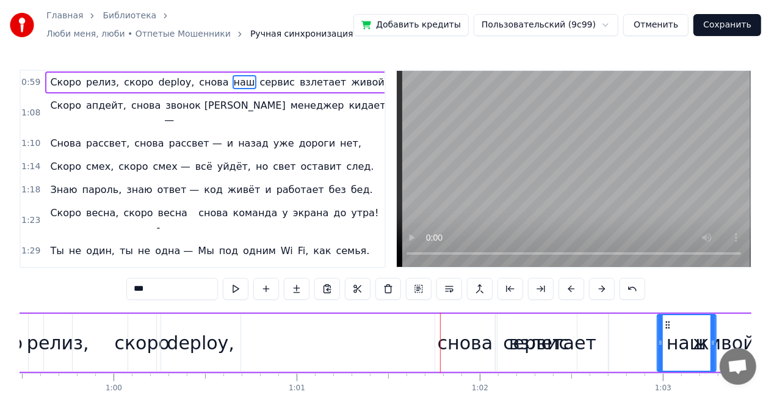
scroll to position [0, 10926]
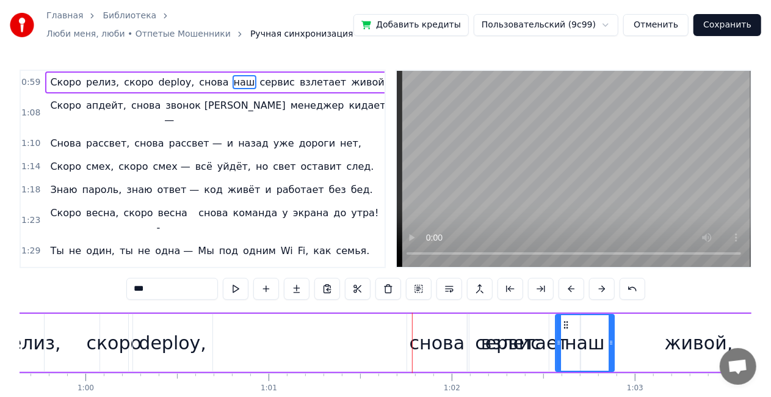
drag, startPoint x: 547, startPoint y: 324, endPoint x: 564, endPoint y: 321, distance: 18.0
click at [272, 81] on span "взлетает" at bounding box center [296, 82] width 49 height 14
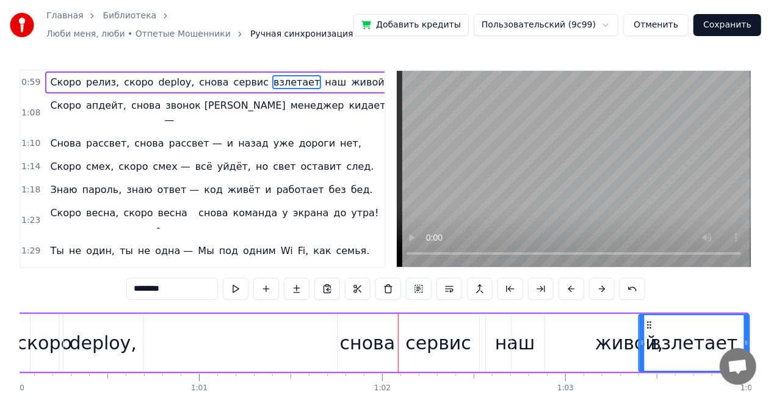
scroll to position [0, 11001]
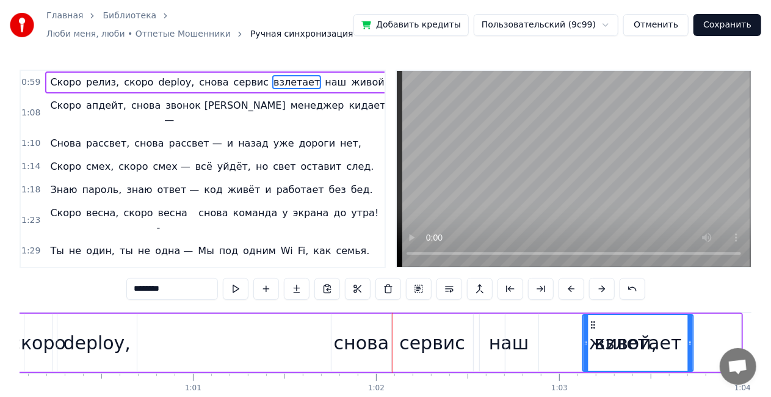
drag, startPoint x: 477, startPoint y: 324, endPoint x: 590, endPoint y: 316, distance: 113.9
click at [299, 81] on span "живой," at bounding box center [318, 82] width 39 height 14
type input "******"
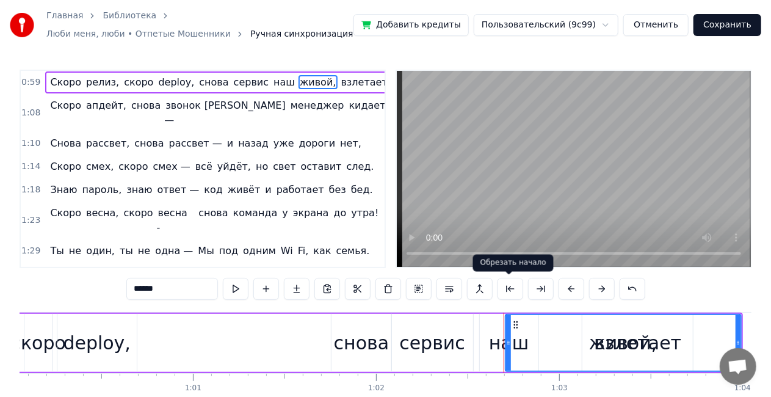
click at [511, 289] on button at bounding box center [511, 289] width 26 height 22
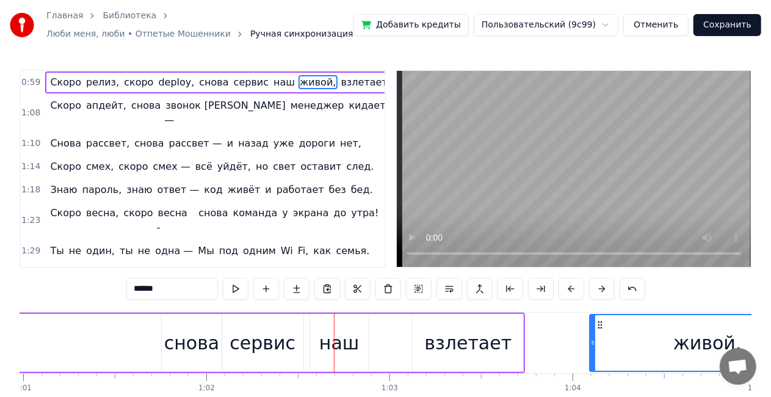
scroll to position [0, 11178]
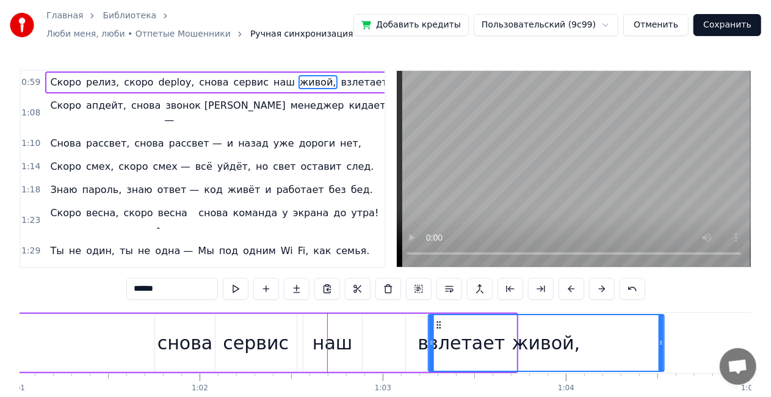
drag, startPoint x: 517, startPoint y: 324, endPoint x: 440, endPoint y: 300, distance: 80.4
click at [694, 295] on div "0:59 Скоро релиз, скоро deploy, снова сервис наш взлетает живой, 1:08 Скоро апд…" at bounding box center [386, 253] width 732 height 366
click at [67, 349] on div "Скоро релиз, скоро deploy, снова сервис наш взлетает живой," at bounding box center [98, 343] width 841 height 60
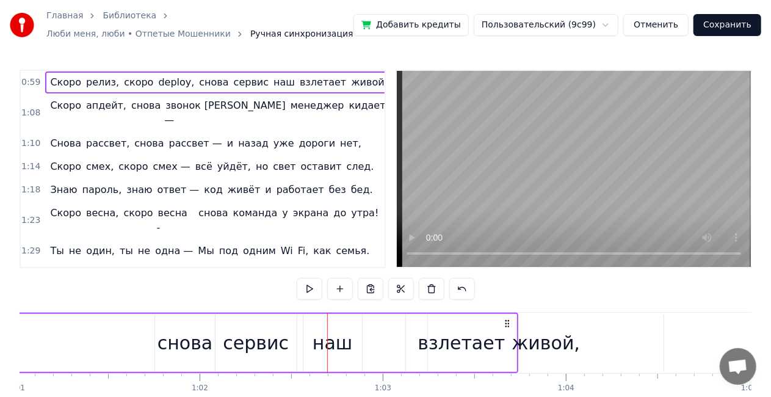
scroll to position [0, 11165]
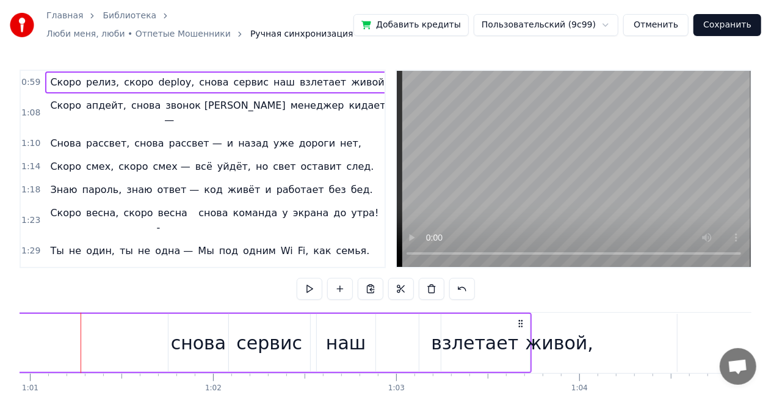
click at [49, 84] on span "Скоро" at bounding box center [66, 82] width 34 height 14
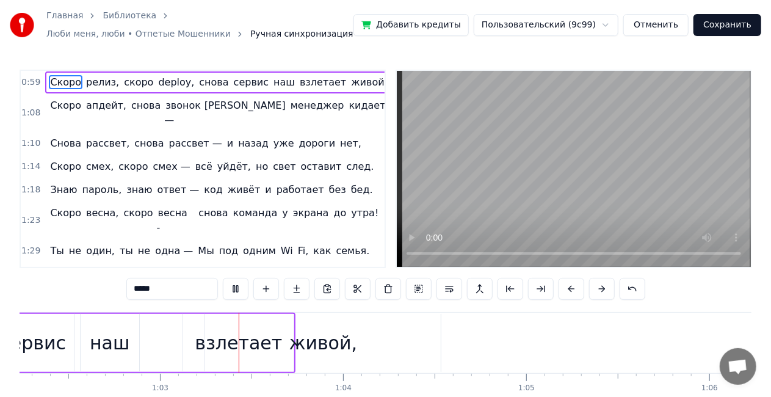
scroll to position [0, 11432]
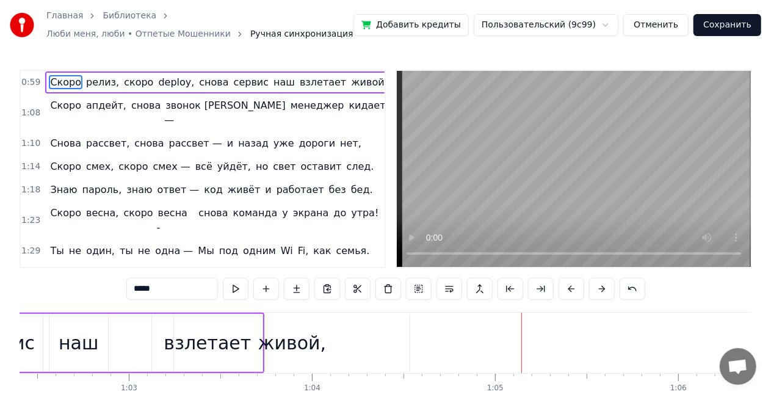
click at [365, 347] on div "живой," at bounding box center [292, 343] width 236 height 58
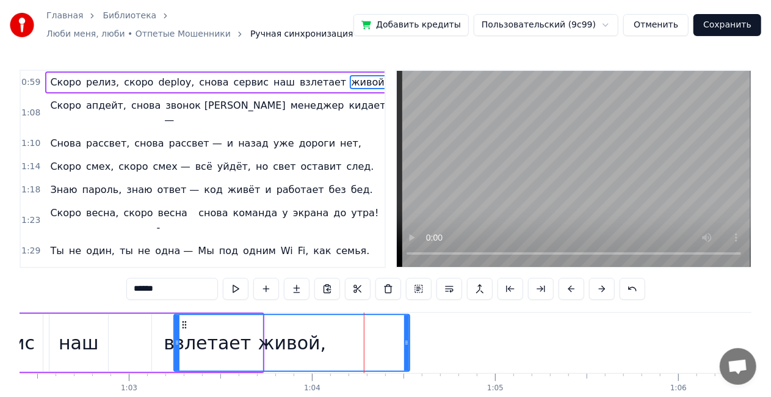
click at [357, 96] on div "Скоро апдейт, снова звонок — И менеджер кидает новый поток." at bounding box center [255, 113] width 420 height 37
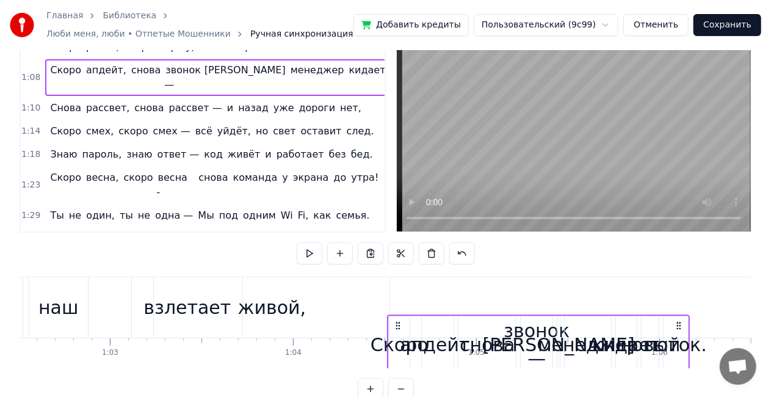
scroll to position [37, 0]
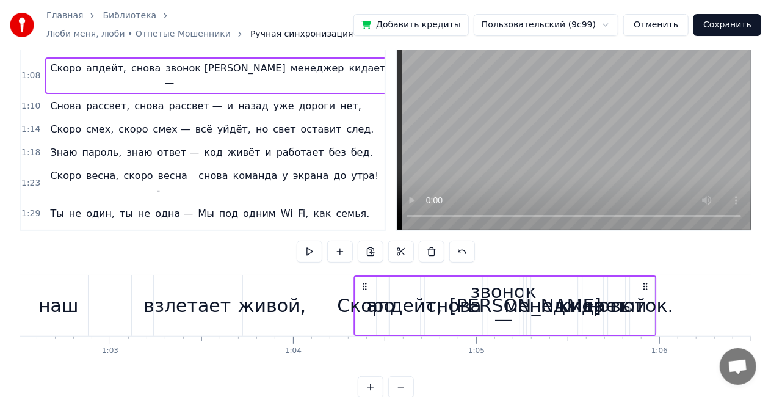
drag, startPoint x: 92, startPoint y: 322, endPoint x: 349, endPoint y: 308, distance: 257.5
click at [354, 308] on div "Скоро апдейт, снова звонок — И менеджер кидает новый поток." at bounding box center [505, 305] width 303 height 60
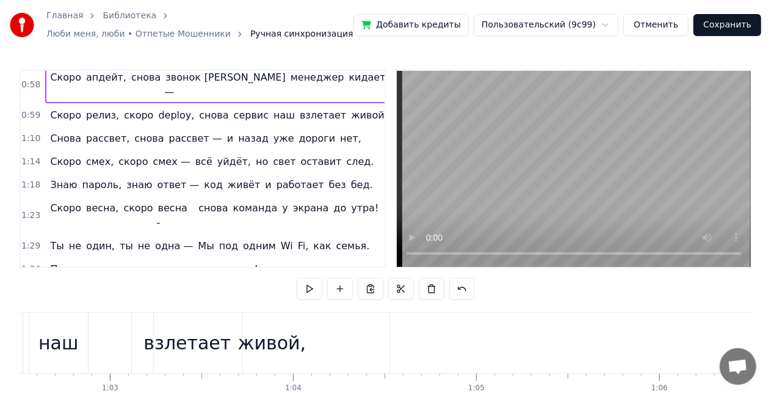
scroll to position [0, 0]
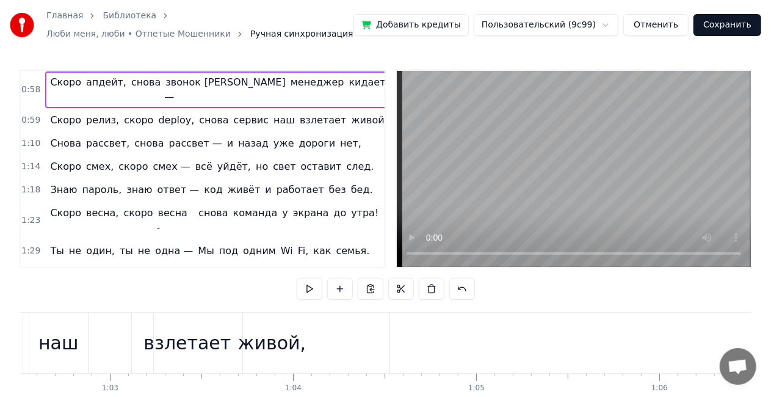
click at [60, 74] on div "Скоро апдейт, снова звонок — И менеджер кидает новый поток." at bounding box center [255, 89] width 420 height 37
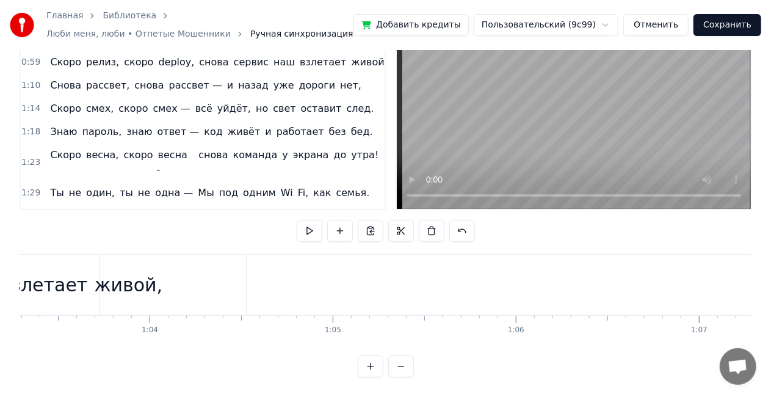
scroll to position [2, 11594]
drag, startPoint x: 92, startPoint y: 322, endPoint x: 236, endPoint y: 310, distance: 144.7
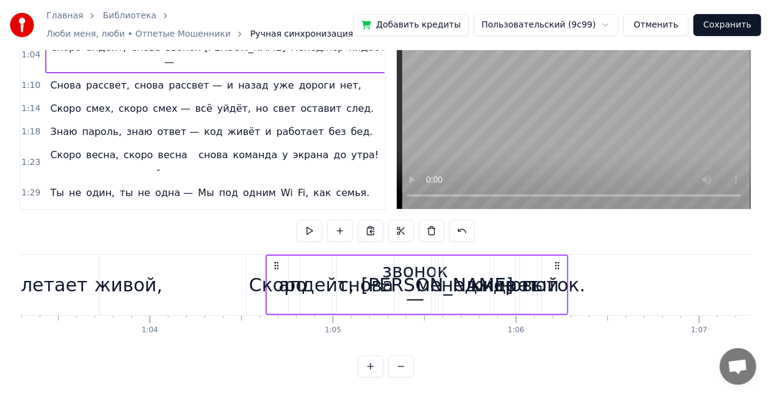
scroll to position [0, 11594]
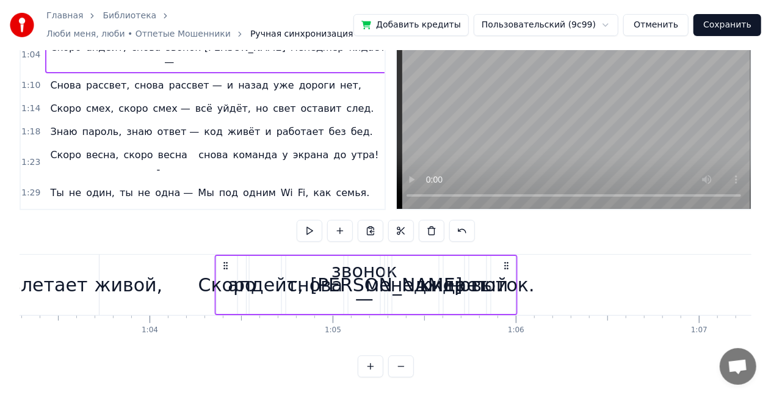
drag, startPoint x: 277, startPoint y: 253, endPoint x: 227, endPoint y: 250, distance: 50.8
click at [227, 261] on icon at bounding box center [226, 266] width 10 height 10
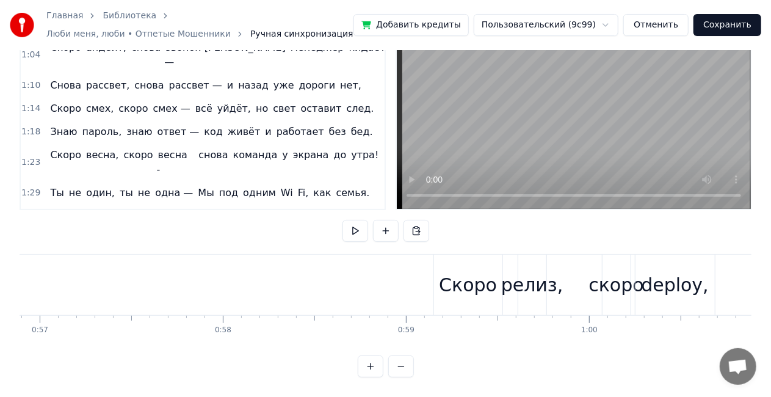
scroll to position [0, 10575]
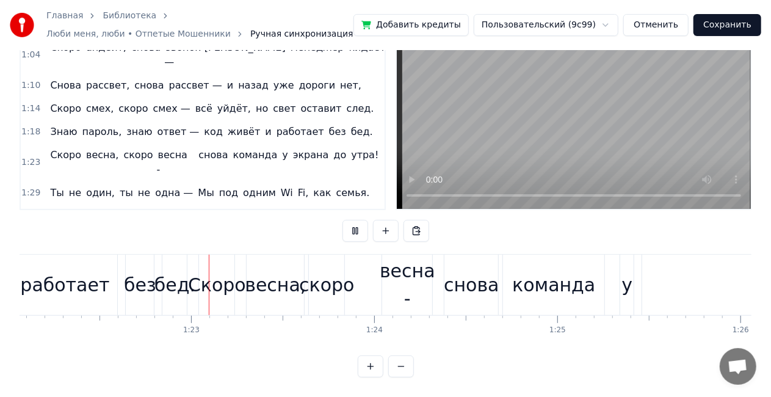
scroll to position [0, 15044]
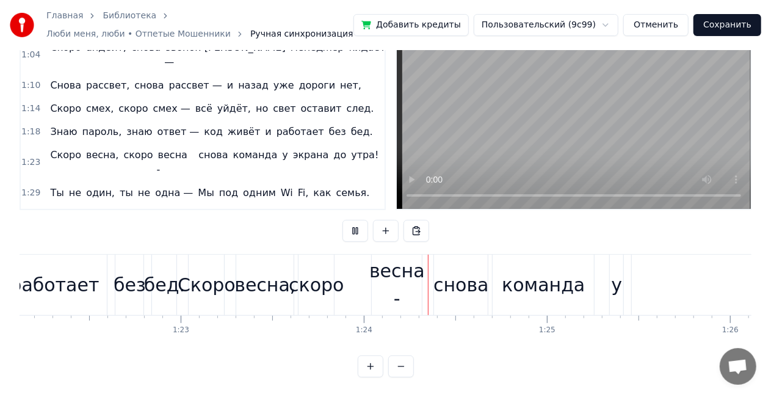
click at [493, 115] on video at bounding box center [574, 111] width 354 height 196
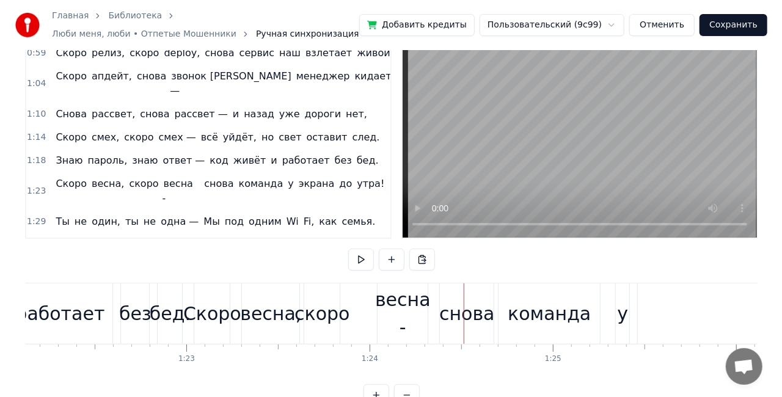
scroll to position [0, 0]
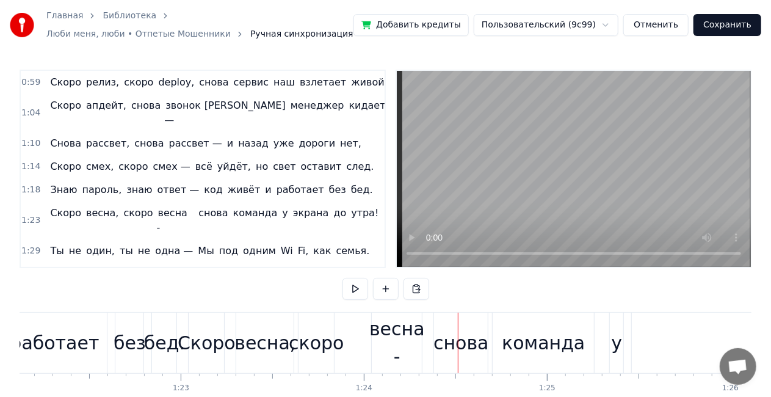
click at [733, 20] on button "Сохранить" at bounding box center [728, 25] width 68 height 22
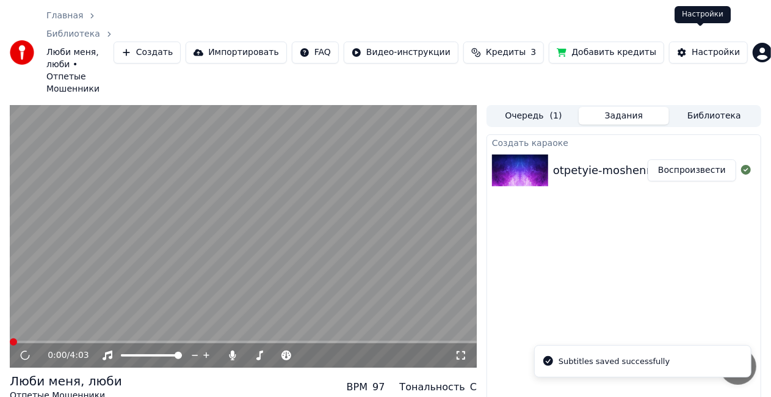
click at [697, 46] on div "Настройки" at bounding box center [716, 52] width 48 height 12
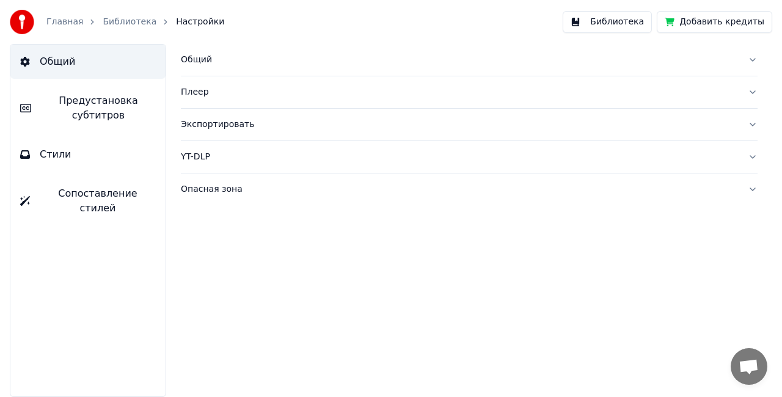
click at [194, 59] on div "Общий" at bounding box center [459, 60] width 557 height 12
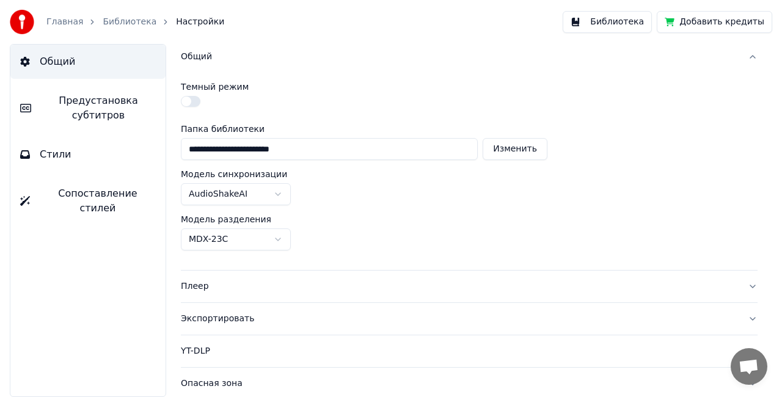
scroll to position [4, 0]
click at [88, 158] on button "Стили" at bounding box center [87, 154] width 155 height 34
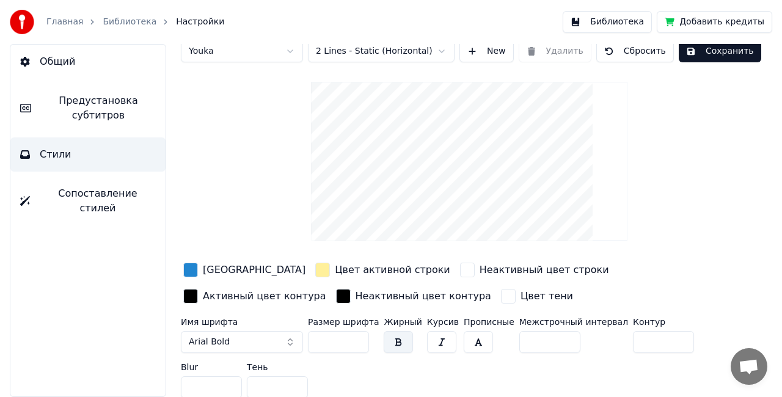
scroll to position [21, 0]
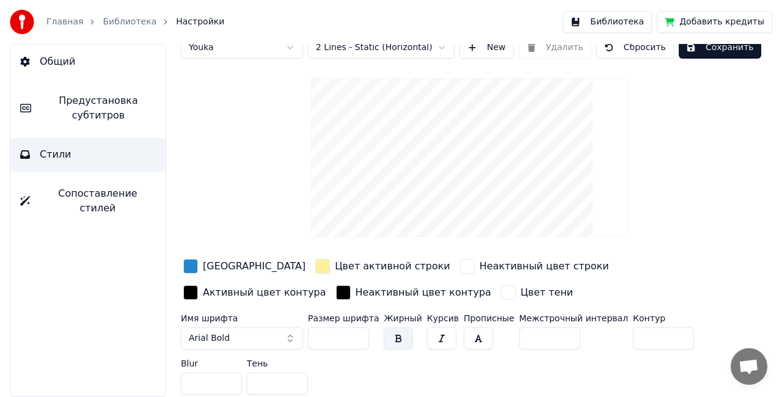
click at [294, 340] on button "Arial Bold" at bounding box center [242, 338] width 122 height 22
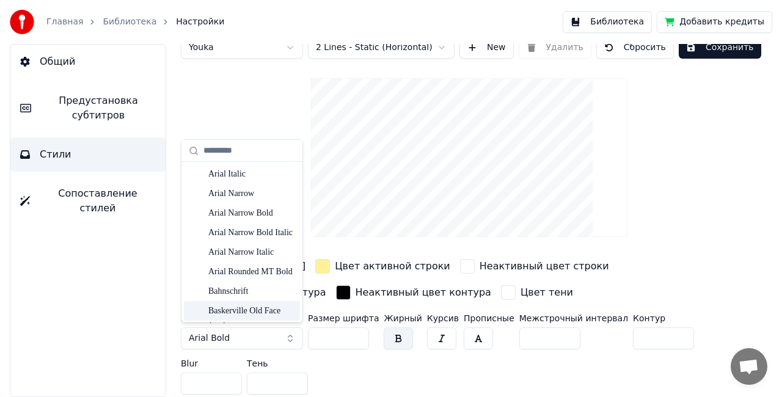
scroll to position [0, 0]
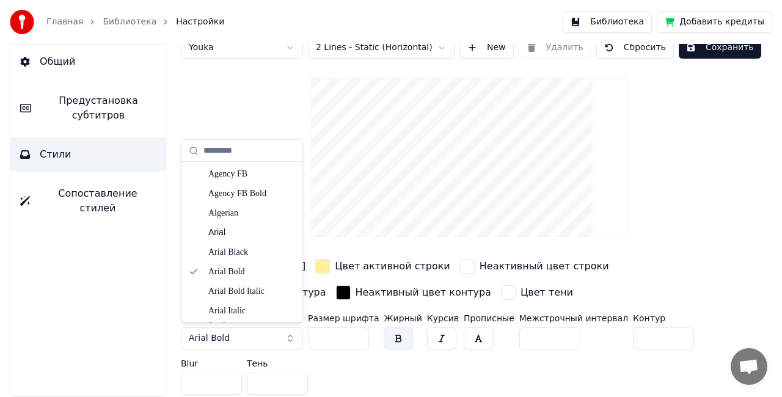
click at [353, 151] on video at bounding box center [469, 157] width 316 height 159
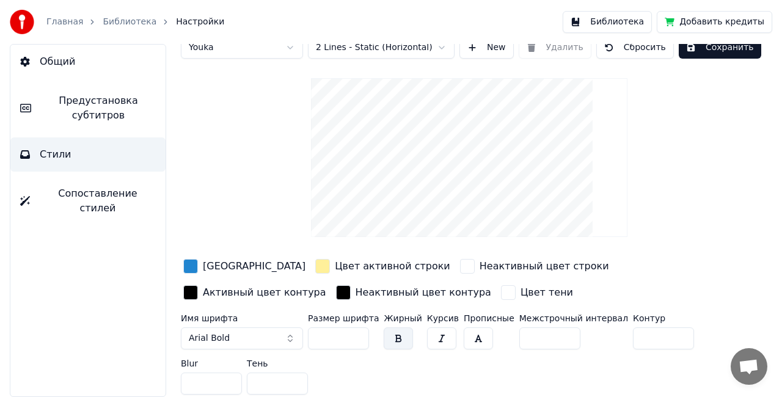
click at [114, 194] on span "Сопоставление стилей" at bounding box center [98, 200] width 116 height 29
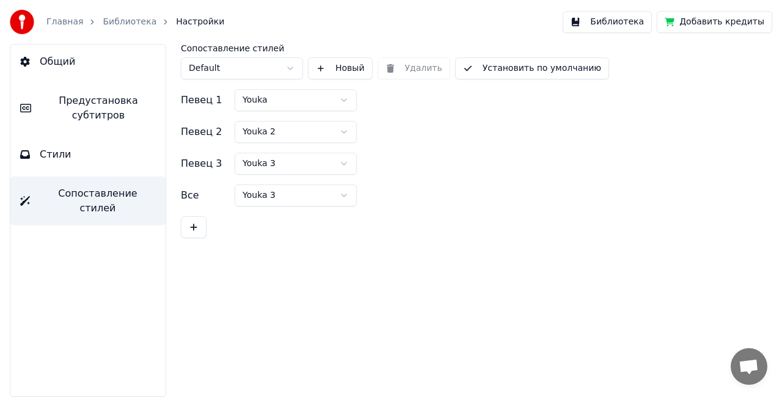
click at [89, 99] on span "Предустановка субтитров" at bounding box center [98, 107] width 115 height 29
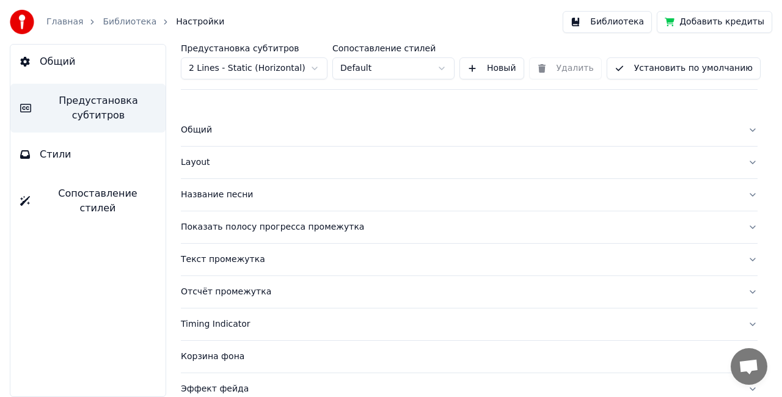
click at [66, 26] on link "Главная" at bounding box center [64, 22] width 37 height 12
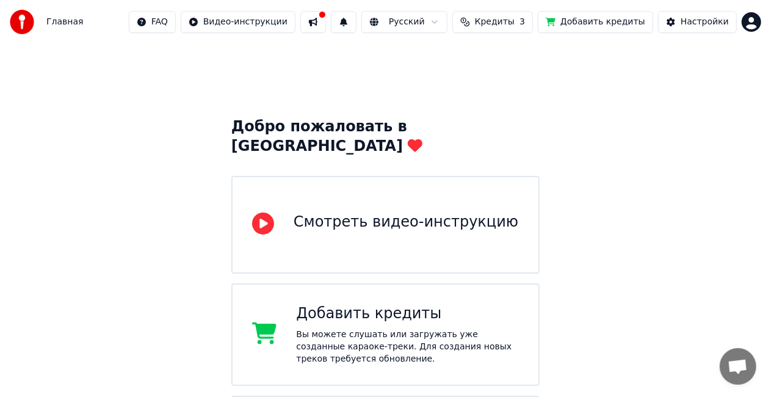
click at [585, 20] on button "Добавить кредиты" at bounding box center [595, 22] width 115 height 22
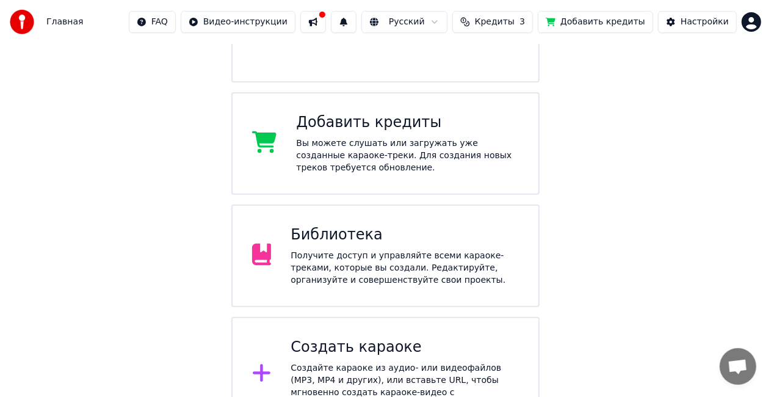
scroll to position [194, 0]
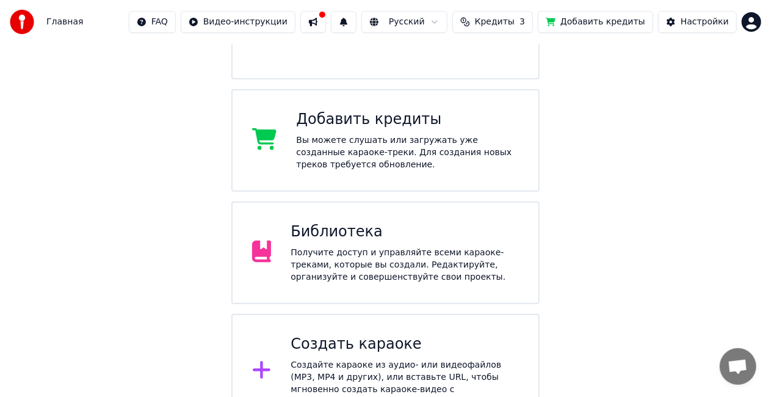
click at [390, 110] on div "Добавить кредиты" at bounding box center [407, 120] width 223 height 20
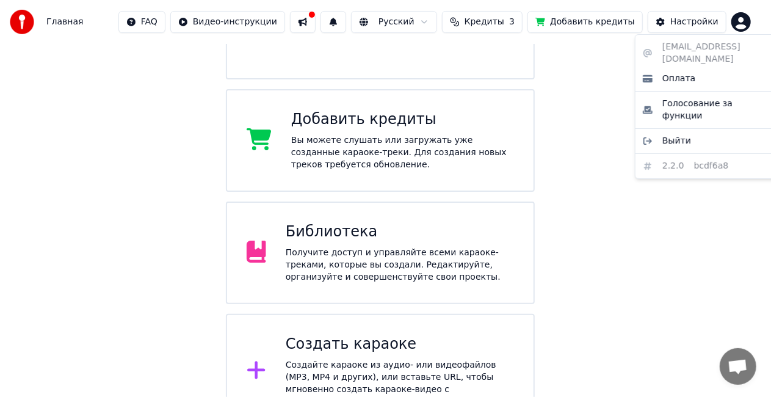
click at [756, 15] on html "Главная FAQ Видео-инструкции Русский Кредиты 3 Добавить кредиты Настройки Добро…" at bounding box center [385, 117] width 771 height 623
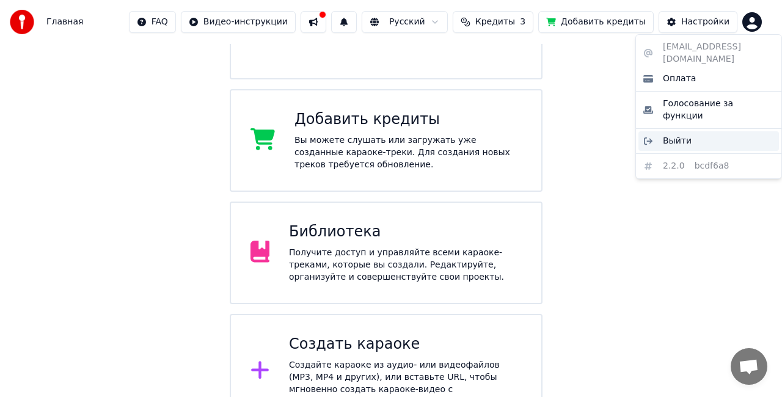
click at [699, 131] on div "Выйти" at bounding box center [708, 141] width 140 height 20
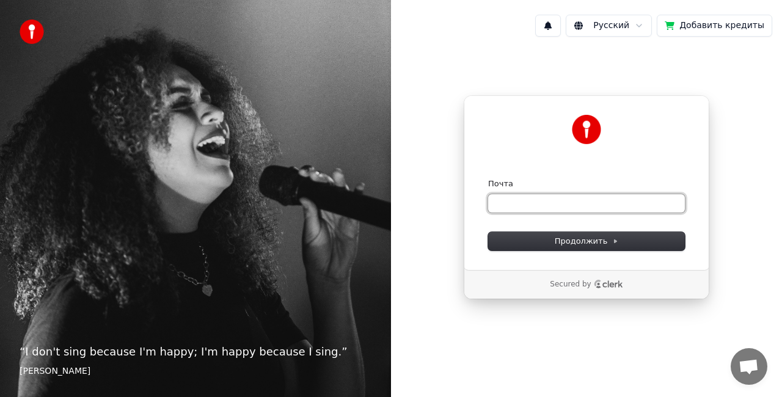
click at [587, 204] on input "Почта" at bounding box center [586, 203] width 197 height 18
click at [702, 27] on button "Добавить кредиты" at bounding box center [713, 26] width 115 height 22
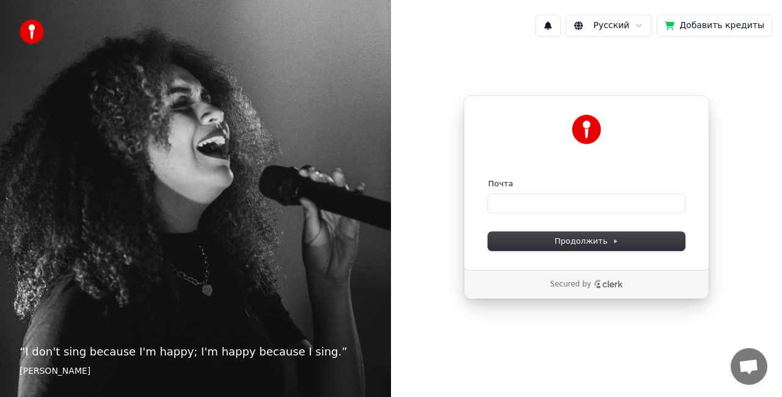
click at [17, 122] on div "“ I don't sing because I'm happy; I'm happy because I sing. ” [PERSON_NAME]" at bounding box center [195, 198] width 391 height 397
click at [551, 198] on input "Почта" at bounding box center [586, 203] width 197 height 18
click at [587, 214] on form "Почта * Продолжить" at bounding box center [586, 214] width 197 height 72
click at [574, 205] on input "*" at bounding box center [586, 203] width 197 height 18
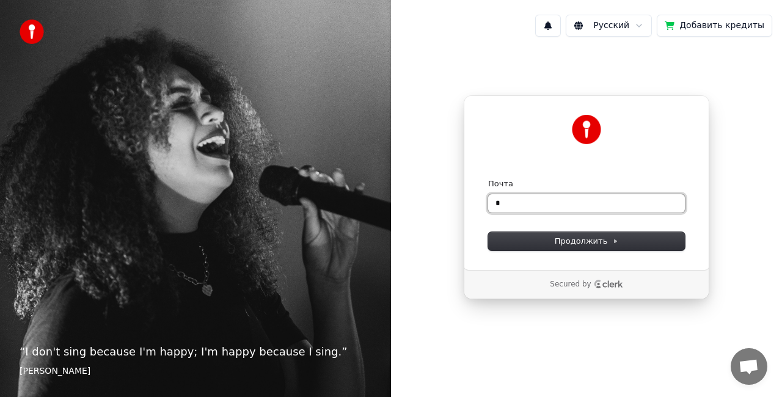
type input "*"
click at [551, 201] on input "*" at bounding box center [586, 203] width 197 height 18
paste input "**********"
click at [488, 178] on button "submit" at bounding box center [488, 178] width 0 height 0
type input "**********"
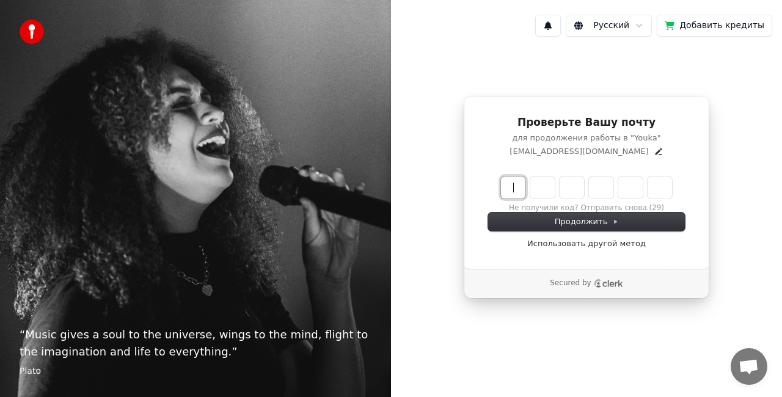
click at [520, 181] on input "Enter verification code" at bounding box center [598, 187] width 195 height 22
type input "******"
